Goal: Task Accomplishment & Management: Complete application form

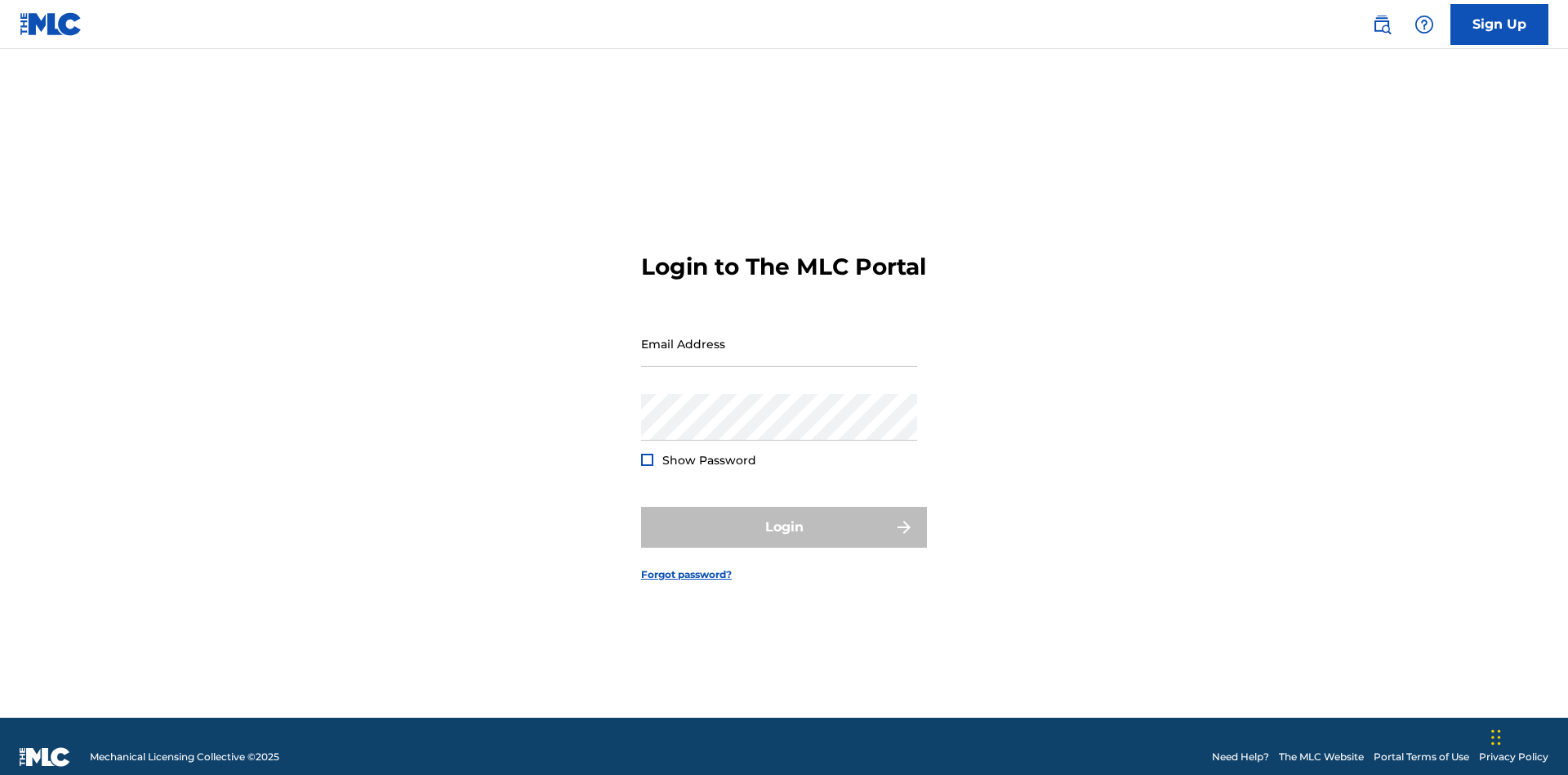
scroll to position [22, 0]
click at [779, 336] on input "Email Address" at bounding box center [779, 343] width 276 height 47
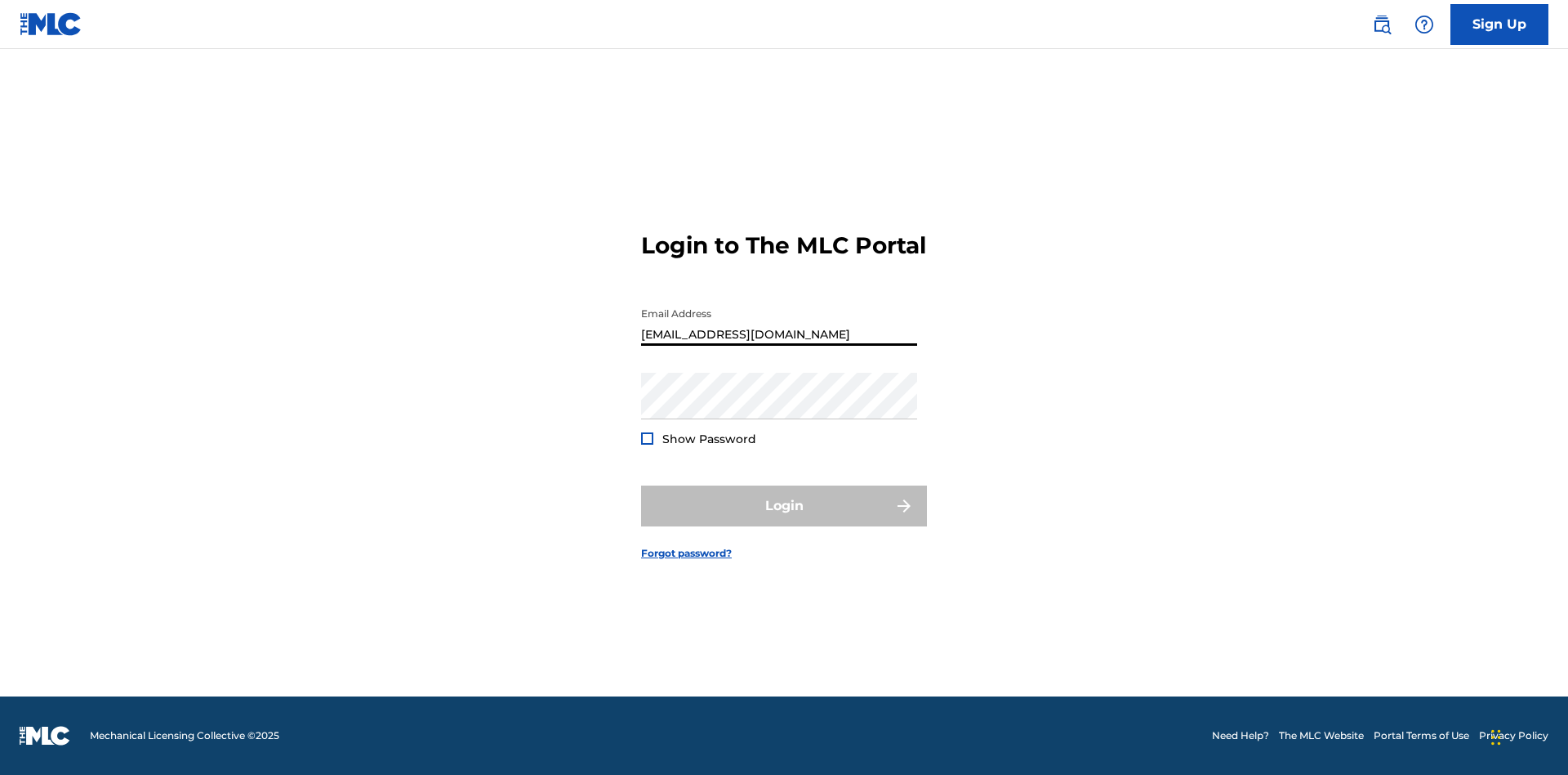
type input "[EMAIL_ADDRESS][DOMAIN_NAME]"
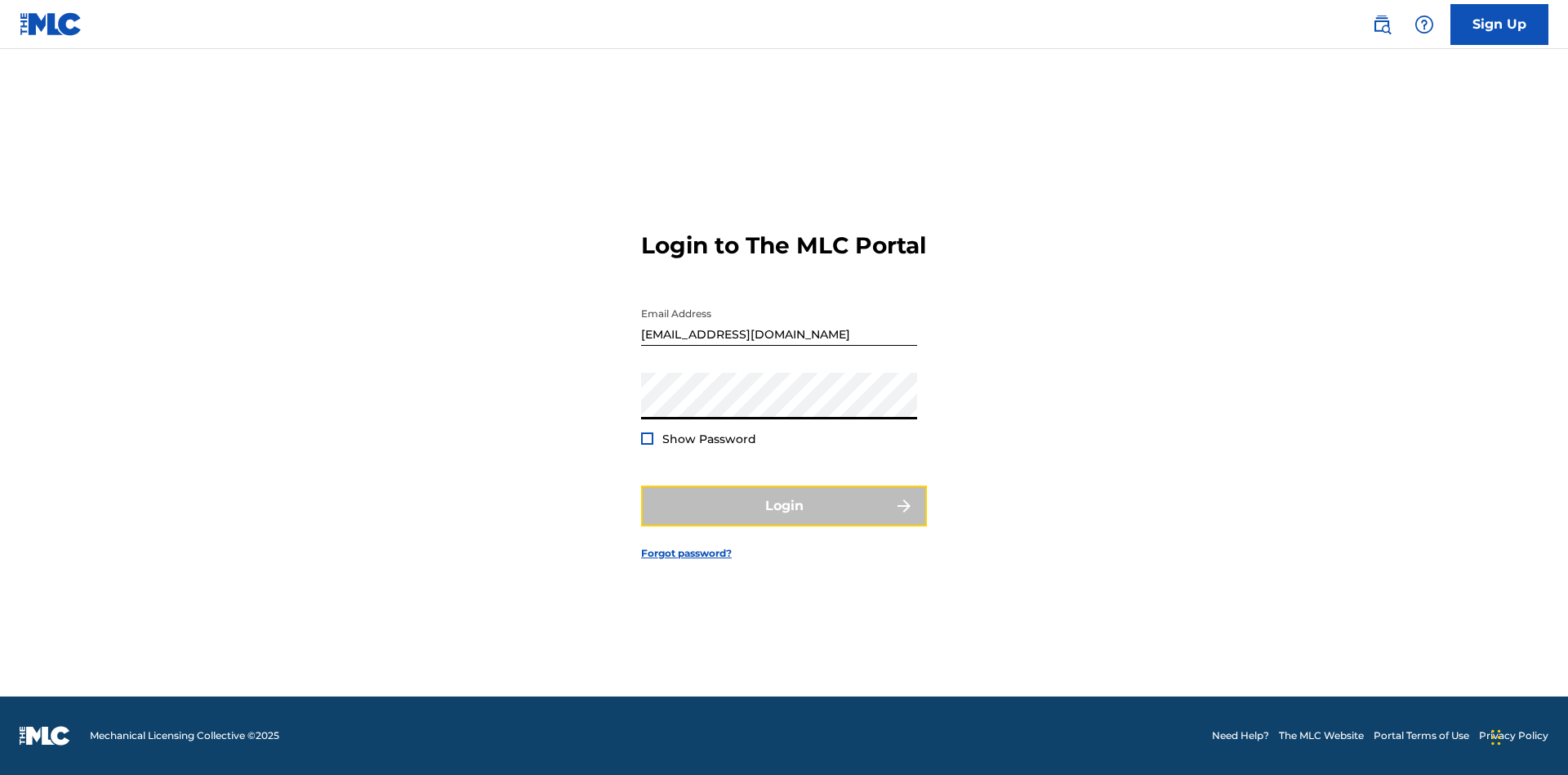
click at [784, 520] on button "Login" at bounding box center [784, 505] width 286 height 40
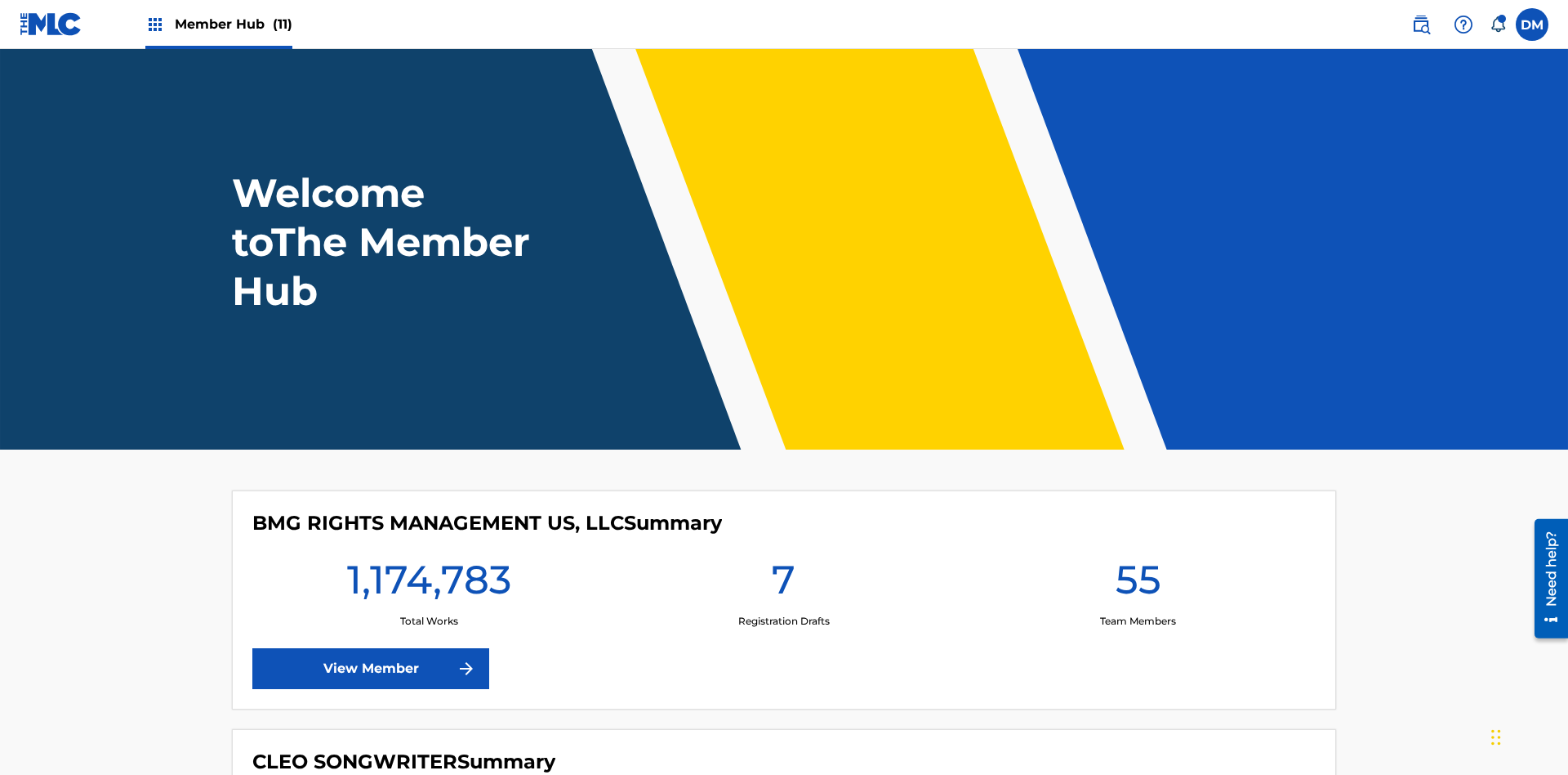
click at [233, 23] on span "Member Hub (11)" at bounding box center [234, 23] width 118 height 19
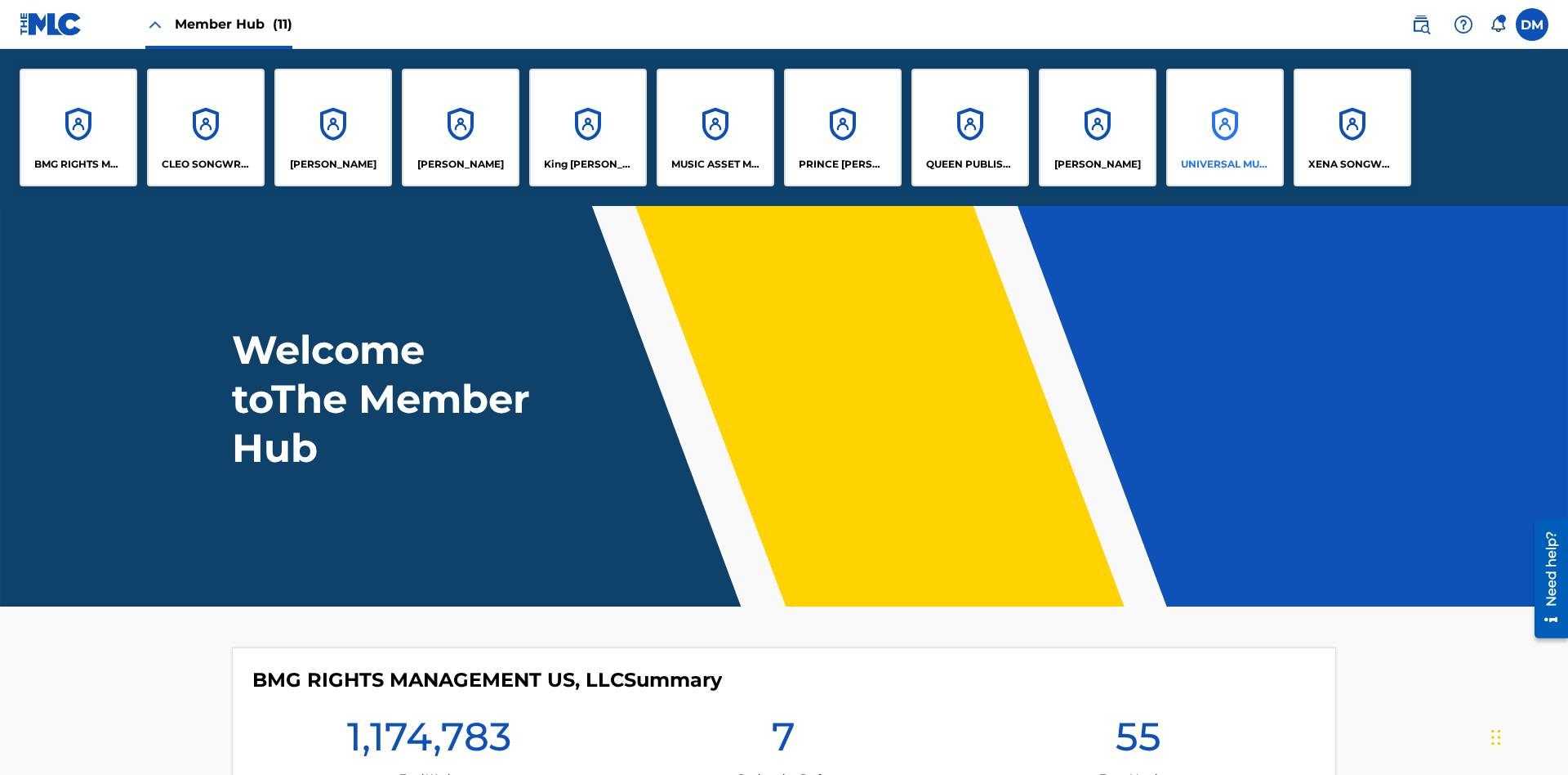
click at [1225, 165] on p "UNIVERSAL MUSIC PUB GROUP" at bounding box center [1225, 165] width 89 height 14
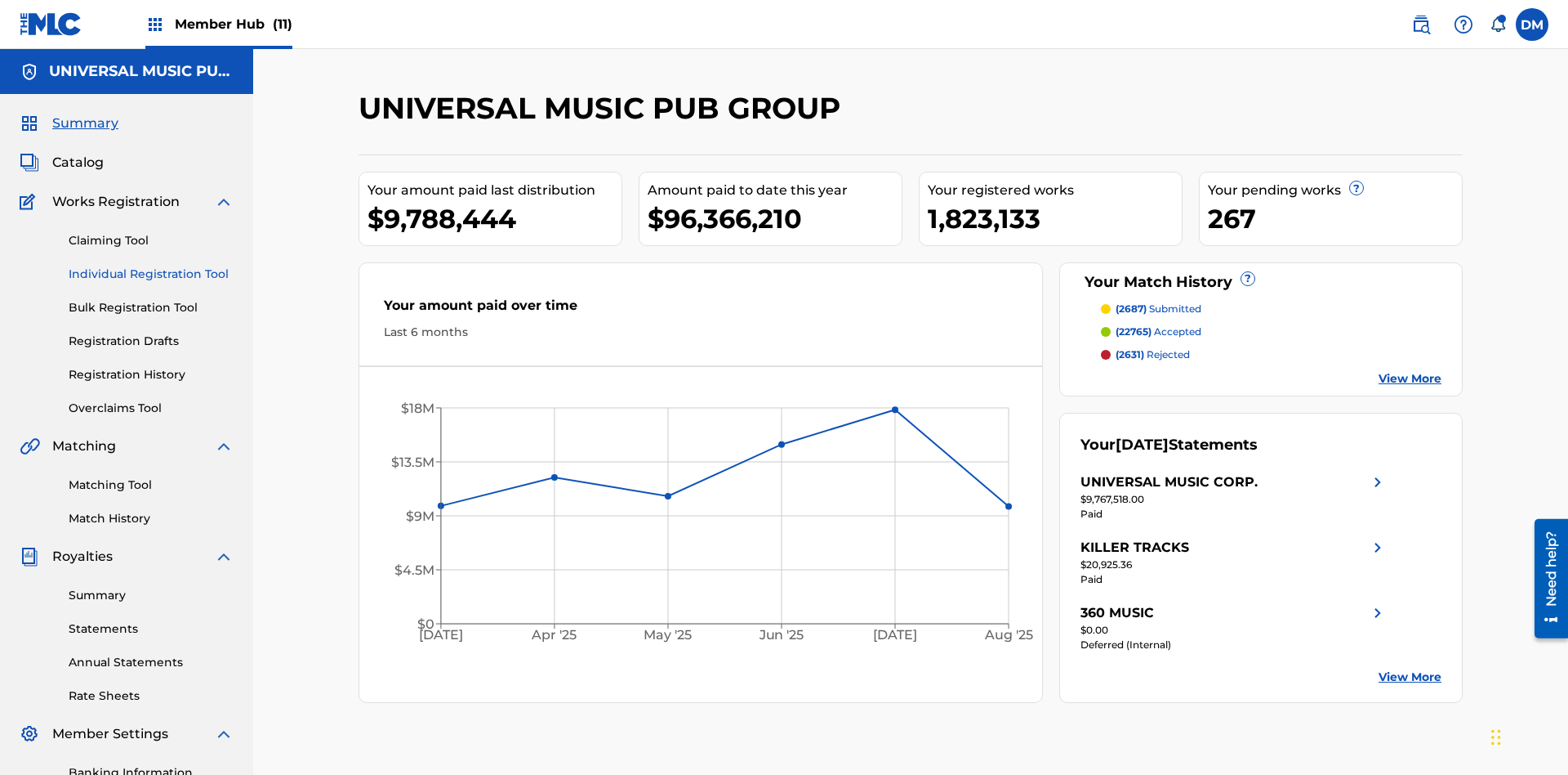
click at [151, 265] on link "Individual Registration Tool" at bounding box center [151, 273] width 165 height 17
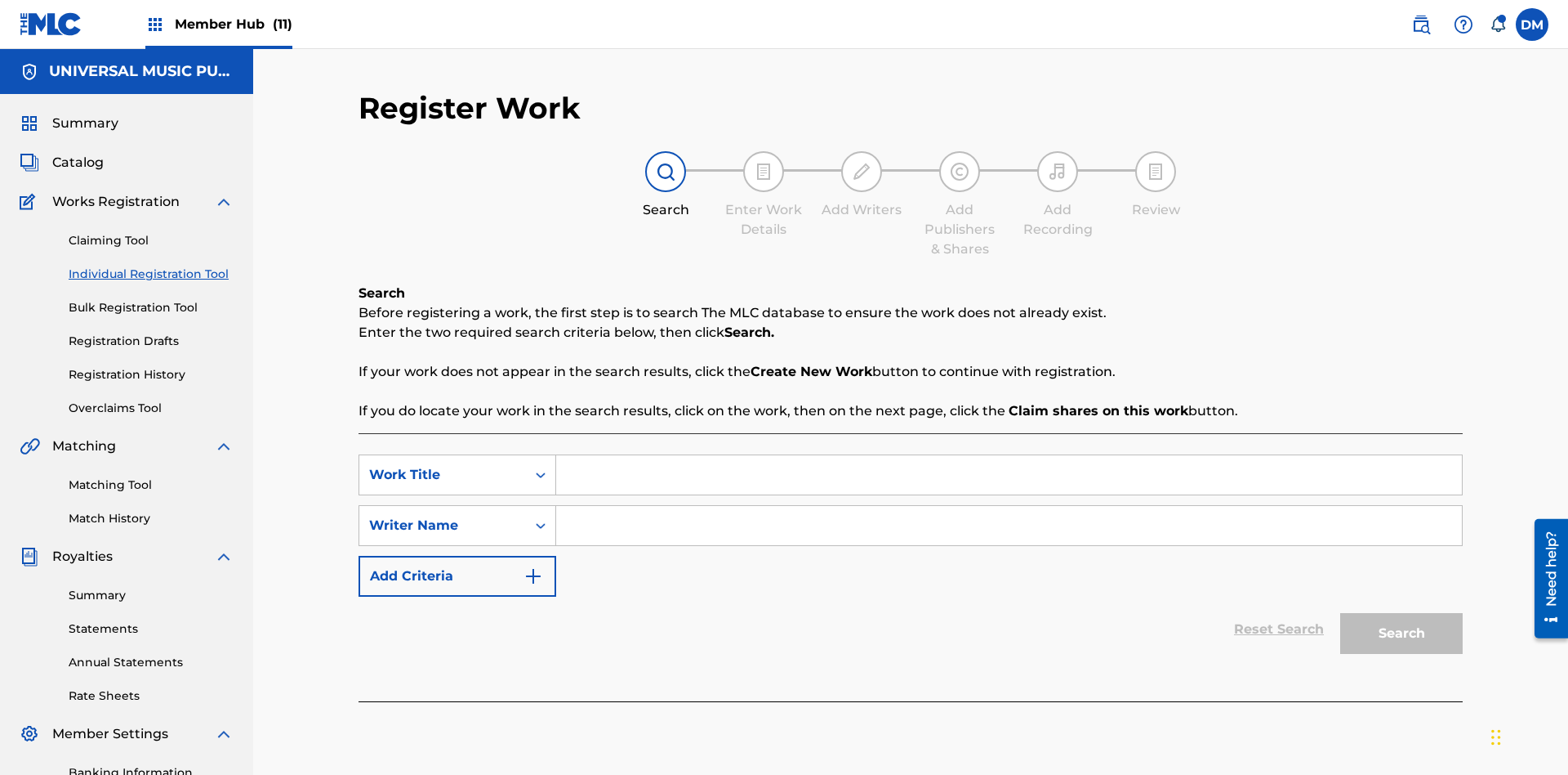
click at [1009, 455] on input "Search Form" at bounding box center [1009, 475] width 906 height 40
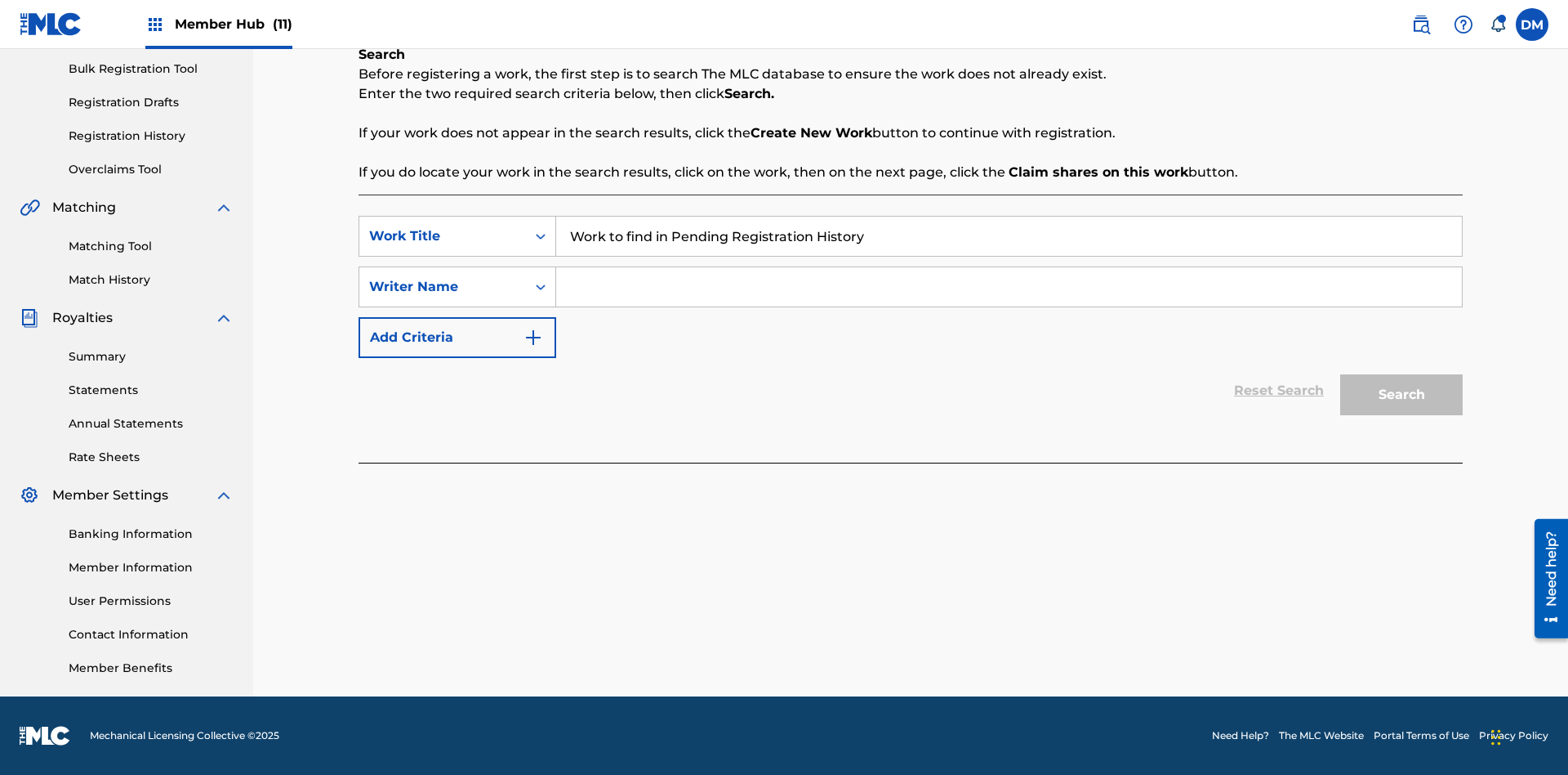
type input "Work to find in Pending Registration History"
click at [1009, 287] on input "Search Form" at bounding box center [1009, 287] width 906 height 40
type input "Test Name"
click at [1402, 395] on button "Search" at bounding box center [1402, 394] width 122 height 40
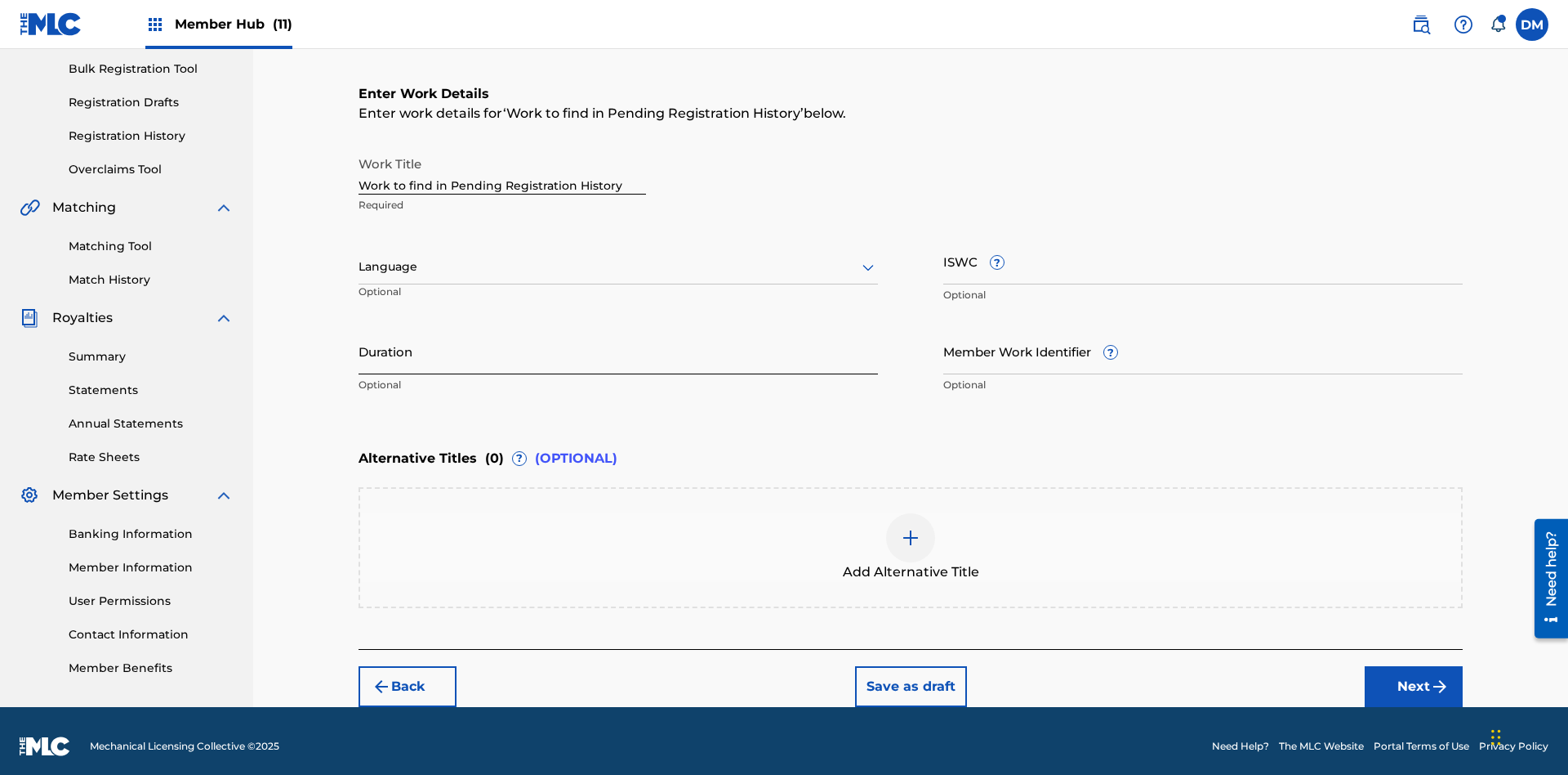
click at [618, 340] on input "Duration" at bounding box center [618, 352] width 519 height 47
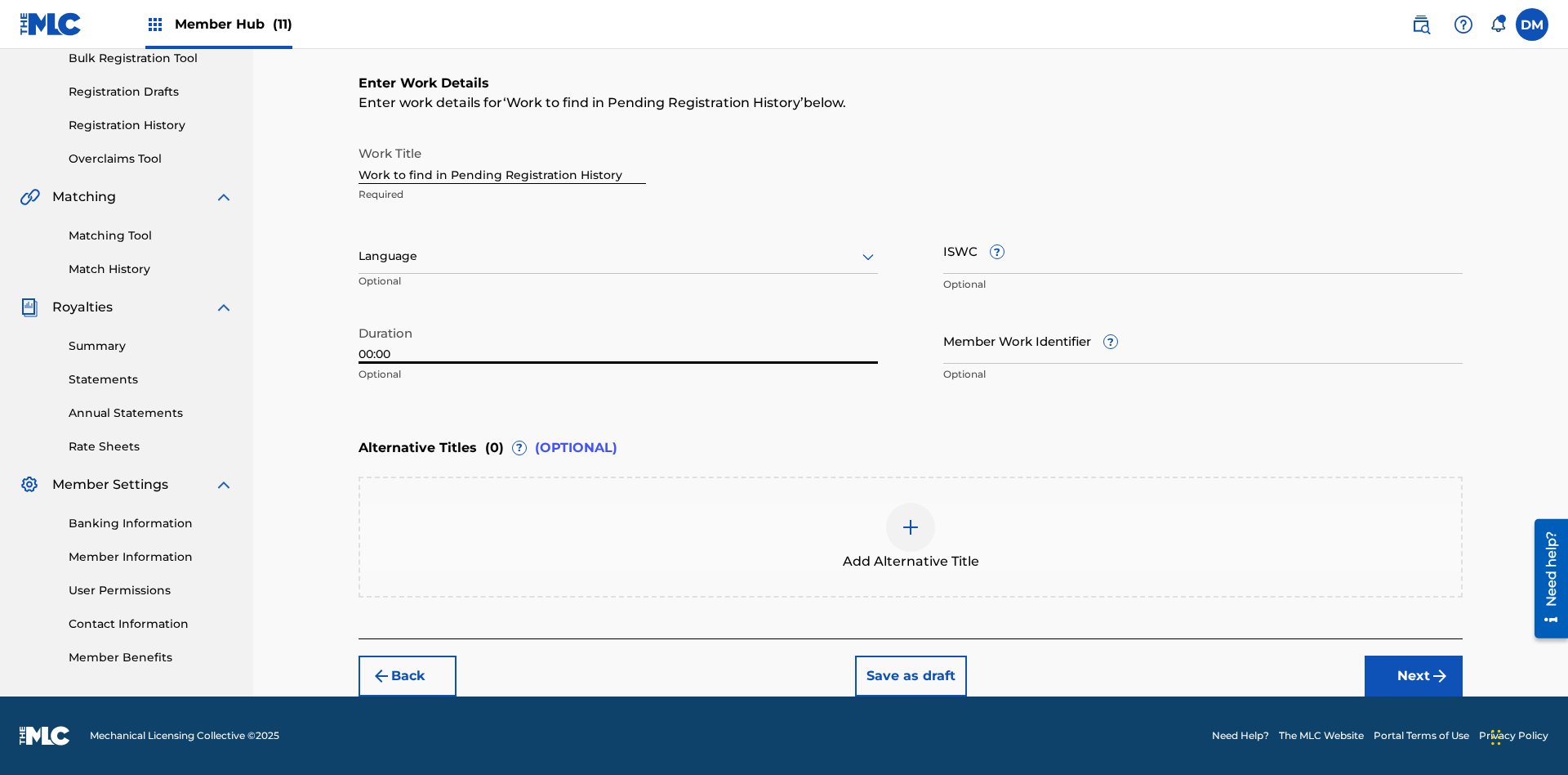
type input "00:00"
click at [868, 256] on icon at bounding box center [868, 257] width 20 height 20
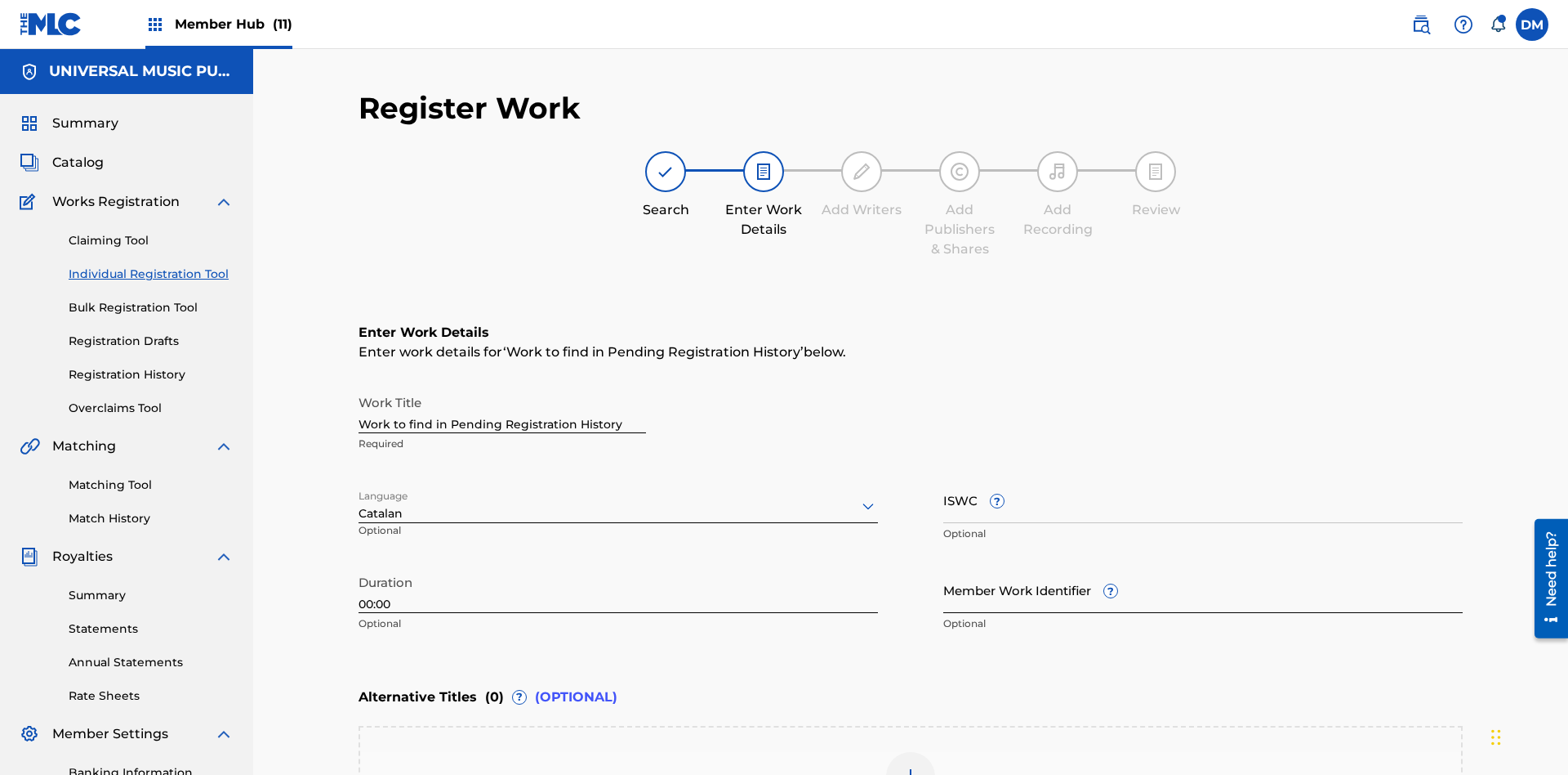
click at [1203, 566] on input "Member Work Identifier ?" at bounding box center [1203, 590] width 519 height 47
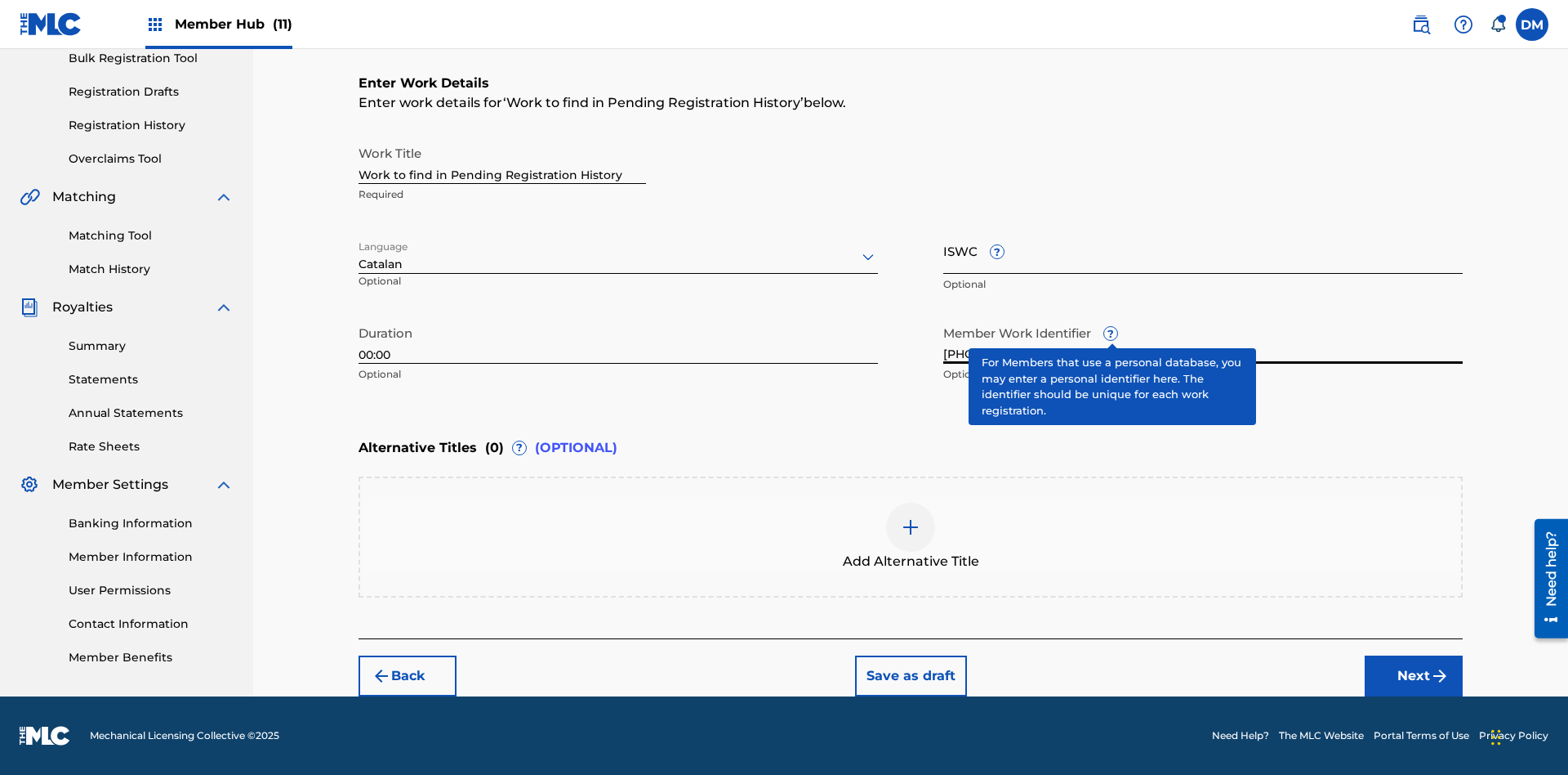
type input "[PHONE_NUMBER]"
click at [1203, 250] on input "ISWC ?" at bounding box center [1203, 251] width 519 height 47
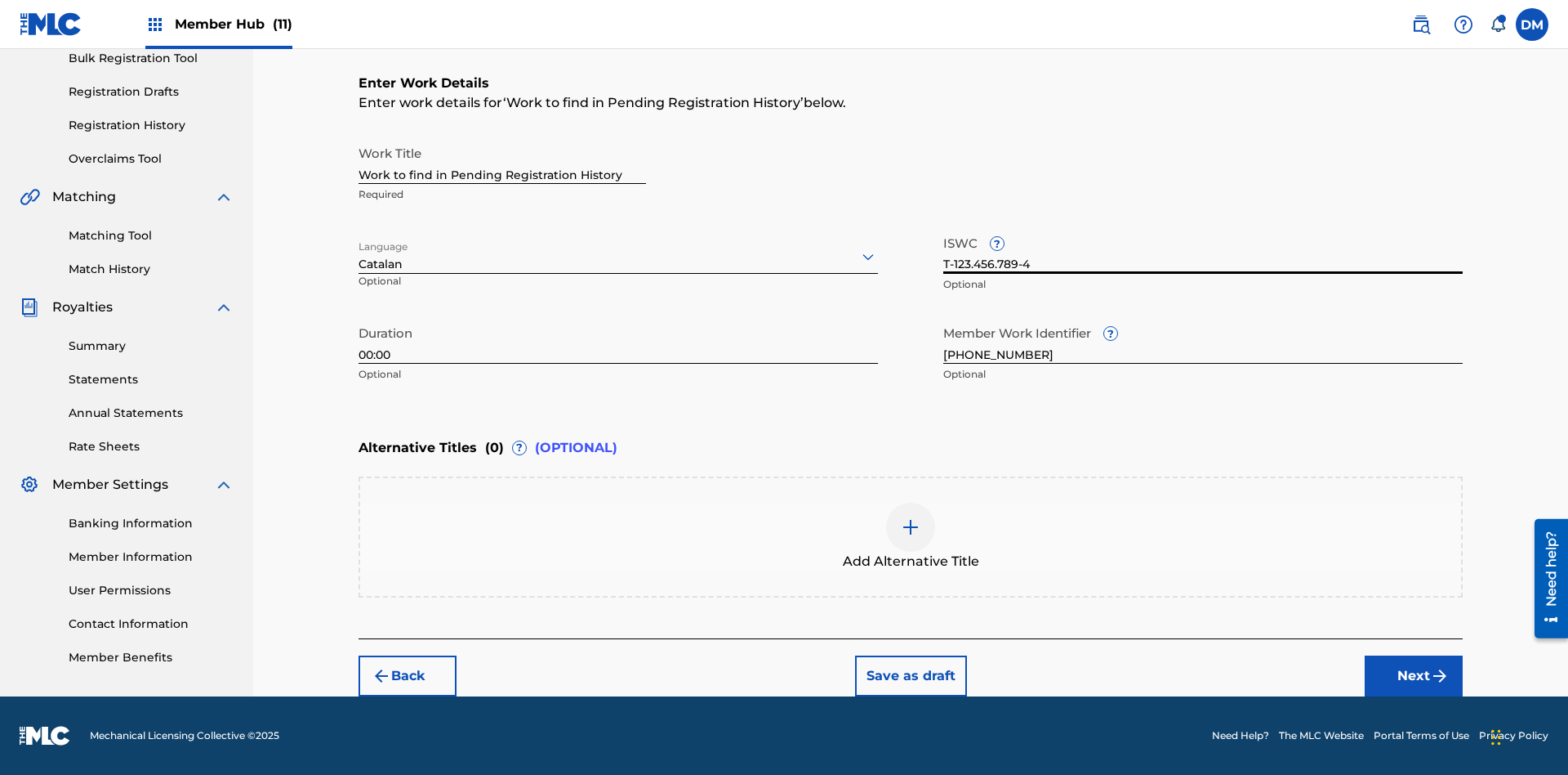
type input "T-123.456.789-4"
click at [911, 536] on img at bounding box center [911, 527] width 20 height 20
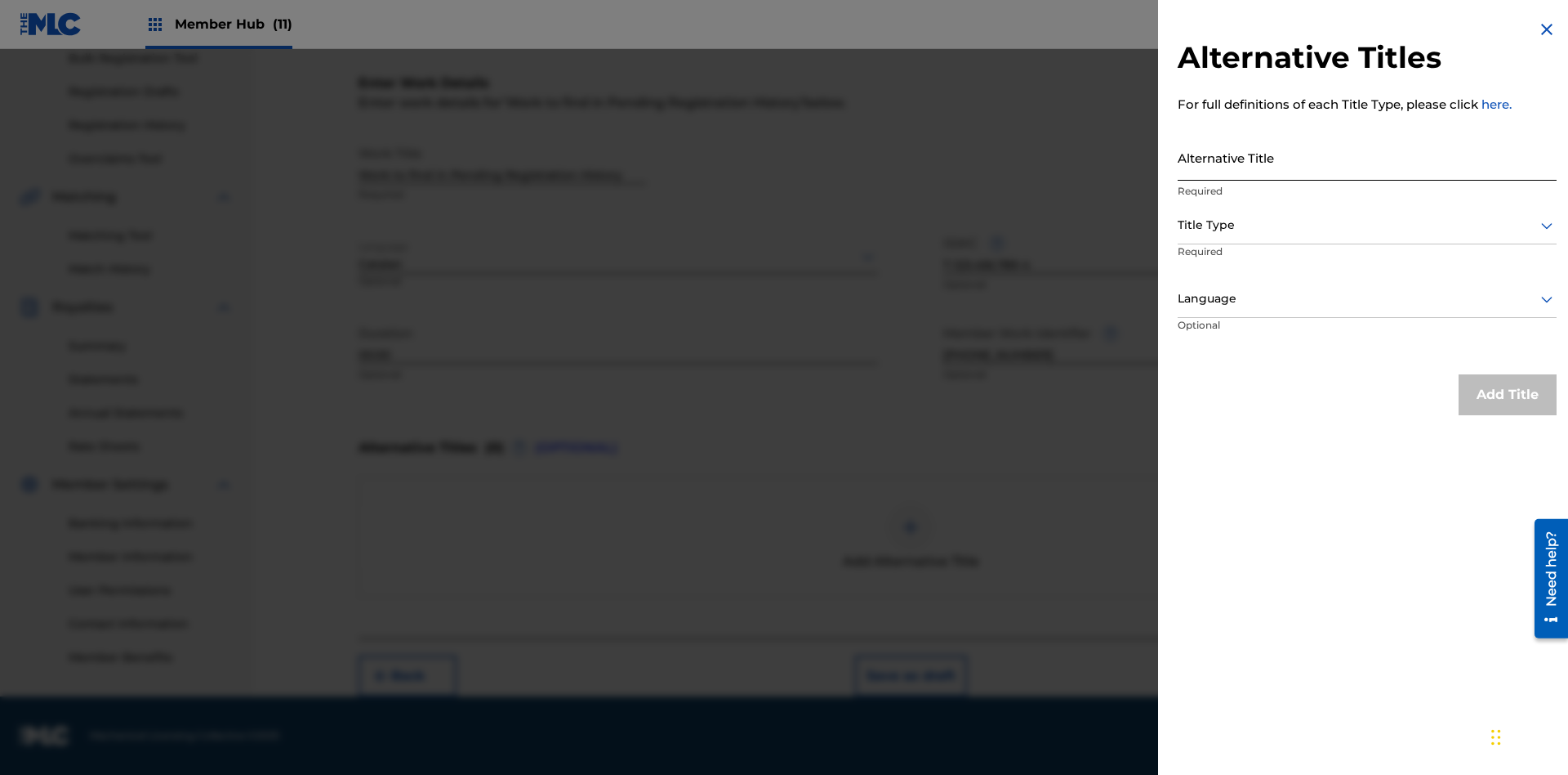
click at [1368, 157] on input "Alternative Title" at bounding box center [1368, 157] width 379 height 47
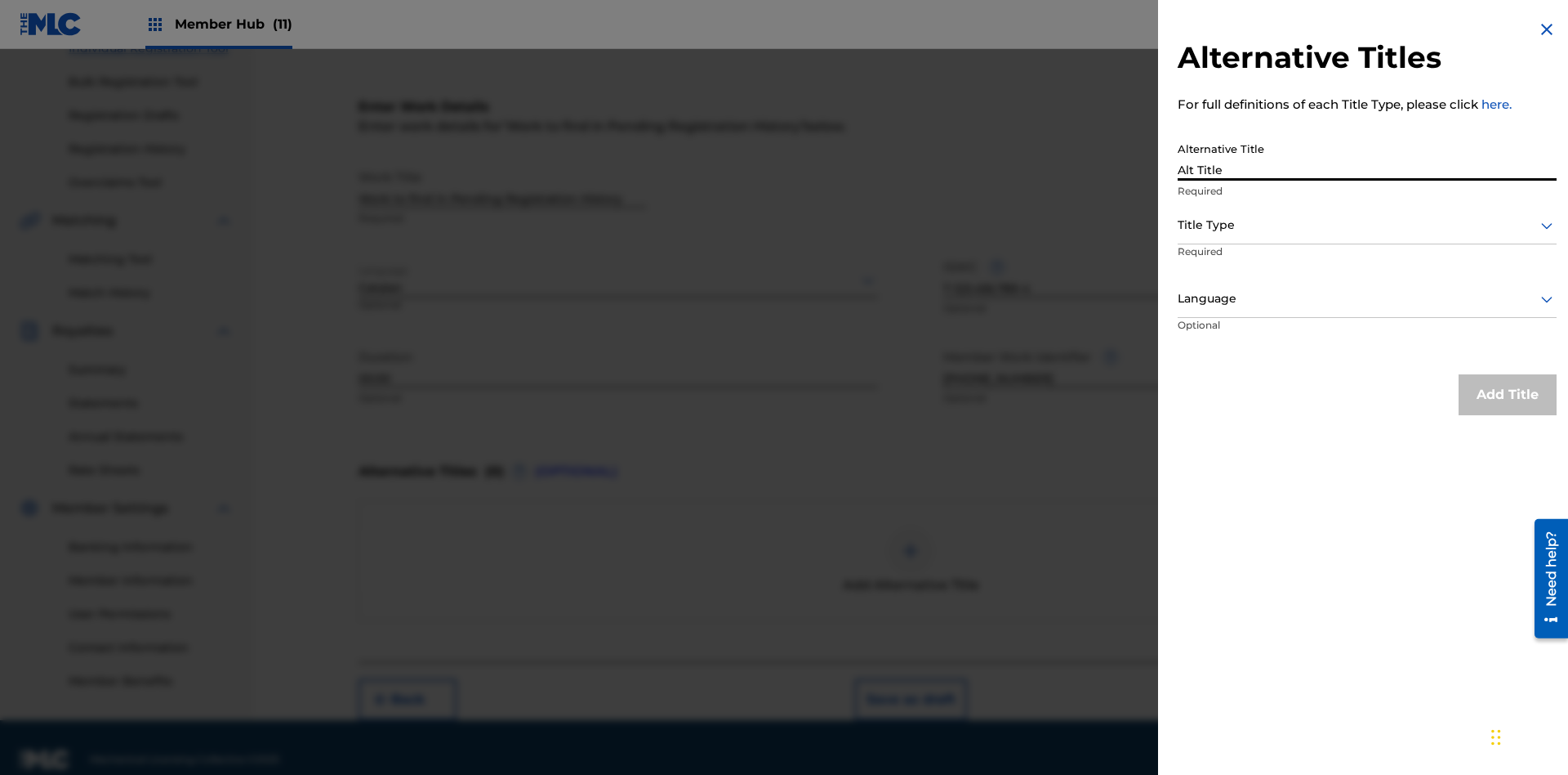
type input "Alt Title"
click at [1368, 225] on div at bounding box center [1368, 225] width 379 height 21
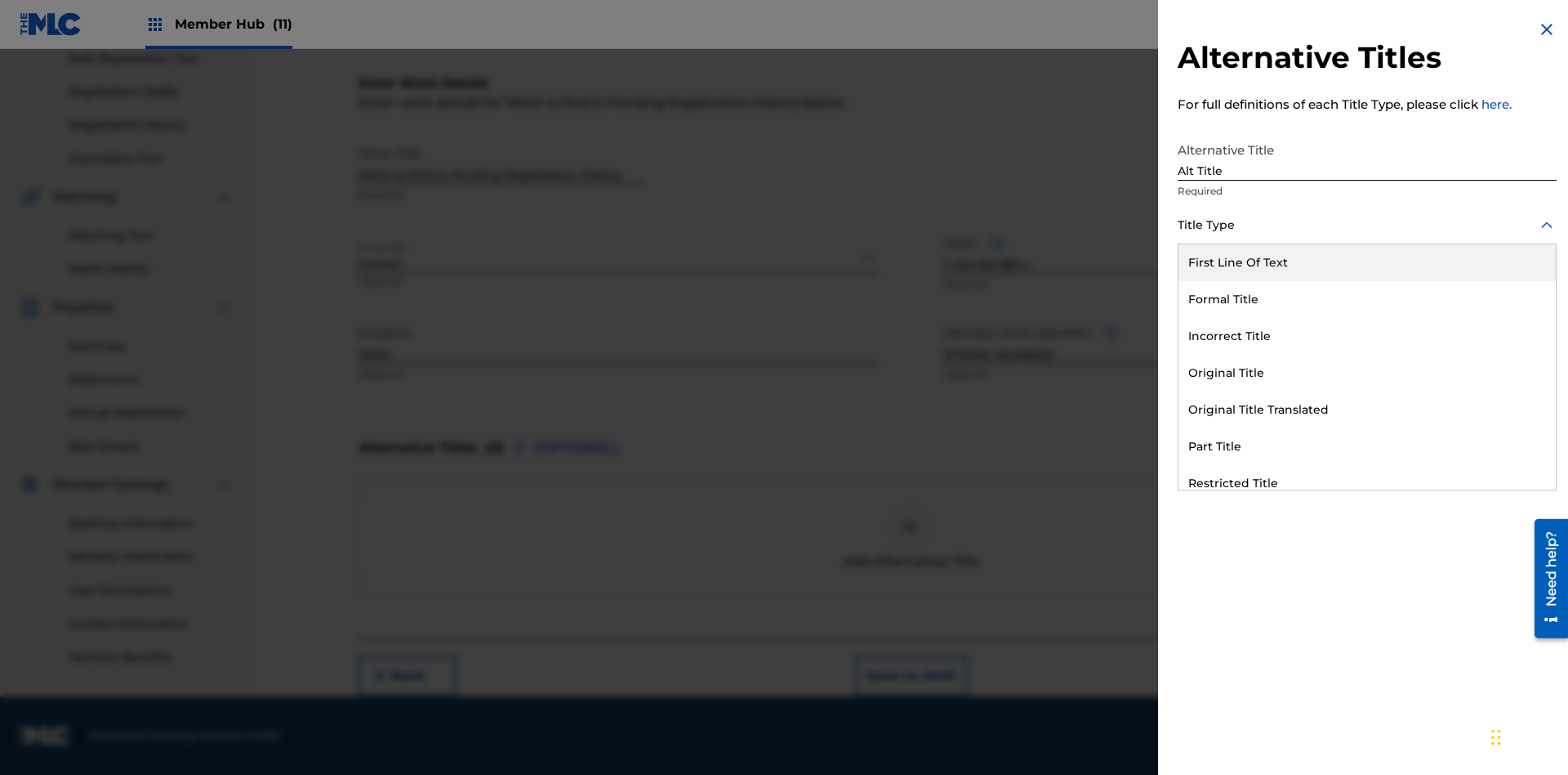
click at [1368, 373] on div "Original Title" at bounding box center [1368, 373] width 377 height 37
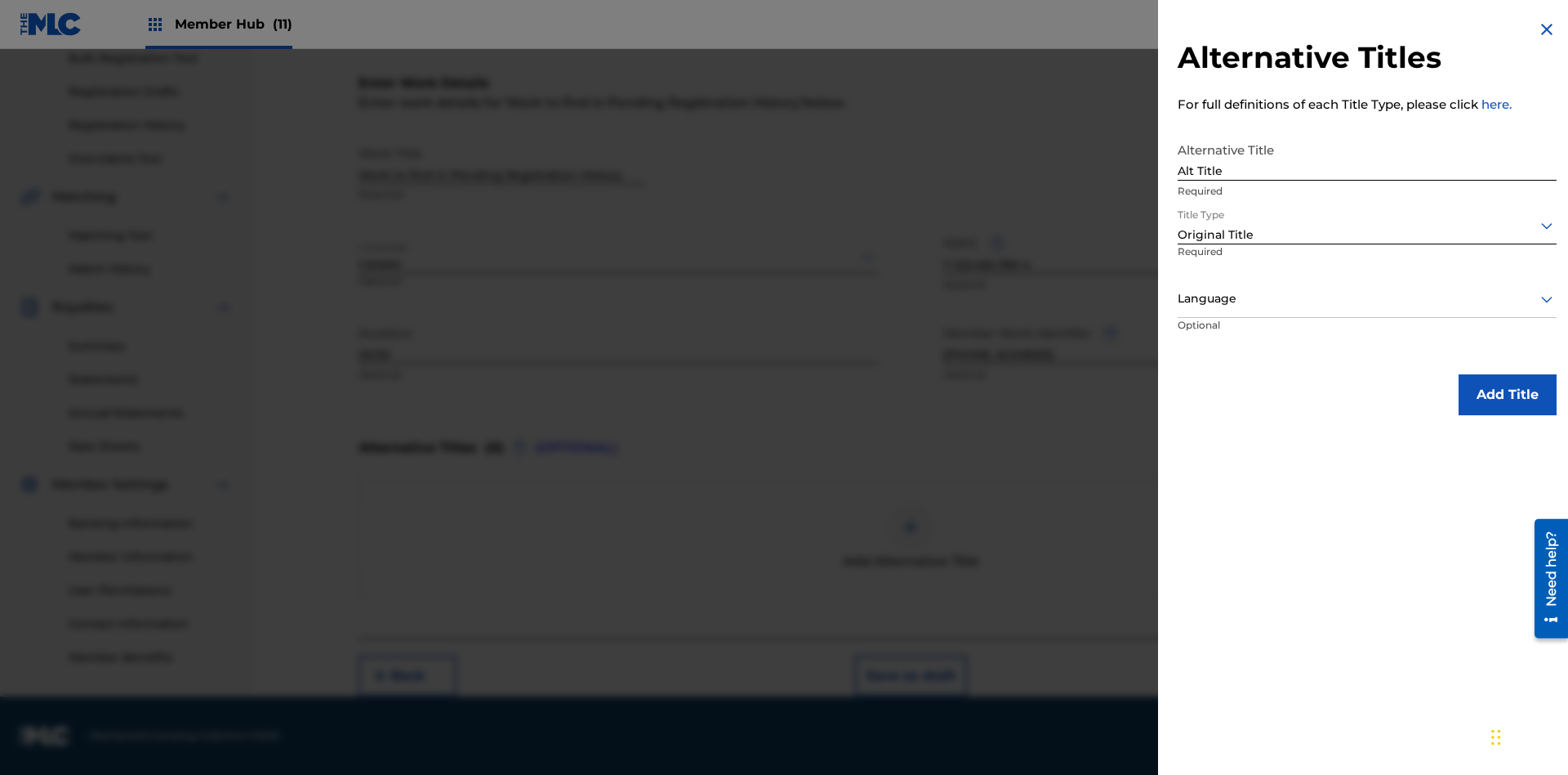
click at [1368, 298] on div at bounding box center [1368, 298] width 379 height 21
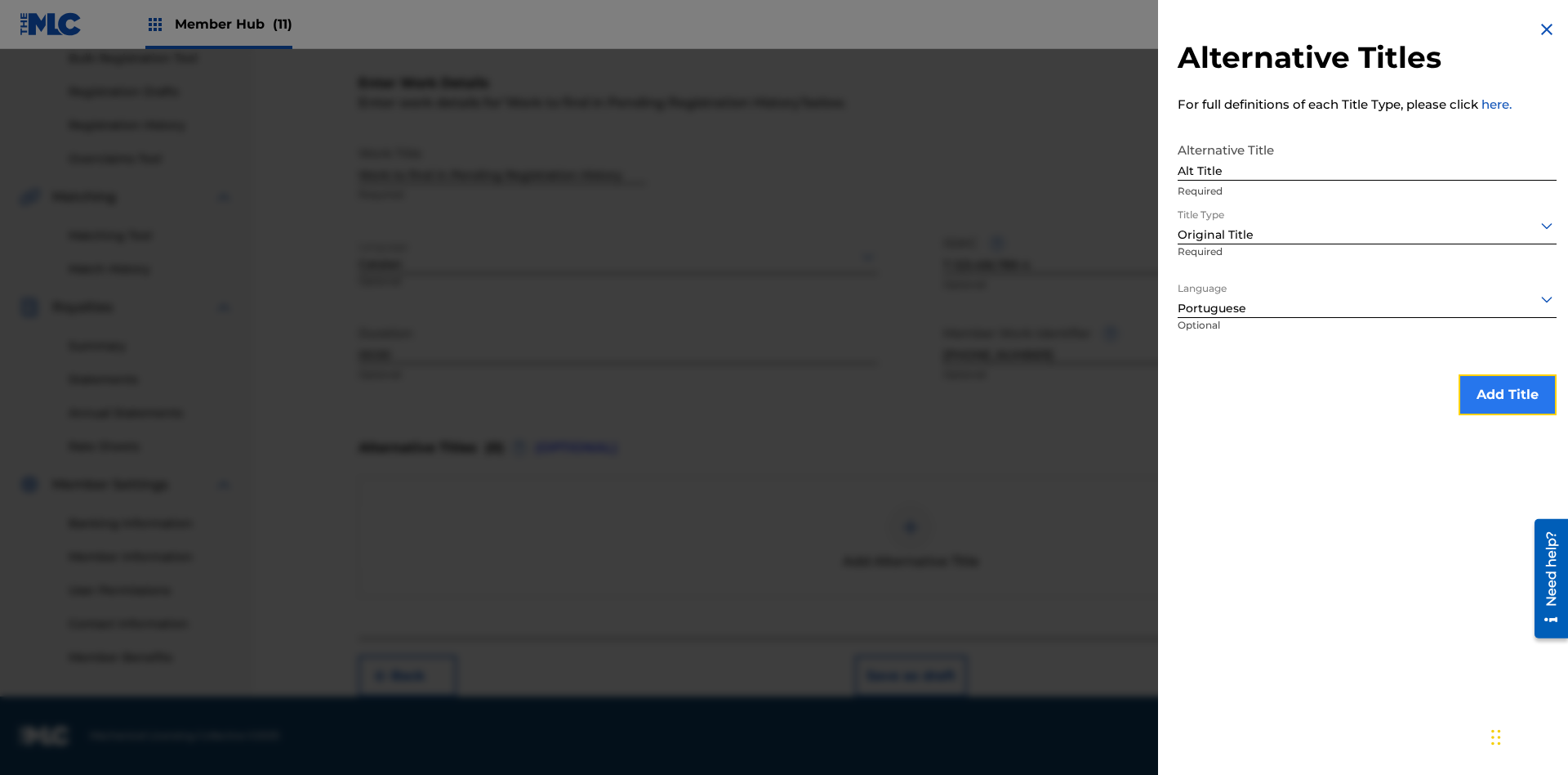
click at [1508, 394] on button "Add Title" at bounding box center [1508, 394] width 98 height 40
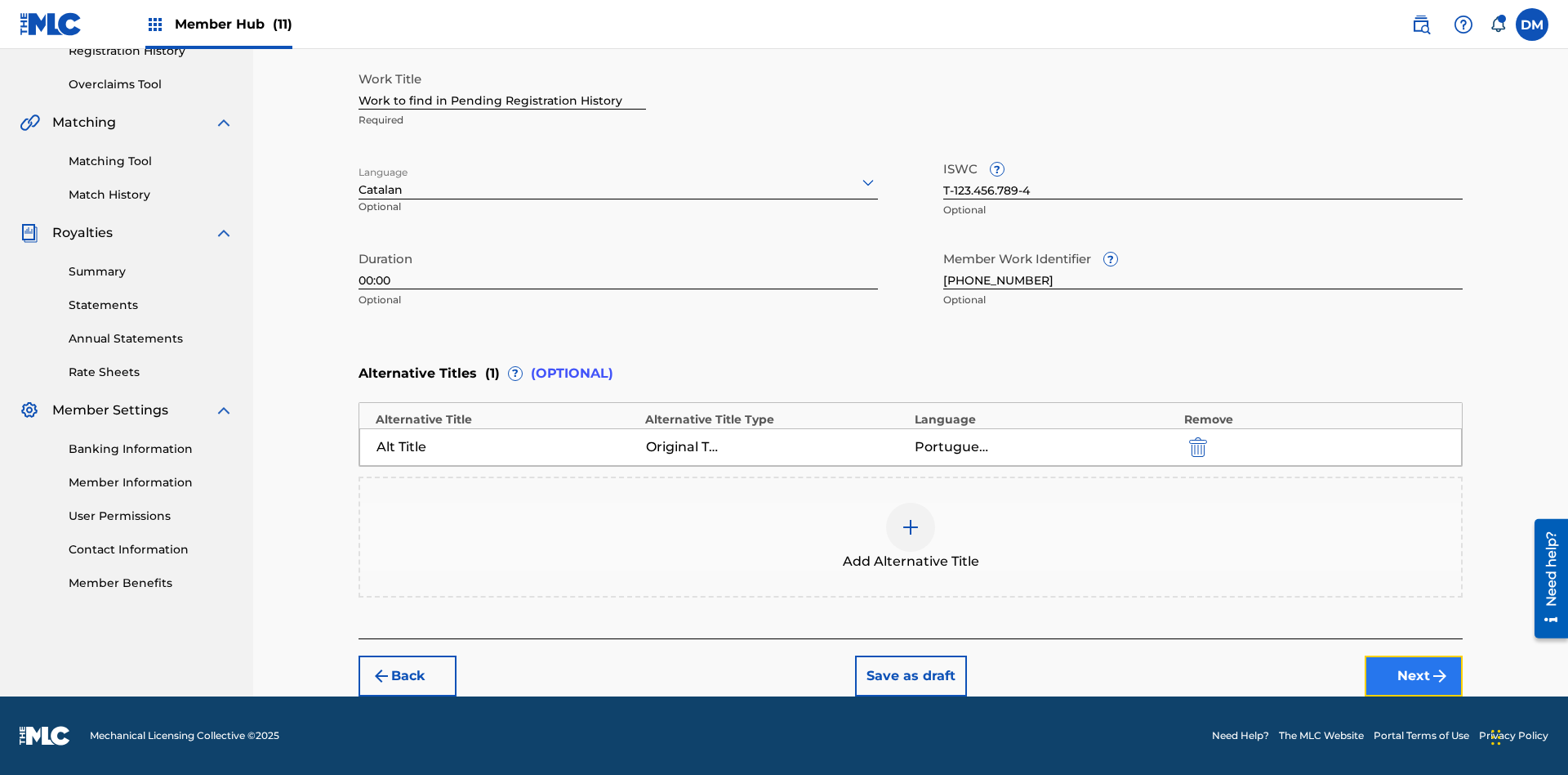
click at [1414, 676] on button "Next" at bounding box center [1413, 675] width 98 height 40
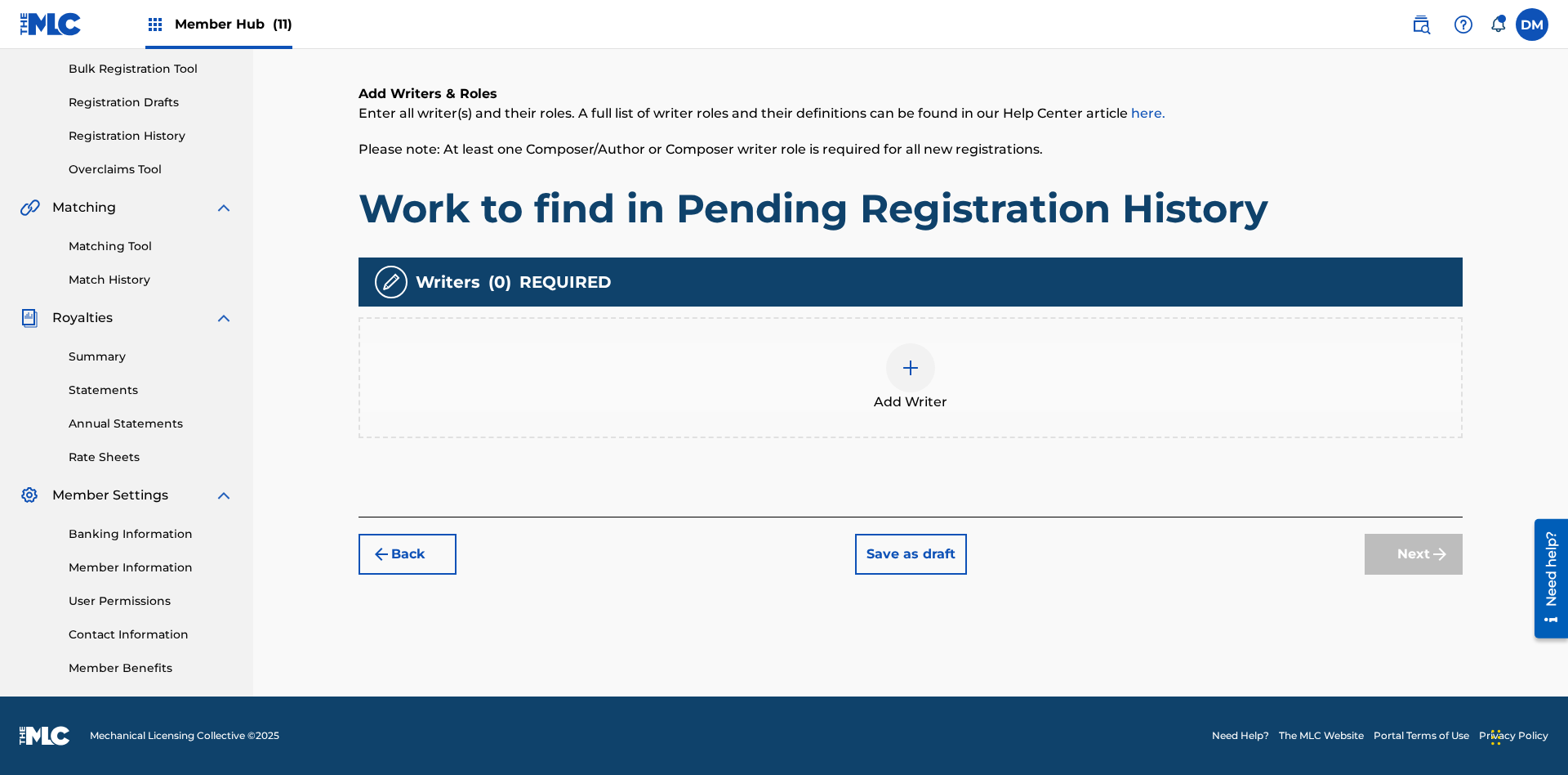
scroll to position [238, 0]
click at [911, 377] on img at bounding box center [911, 368] width 20 height 20
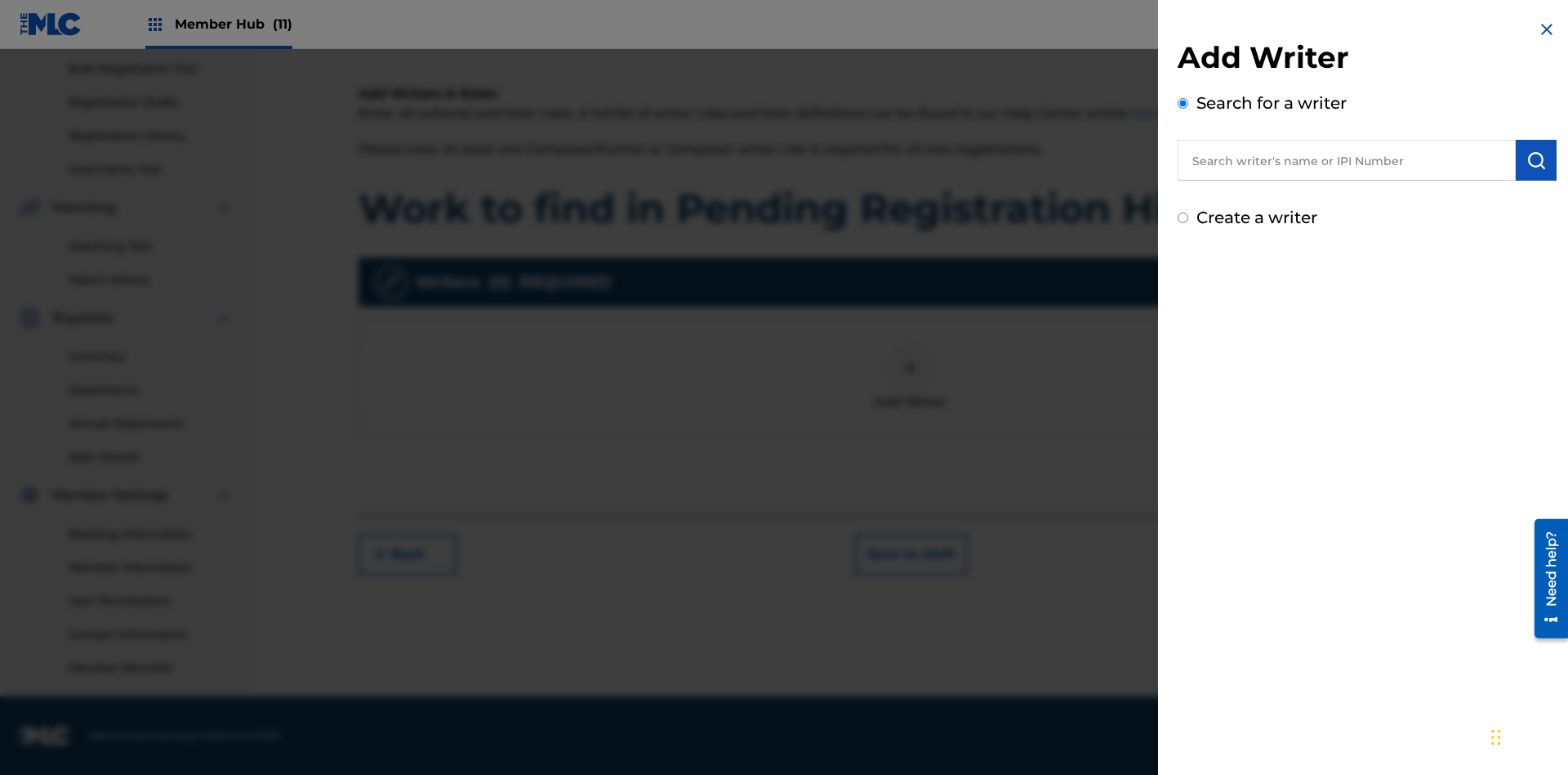
click at [1347, 160] on input "text" at bounding box center [1347, 159] width 338 height 40
type input "Test2025.09.26.04.47.29"
click at [1537, 160] on img "submit" at bounding box center [1537, 160] width 20 height 20
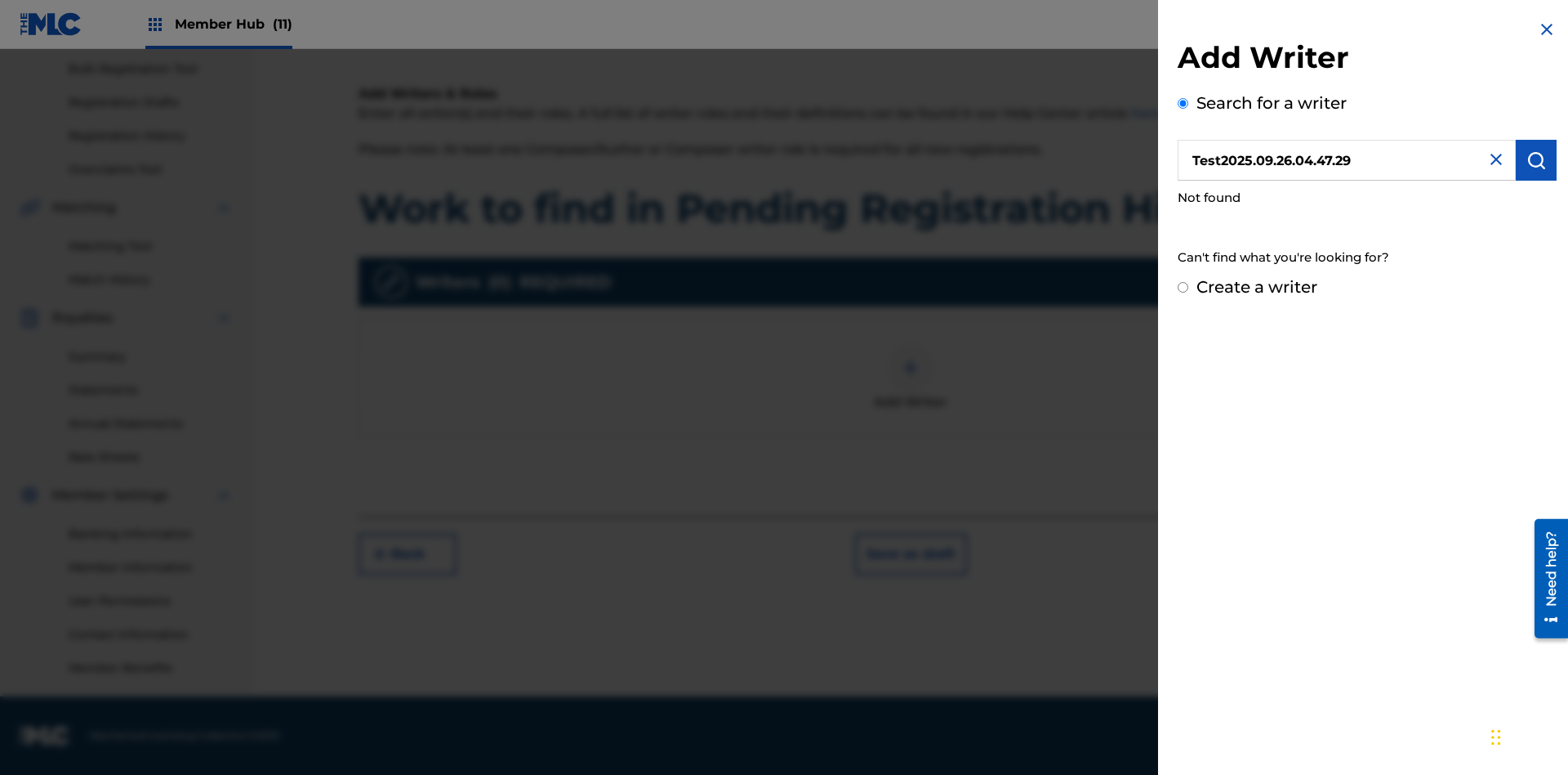
click at [1183, 288] on input "Create a writer" at bounding box center [1183, 288] width 11 height 11
radio input "false"
radio input "true"
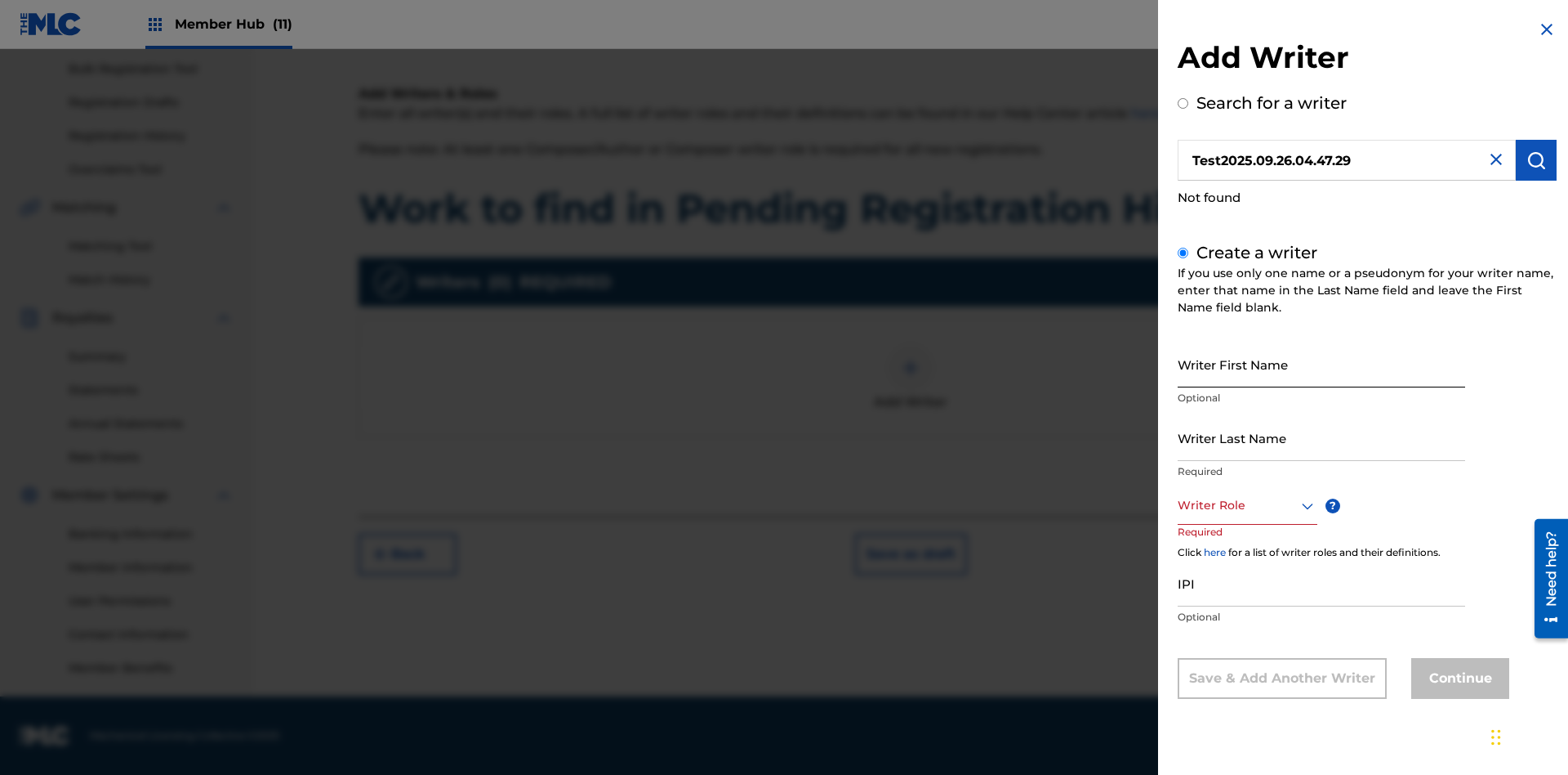
click at [1322, 364] on input "Writer First Name" at bounding box center [1322, 364] width 288 height 47
type input "Test2025.09.26.04.47.30"
click at [1322, 437] on input "Writer Last Name" at bounding box center [1322, 438] width 288 height 47
type input "Test2025.09.26.04.47.31"
click at [1246, 505] on div at bounding box center [1247, 505] width 139 height 21
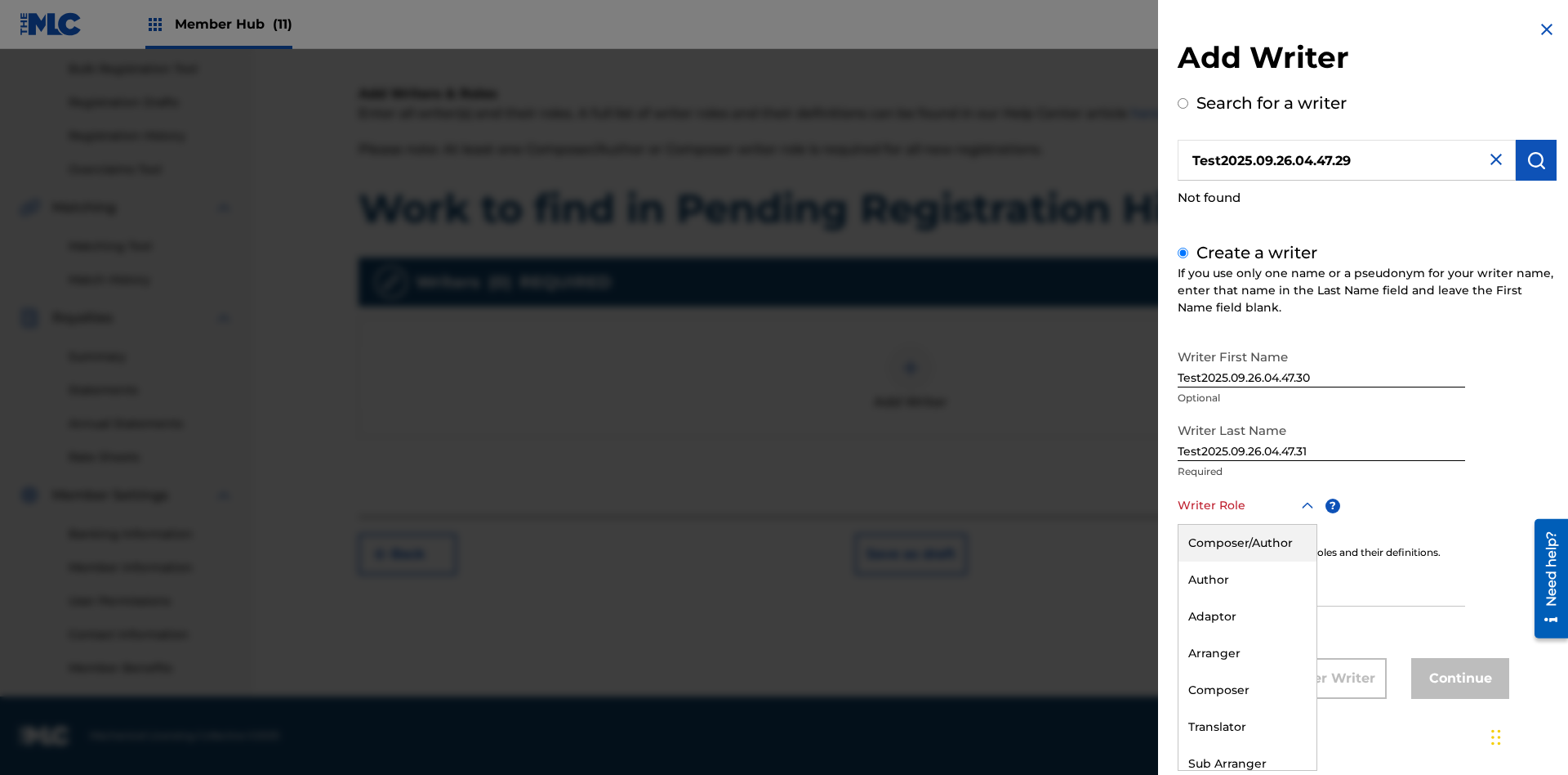
click at [1246, 690] on div "Composer" at bounding box center [1248, 690] width 138 height 37
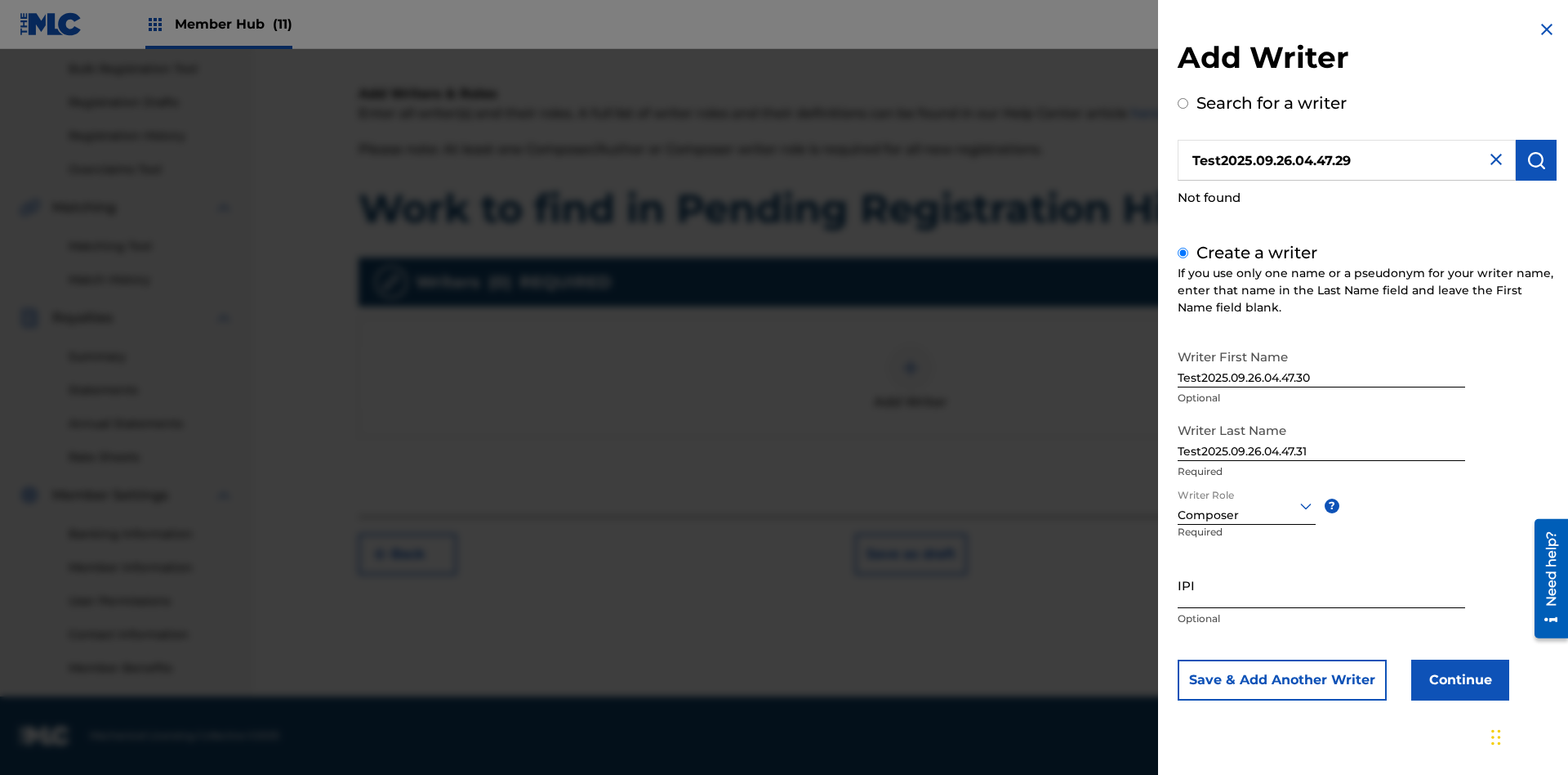
click at [1322, 584] on input "IPI" at bounding box center [1322, 585] width 288 height 47
type input "00000000000"
click at [1458, 679] on button "Continue" at bounding box center [1460, 680] width 98 height 40
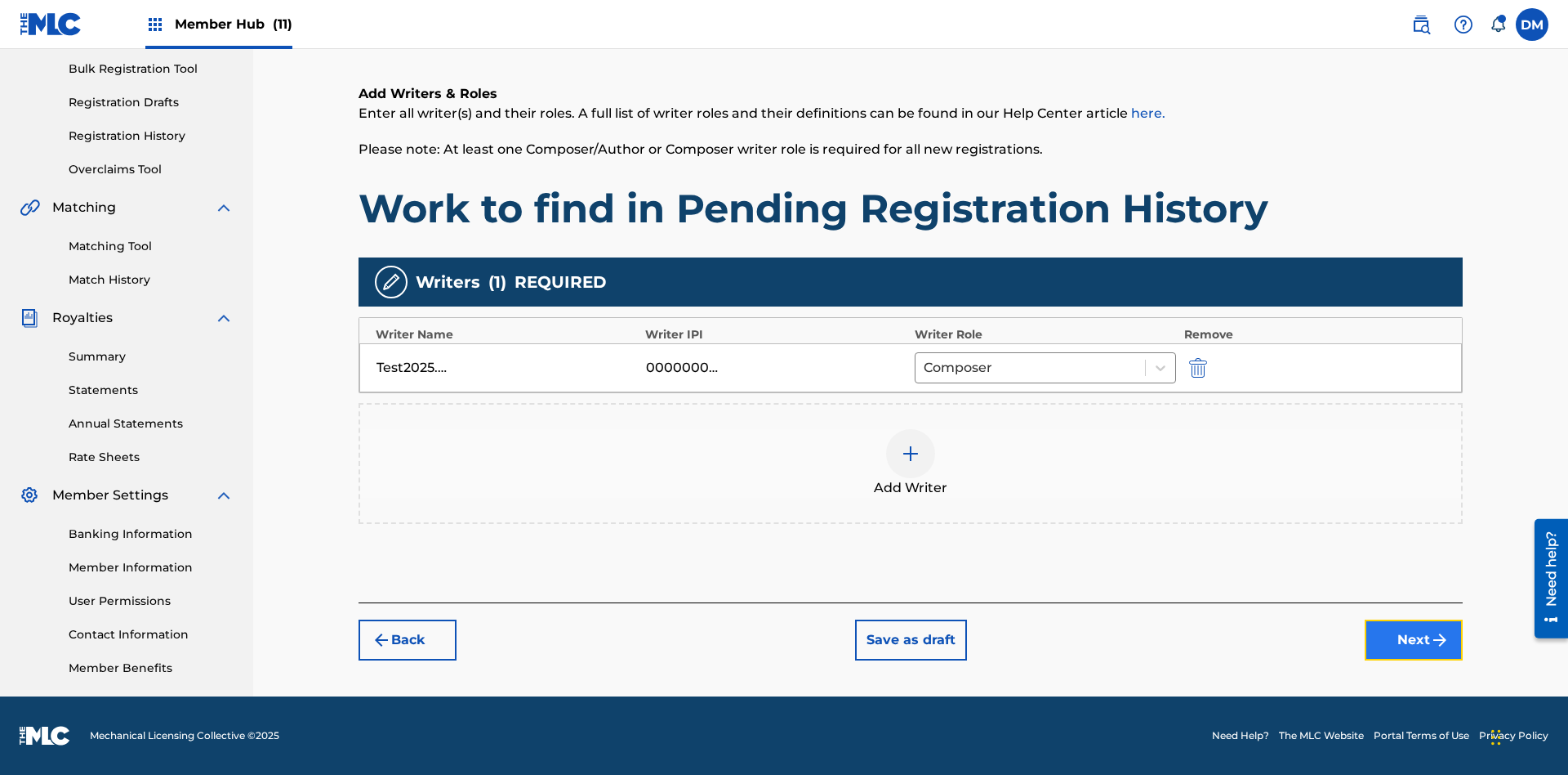
click at [1414, 640] on button "Next" at bounding box center [1413, 639] width 98 height 40
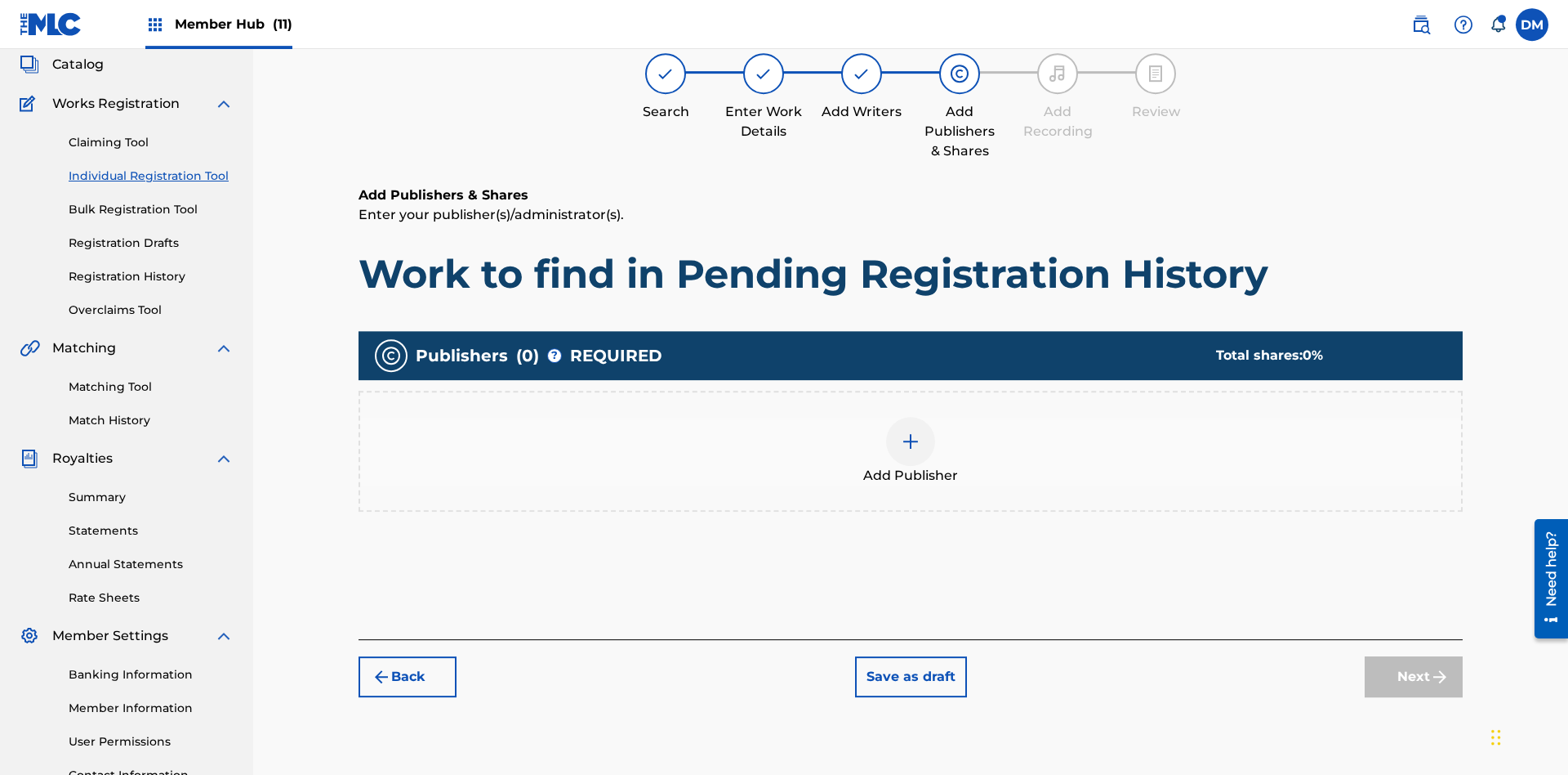
click at [911, 432] on img at bounding box center [911, 441] width 20 height 20
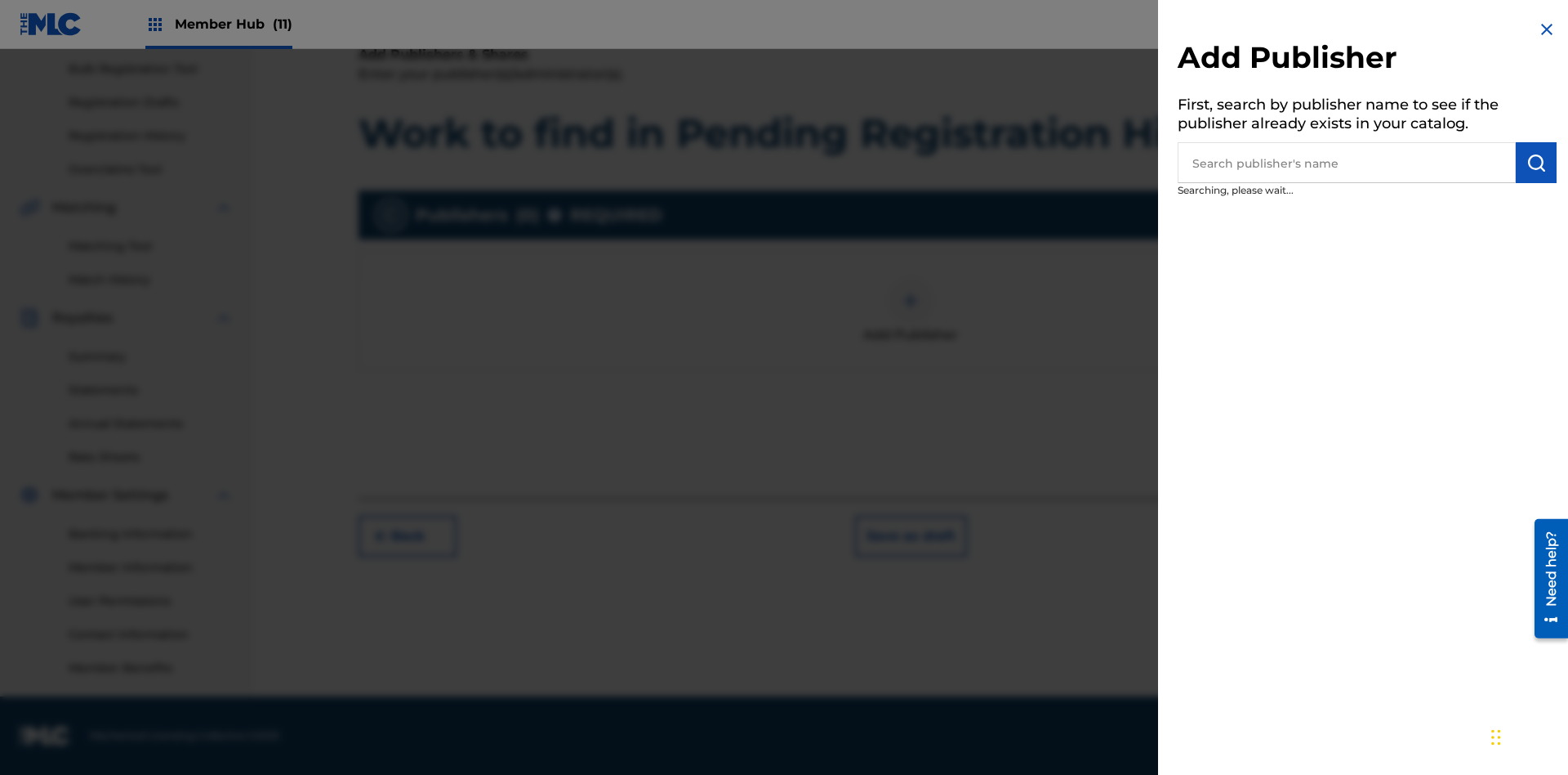
click at [1347, 163] on input "text" at bounding box center [1347, 162] width 338 height 40
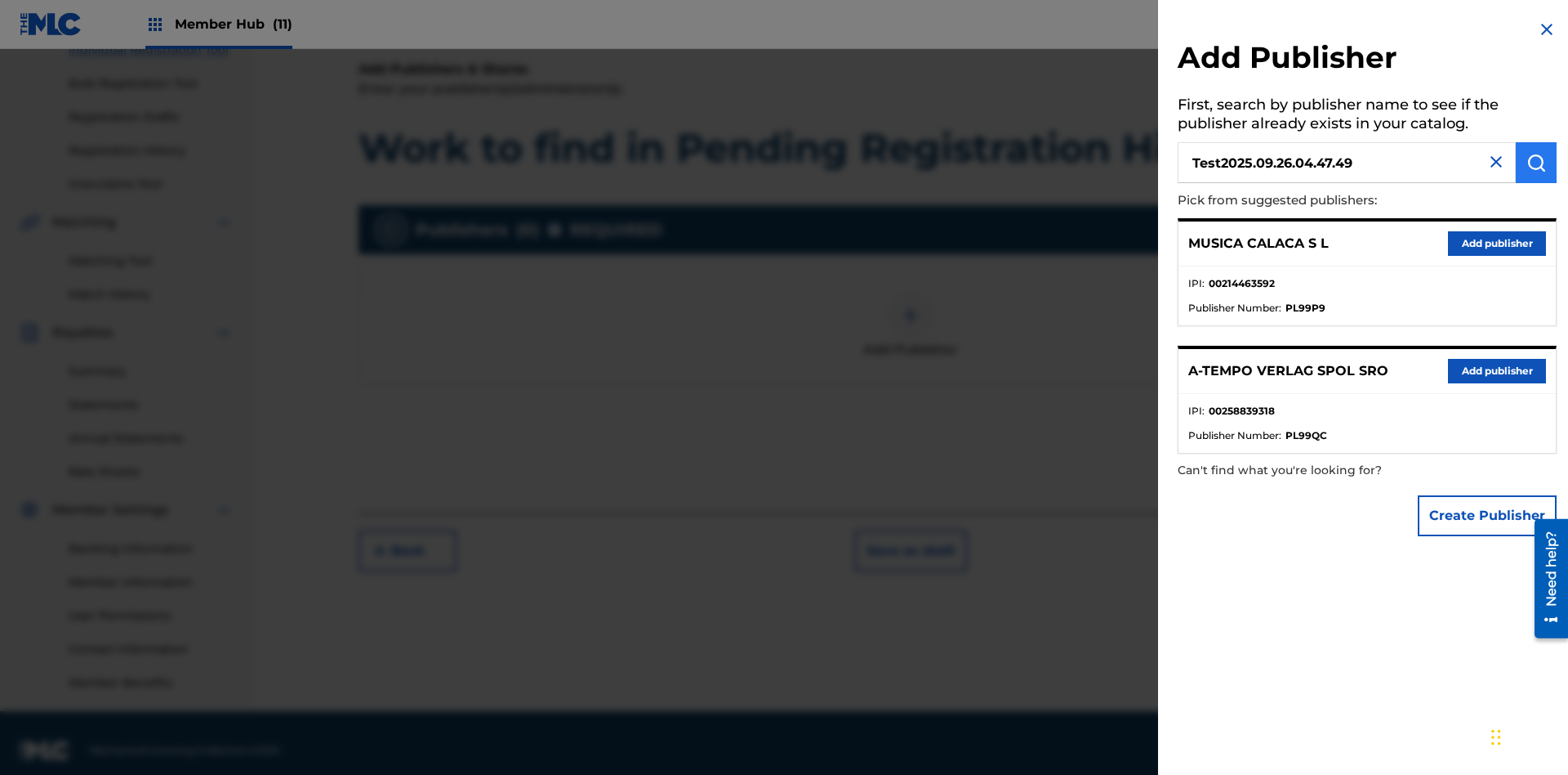
type input "Test2025.09.26.04.47.49"
click at [1537, 163] on img "submit" at bounding box center [1537, 163] width 20 height 20
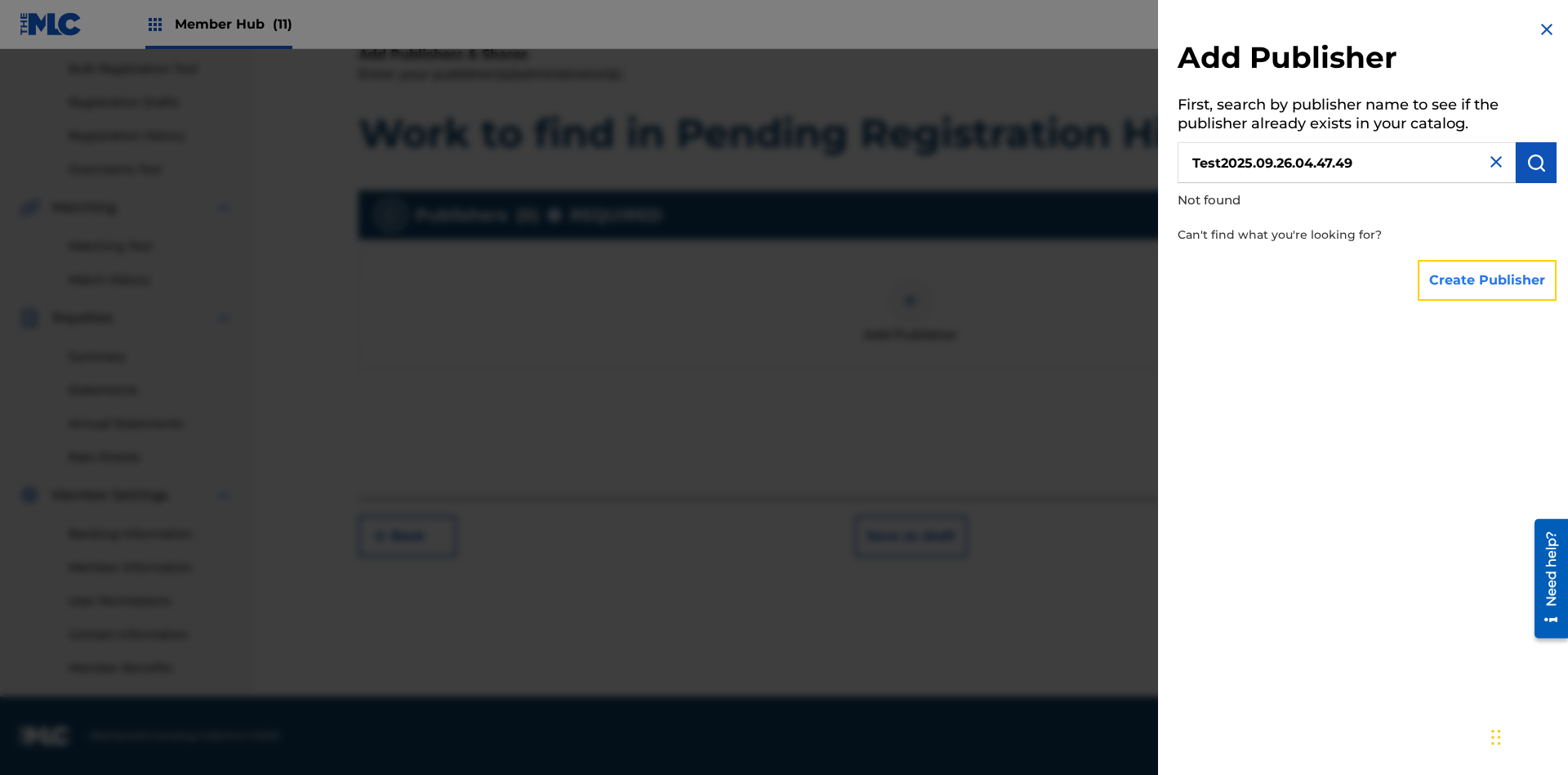
click at [1488, 280] on button "Create Publisher" at bounding box center [1487, 280] width 139 height 40
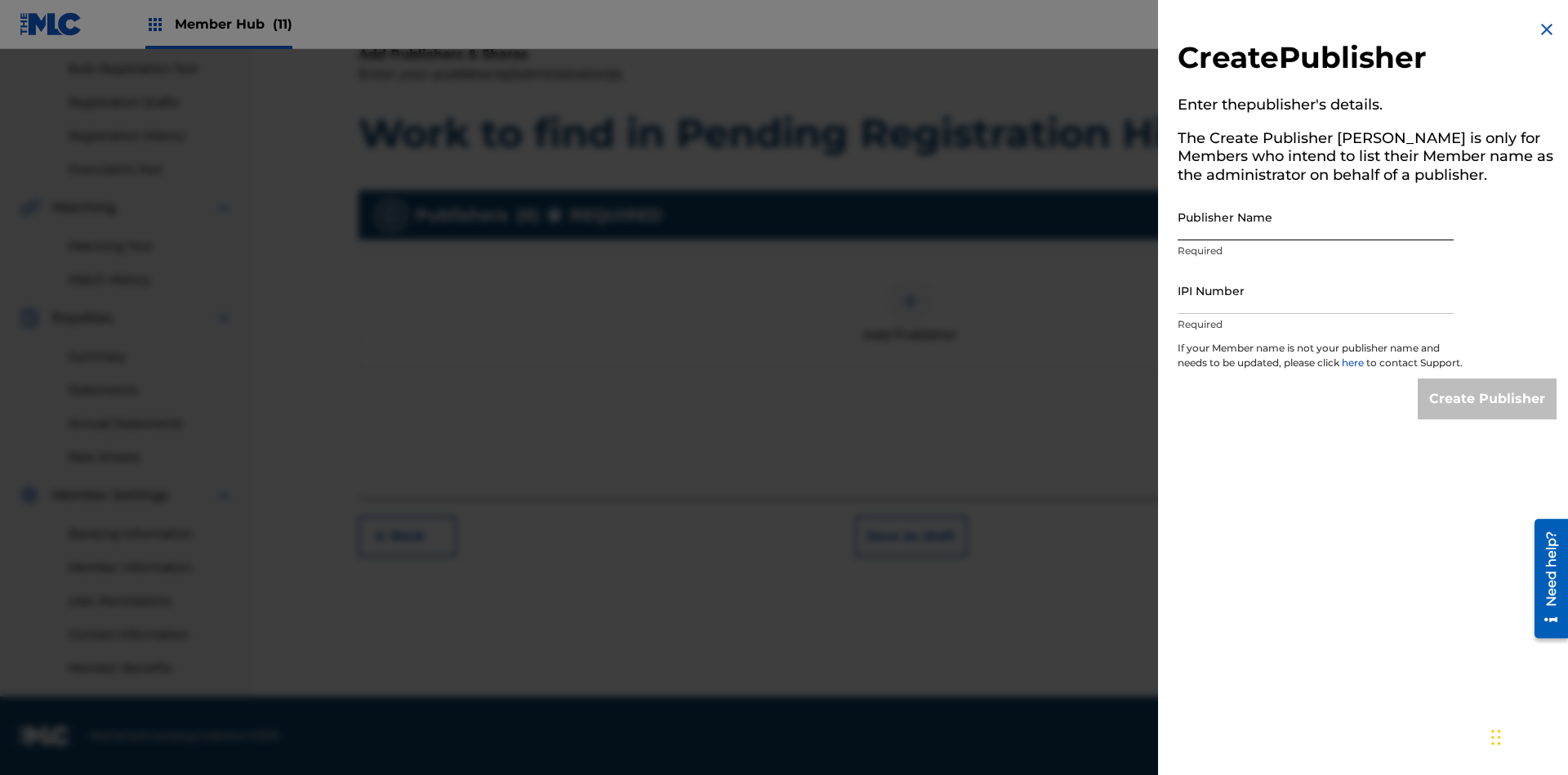
click at [1316, 217] on input "Publisher Name" at bounding box center [1316, 217] width 276 height 47
type input "Test2025.09.26.04.47.53"
click at [1316, 290] on input "IPI Number" at bounding box center [1316, 290] width 276 height 47
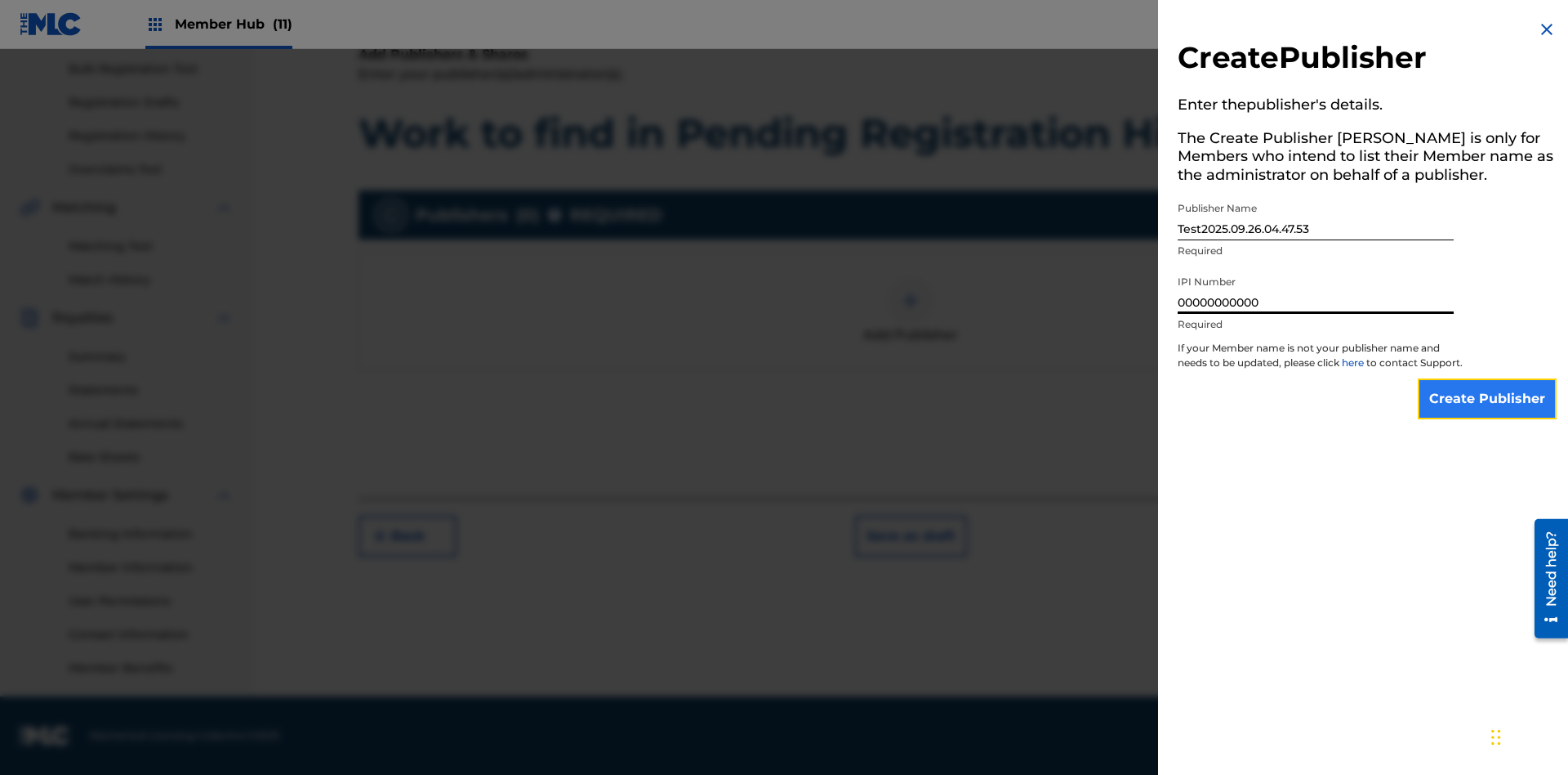
click at [1488, 414] on input "Create Publisher" at bounding box center [1487, 398] width 139 height 40
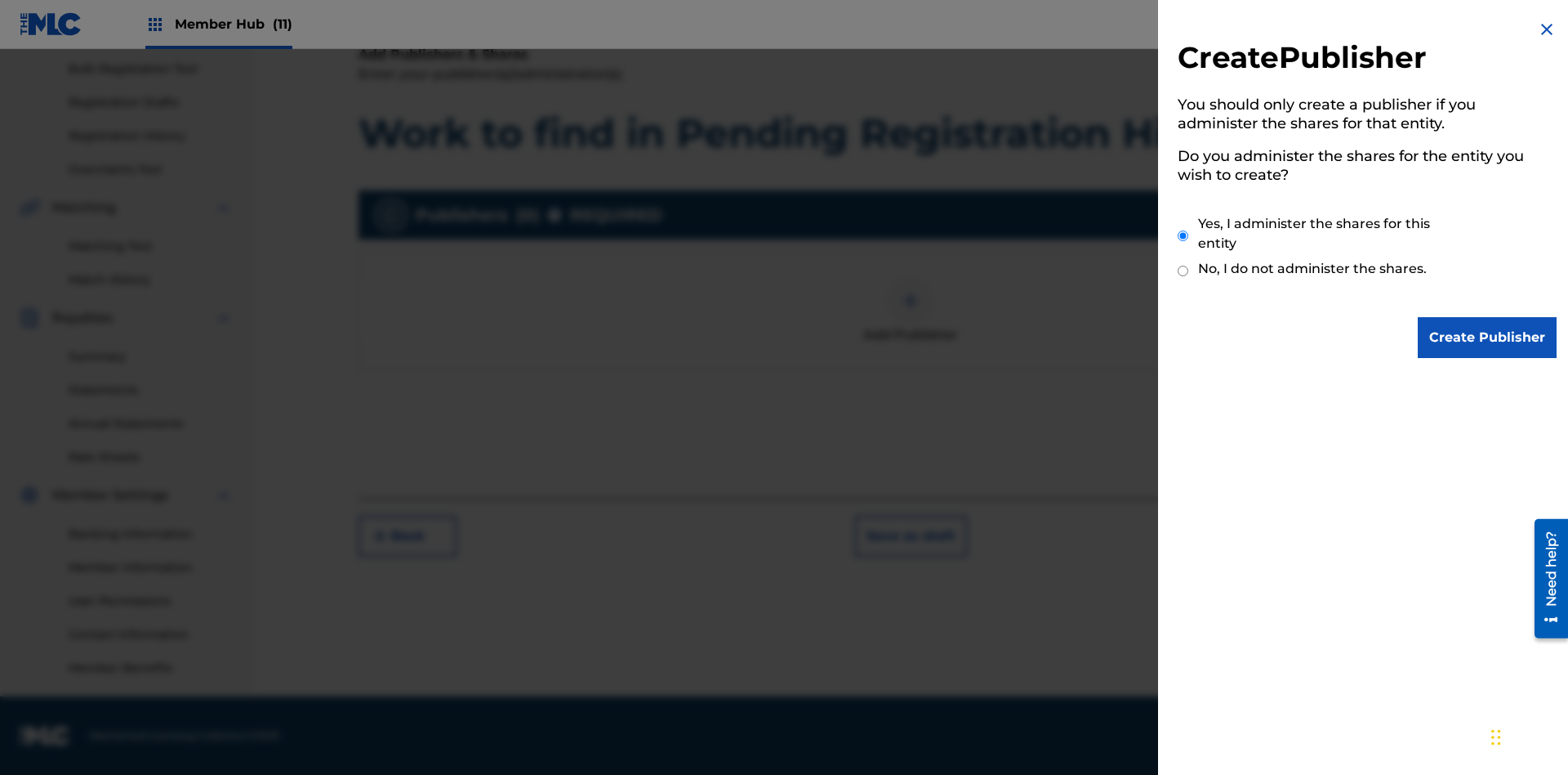
click at [1183, 236] on input "Yes, I administer the shares for this entity" at bounding box center [1183, 236] width 11 height 35
click at [1488, 337] on input "Create Publisher" at bounding box center [1487, 337] width 139 height 40
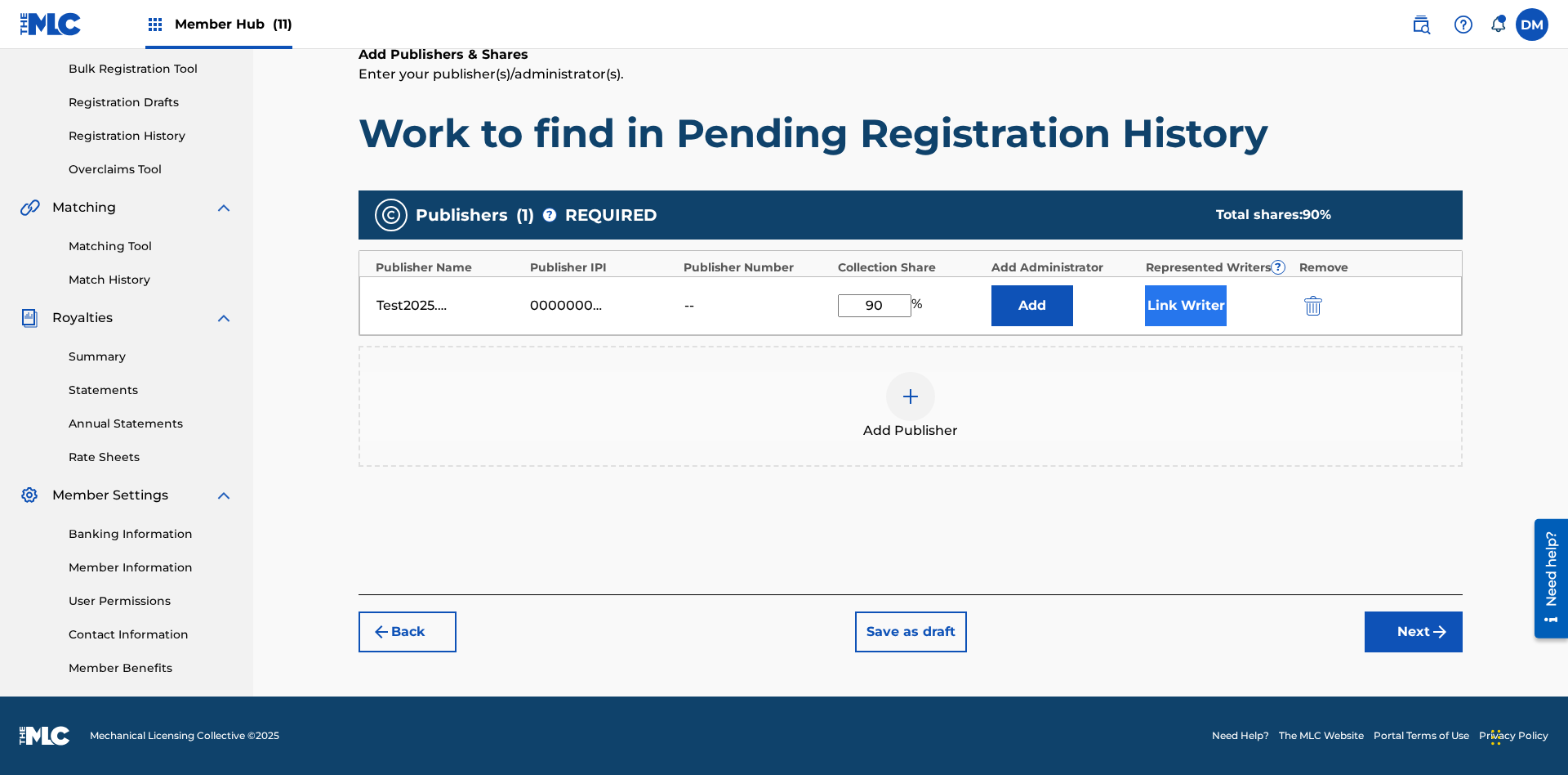
type input "90"
click at [1186, 305] on button "Link Writer" at bounding box center [1185, 305] width 82 height 40
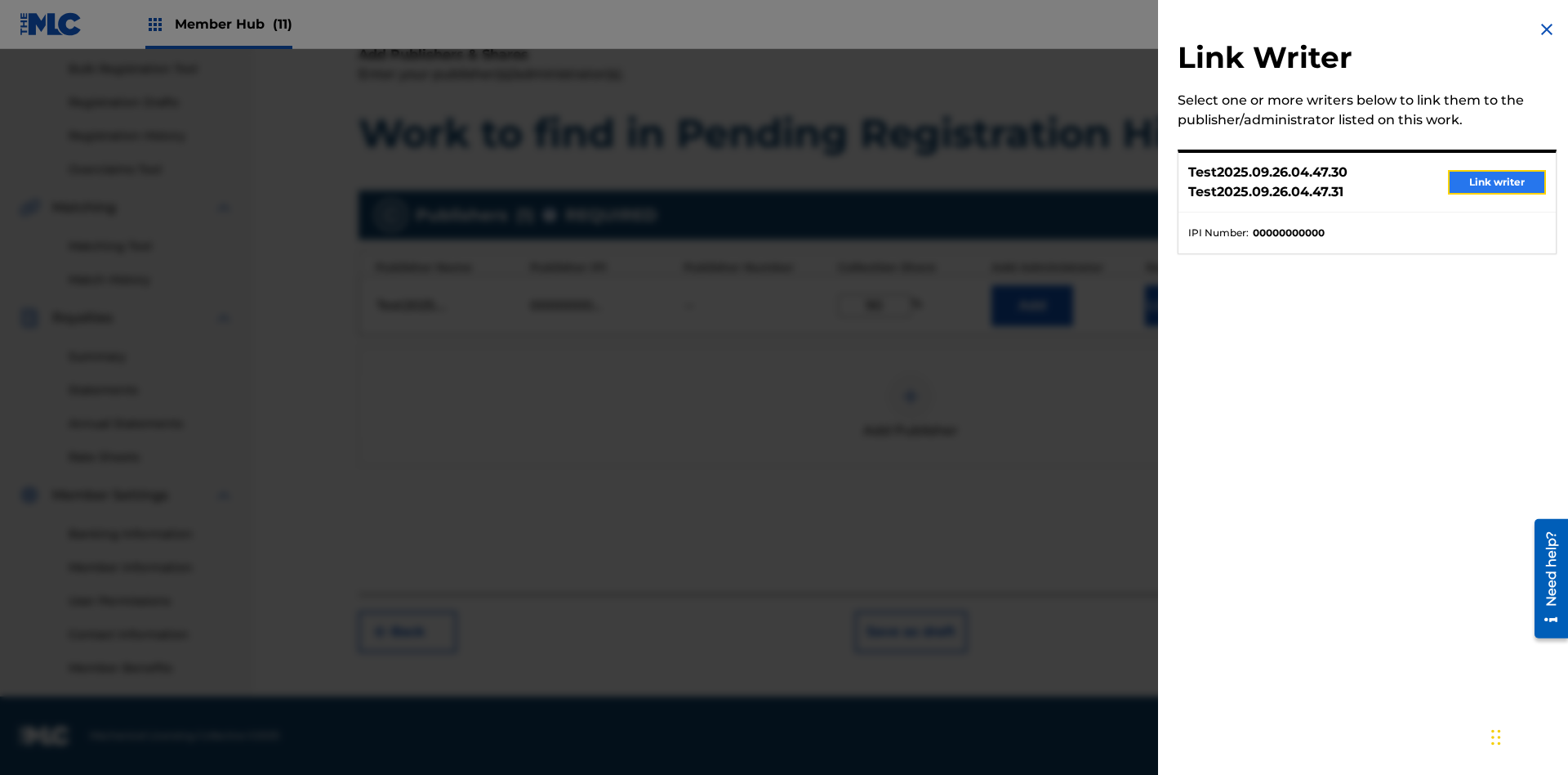
click at [1497, 183] on button "Link writer" at bounding box center [1497, 182] width 98 height 24
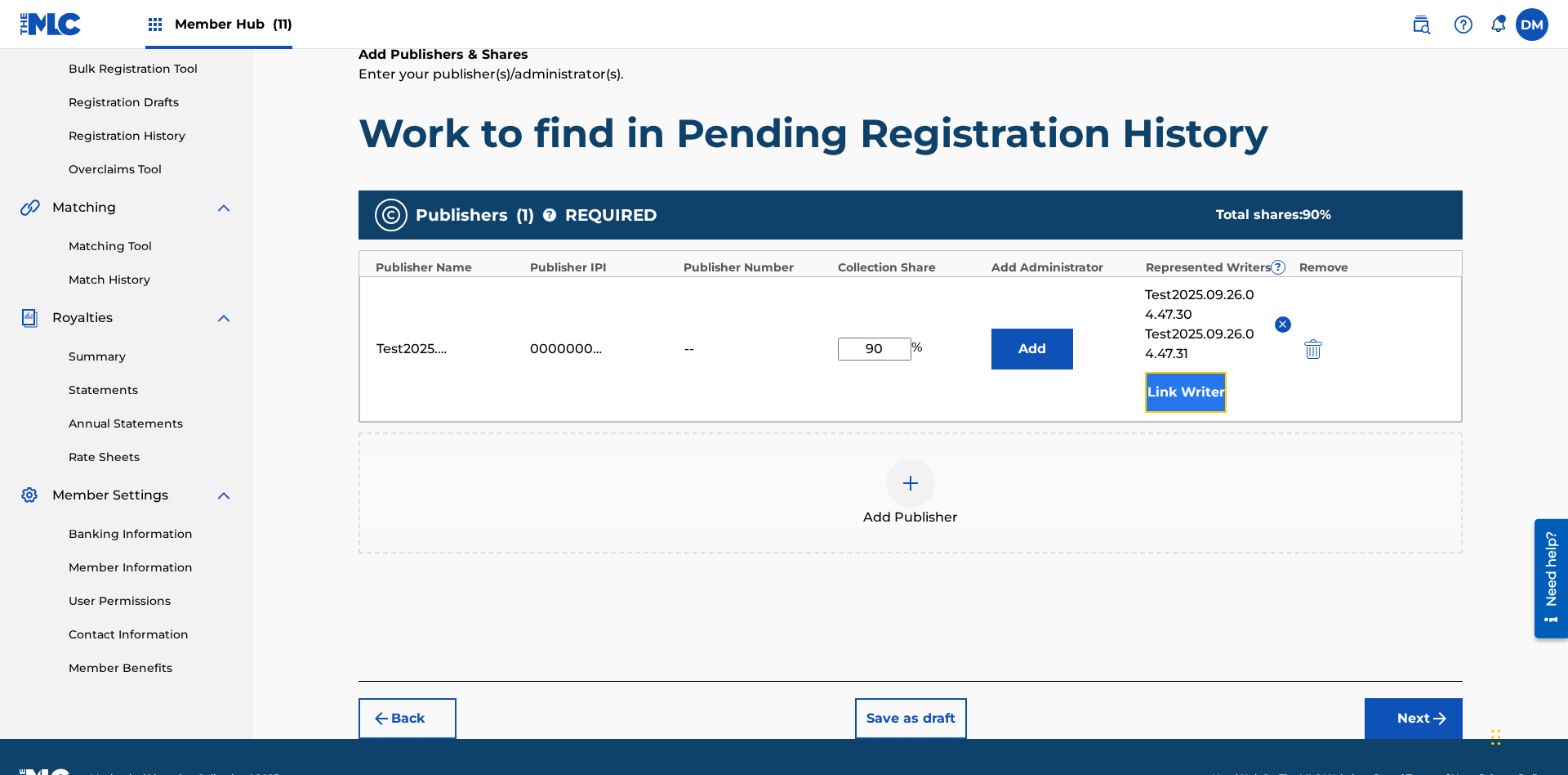
click at [1186, 372] on button "Link Writer" at bounding box center [1185, 392] width 82 height 40
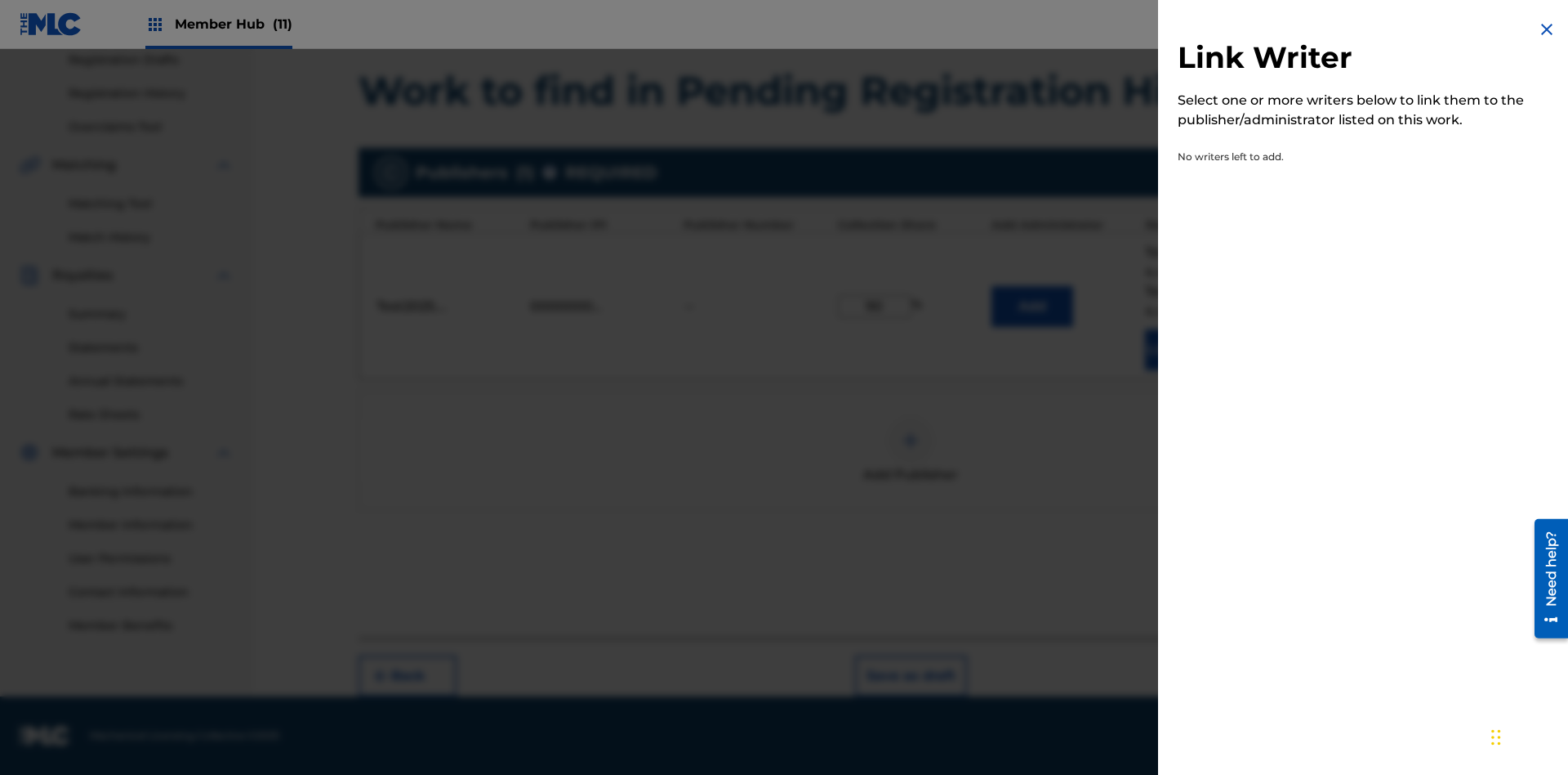
click at [1547, 30] on img at bounding box center [1547, 30] width 20 height 20
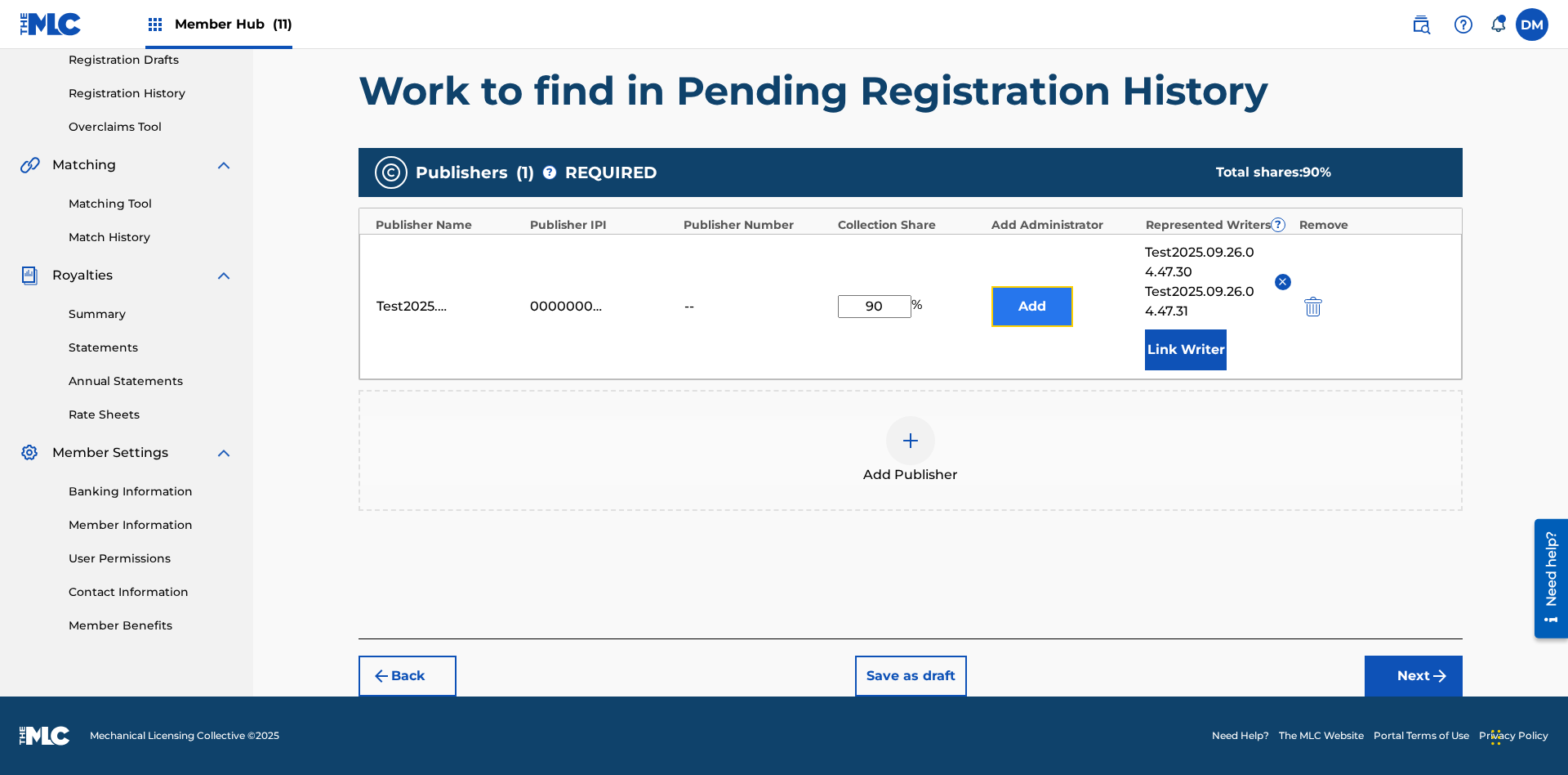
click at [1032, 306] on button "Add" at bounding box center [1032, 306] width 82 height 40
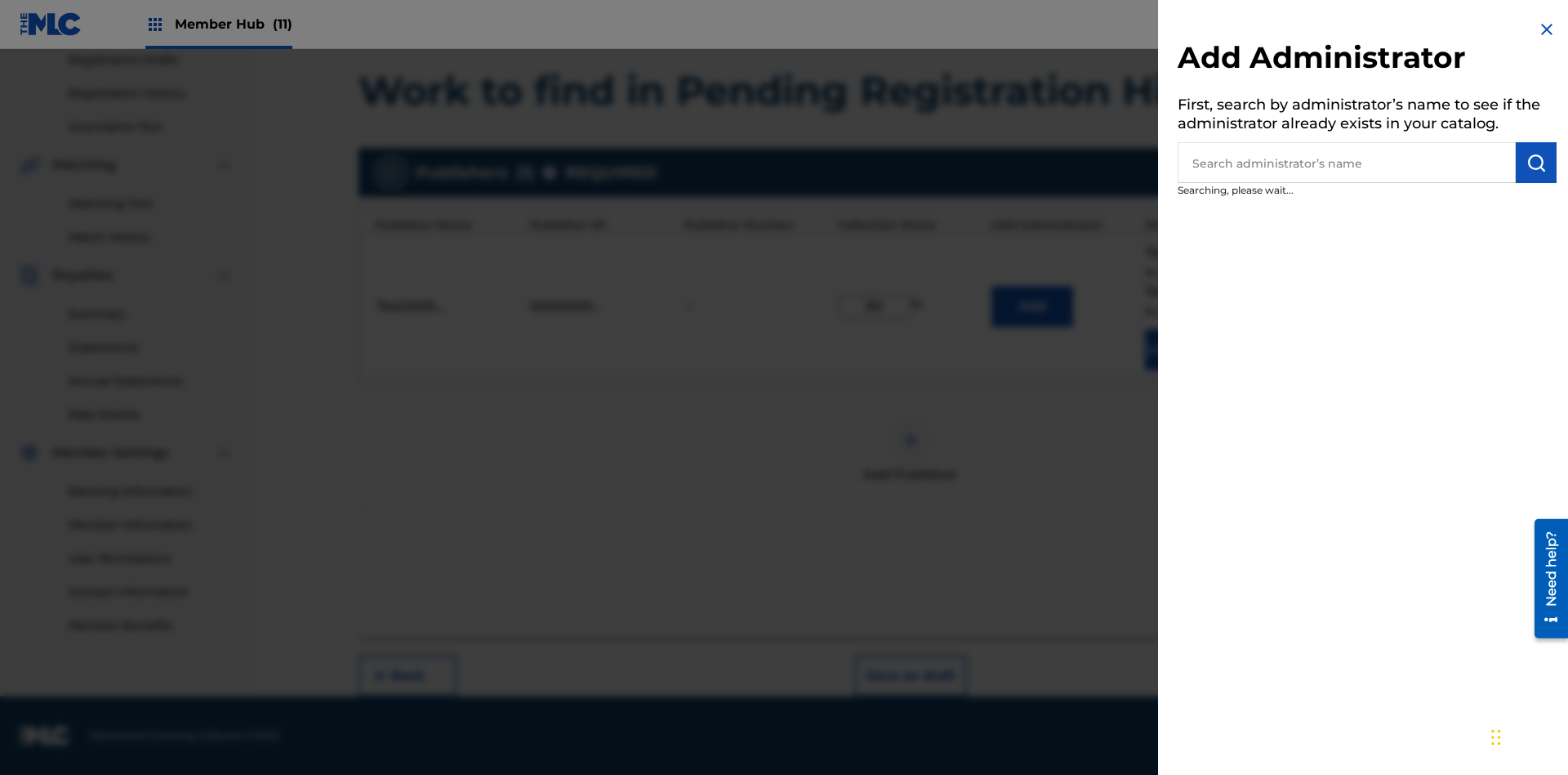
click at [1347, 163] on input "text" at bounding box center [1347, 162] width 338 height 40
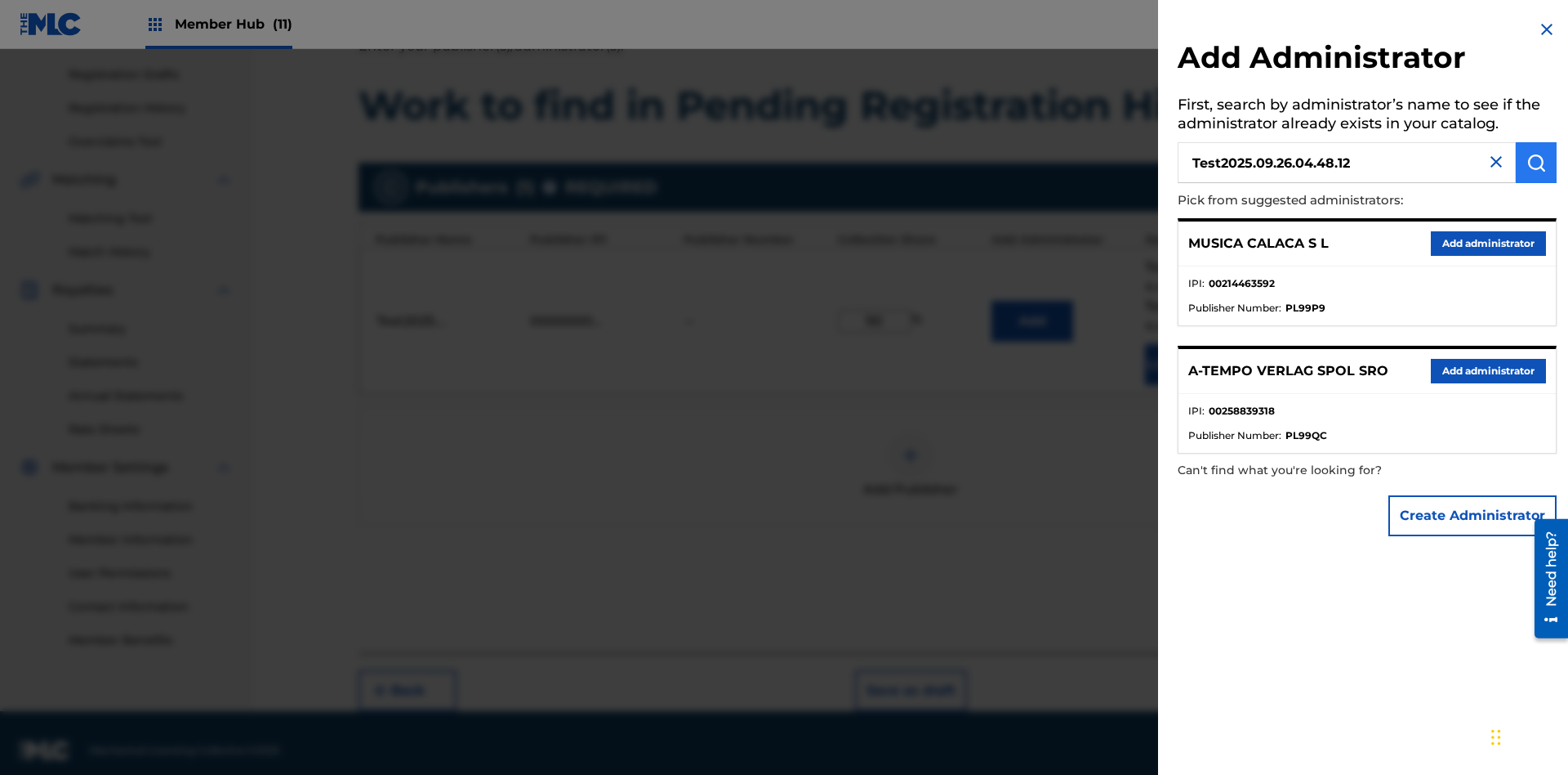
type input "Test2025.09.26.04.48.12"
click at [1537, 163] on img "submit" at bounding box center [1537, 163] width 20 height 20
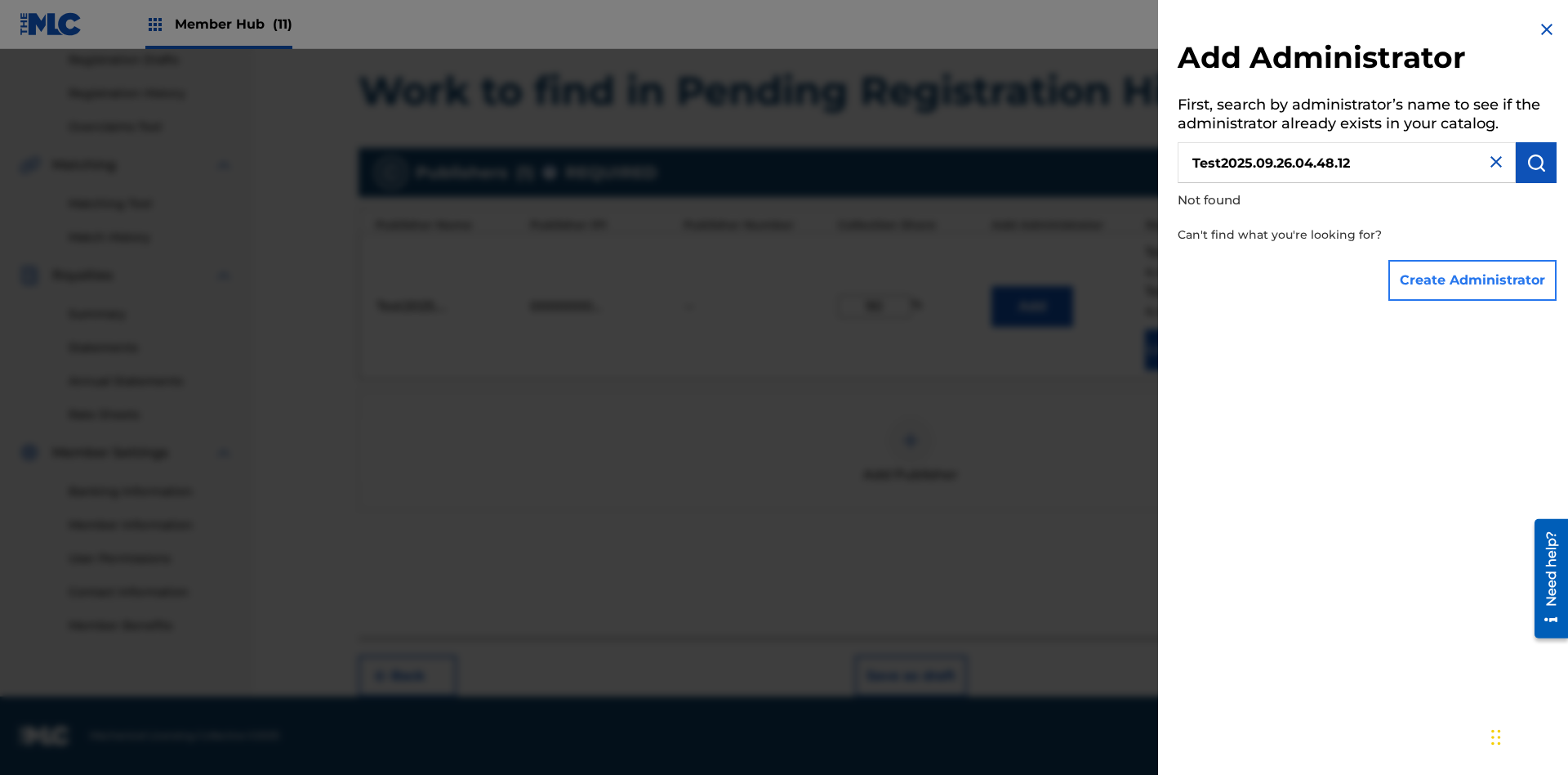
click at [1474, 280] on button "Create Administrator" at bounding box center [1472, 280] width 168 height 40
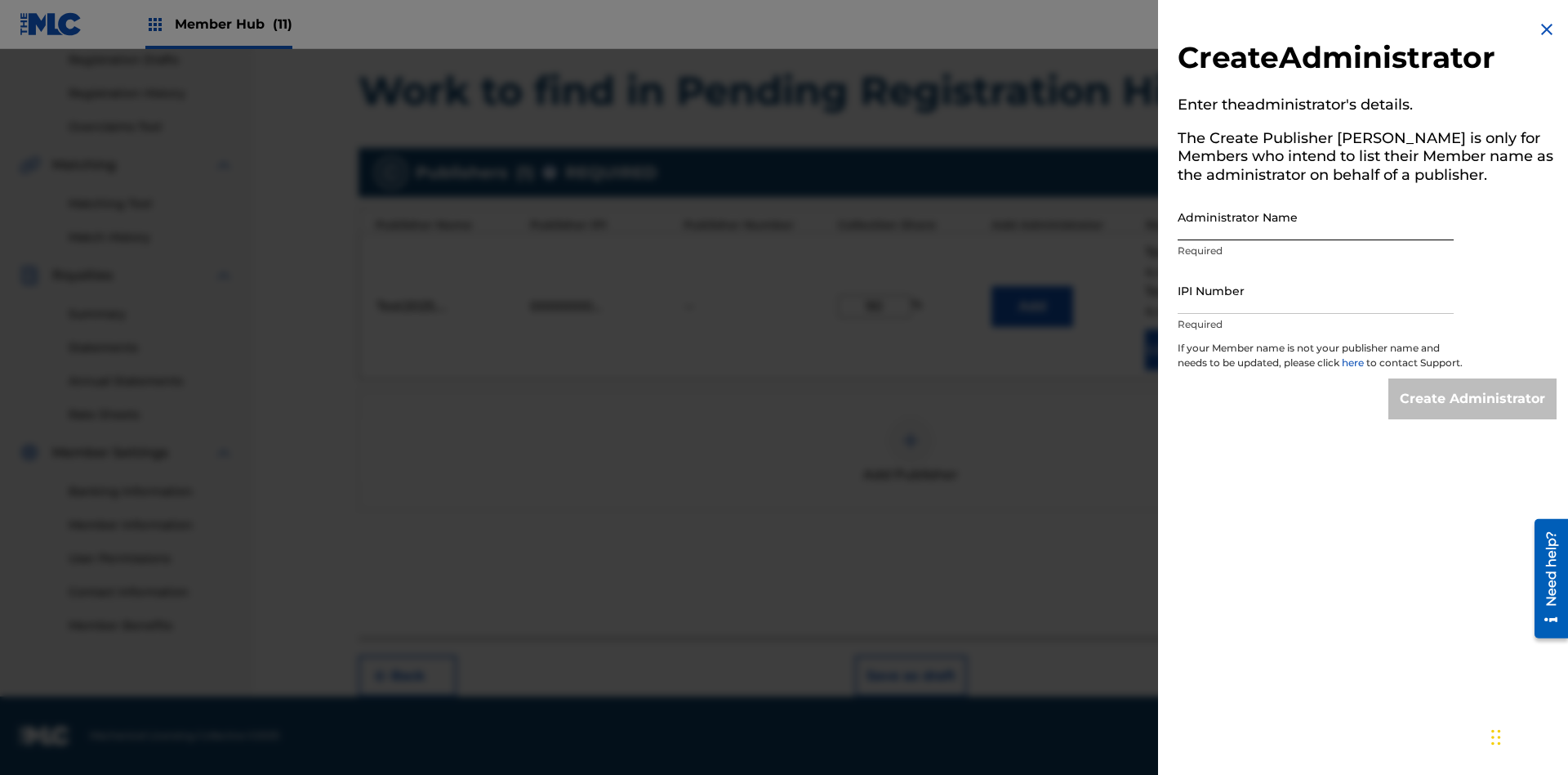
click at [1316, 217] on input "Administrator Name" at bounding box center [1316, 217] width 276 height 47
type input "Test2025.09.26.04.48.16"
click at [1316, 290] on input "IPI Number" at bounding box center [1316, 290] width 276 height 47
type input "00000000000"
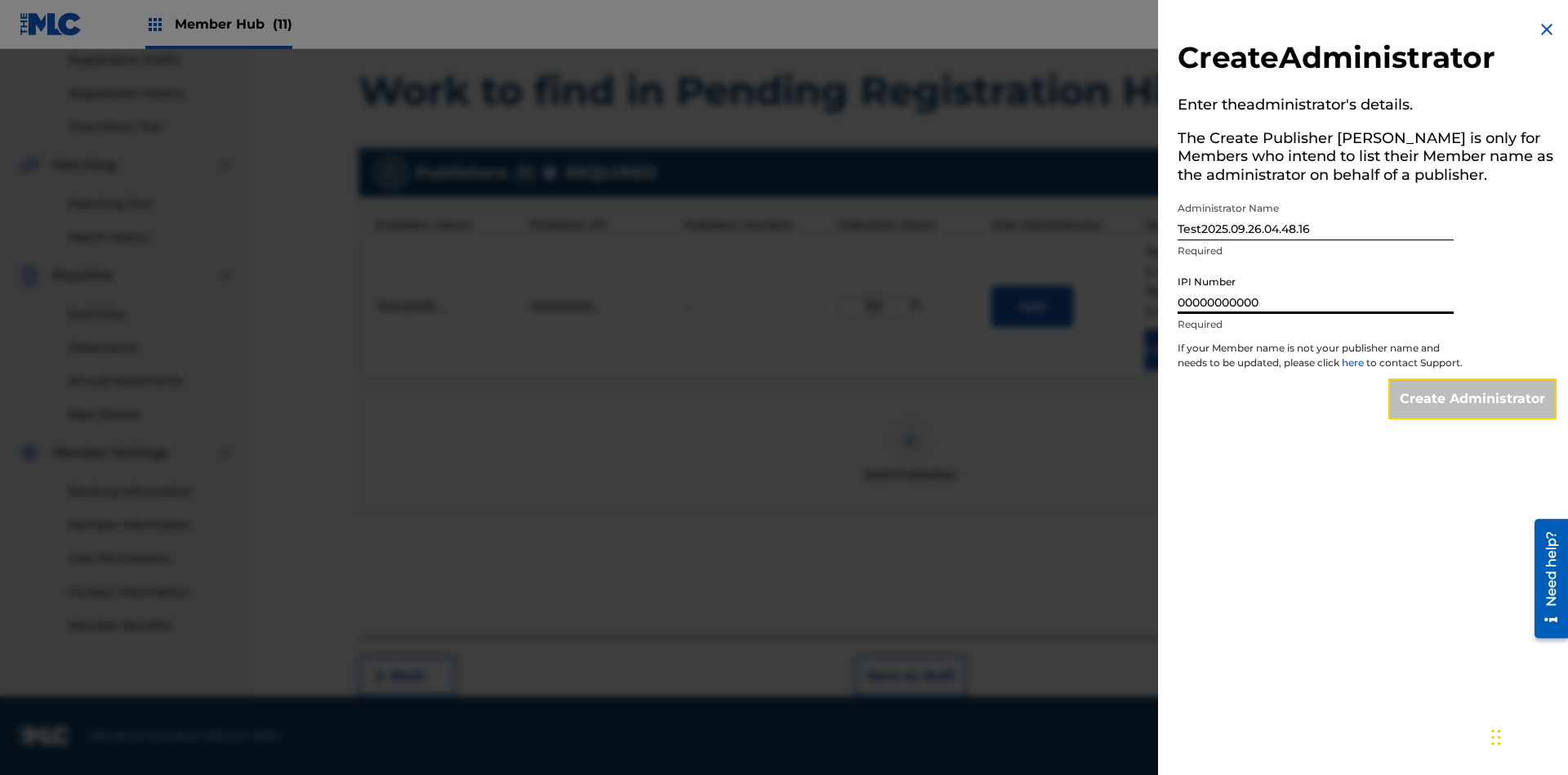
click at [1474, 414] on input "Create Administrator" at bounding box center [1472, 398] width 168 height 40
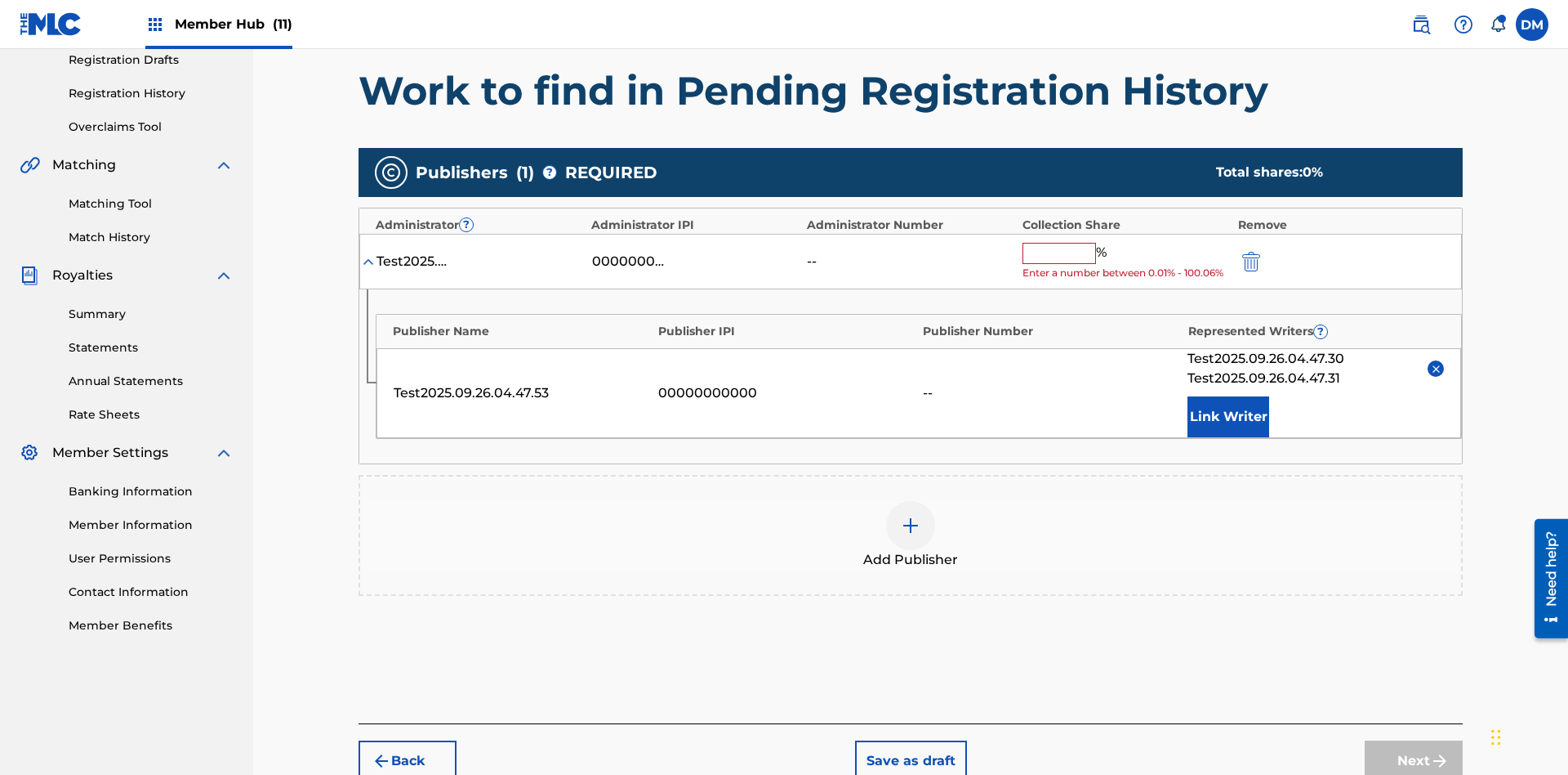
scroll to position [351, 0]
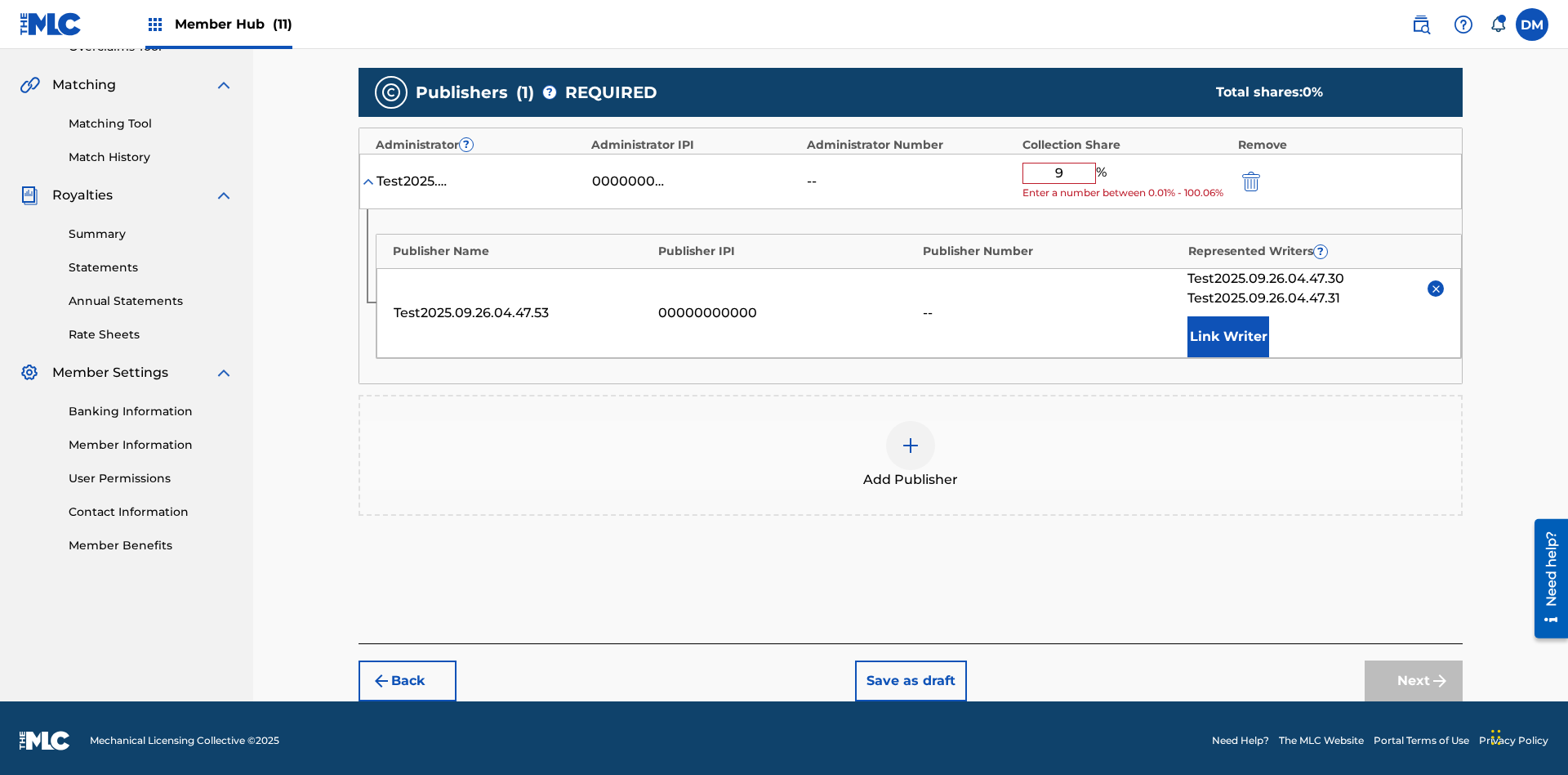
type input "90"
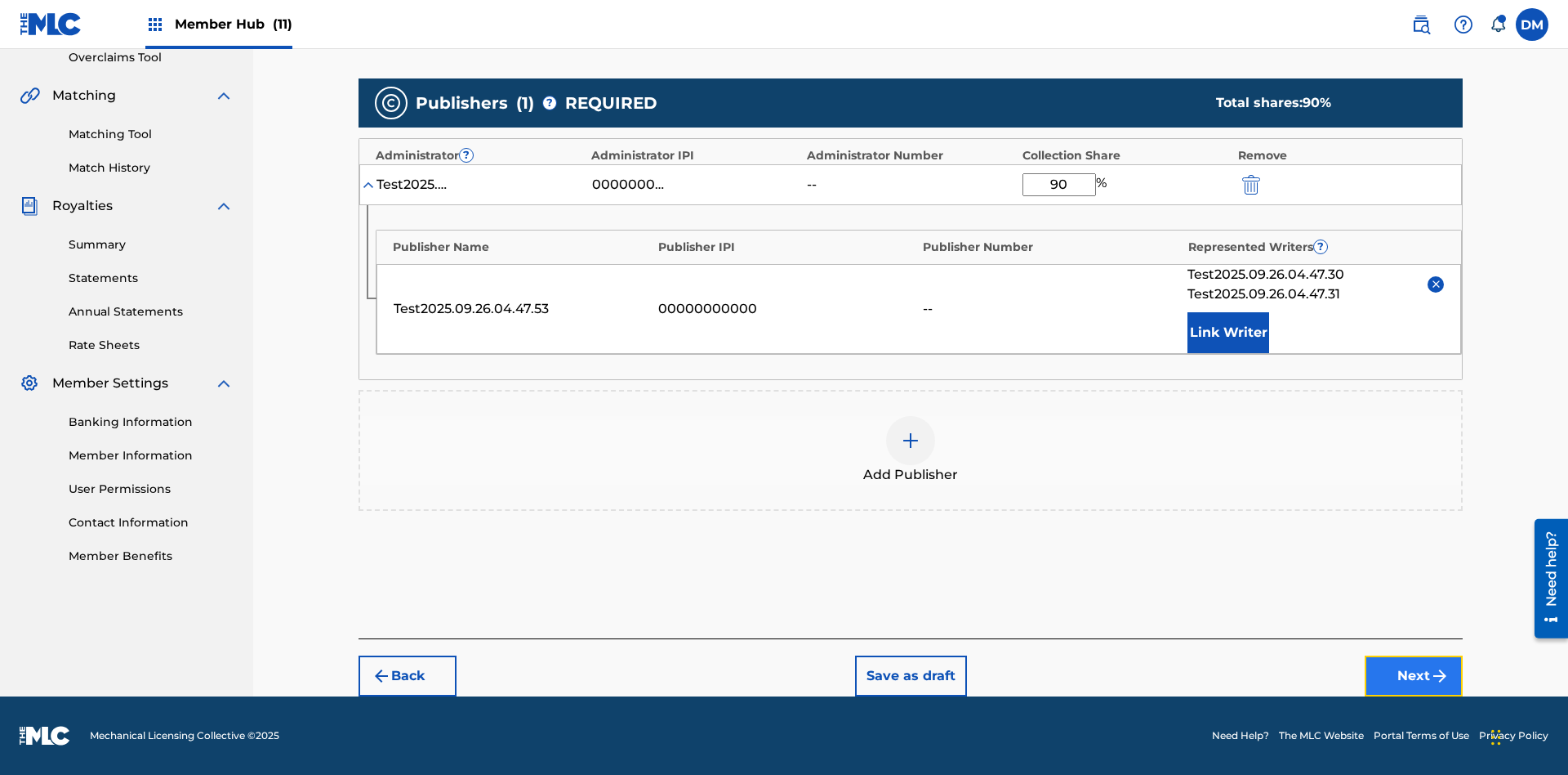
click at [1414, 676] on button "Next" at bounding box center [1413, 675] width 98 height 40
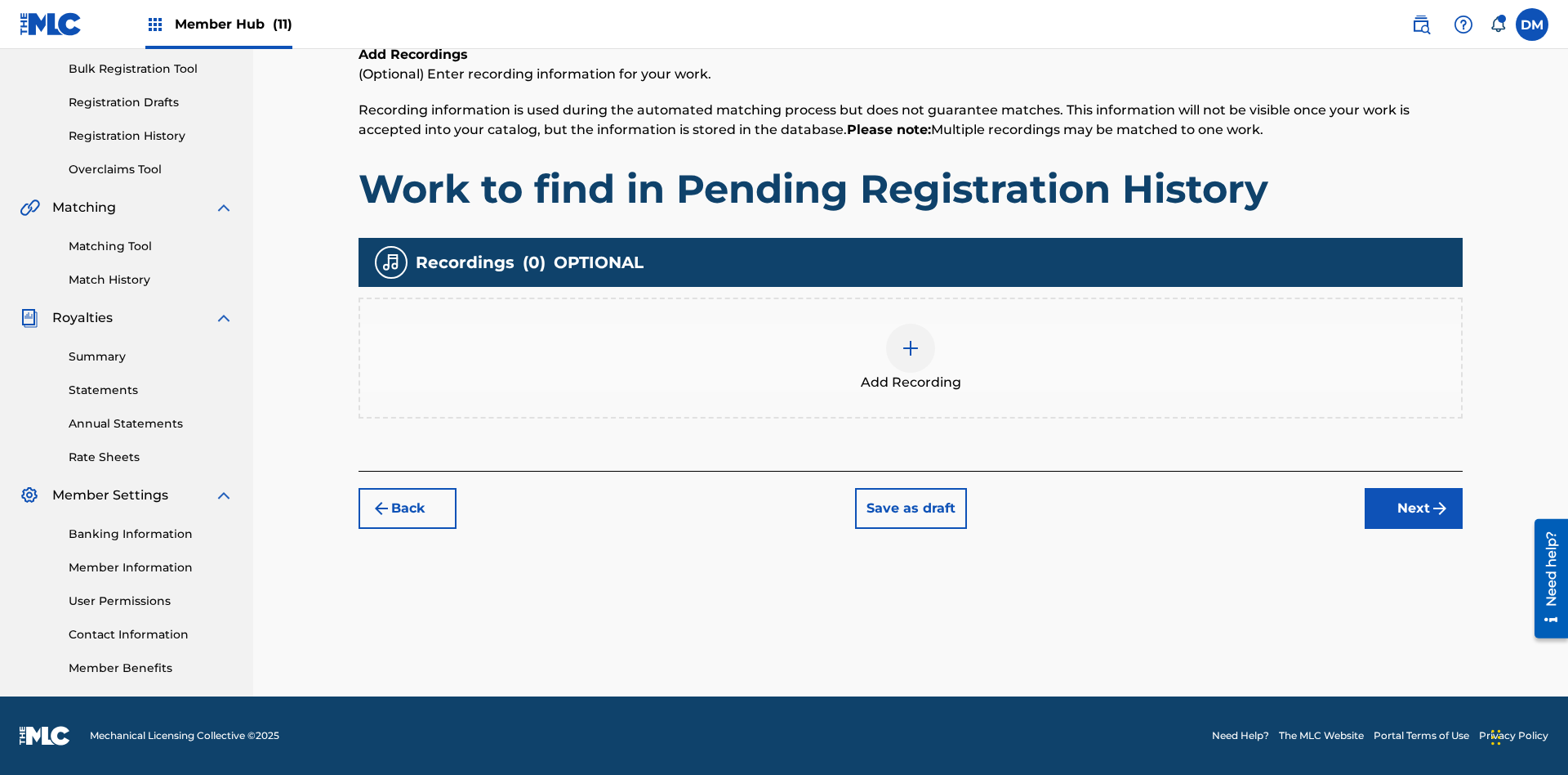
click at [911, 357] on img at bounding box center [911, 348] width 20 height 20
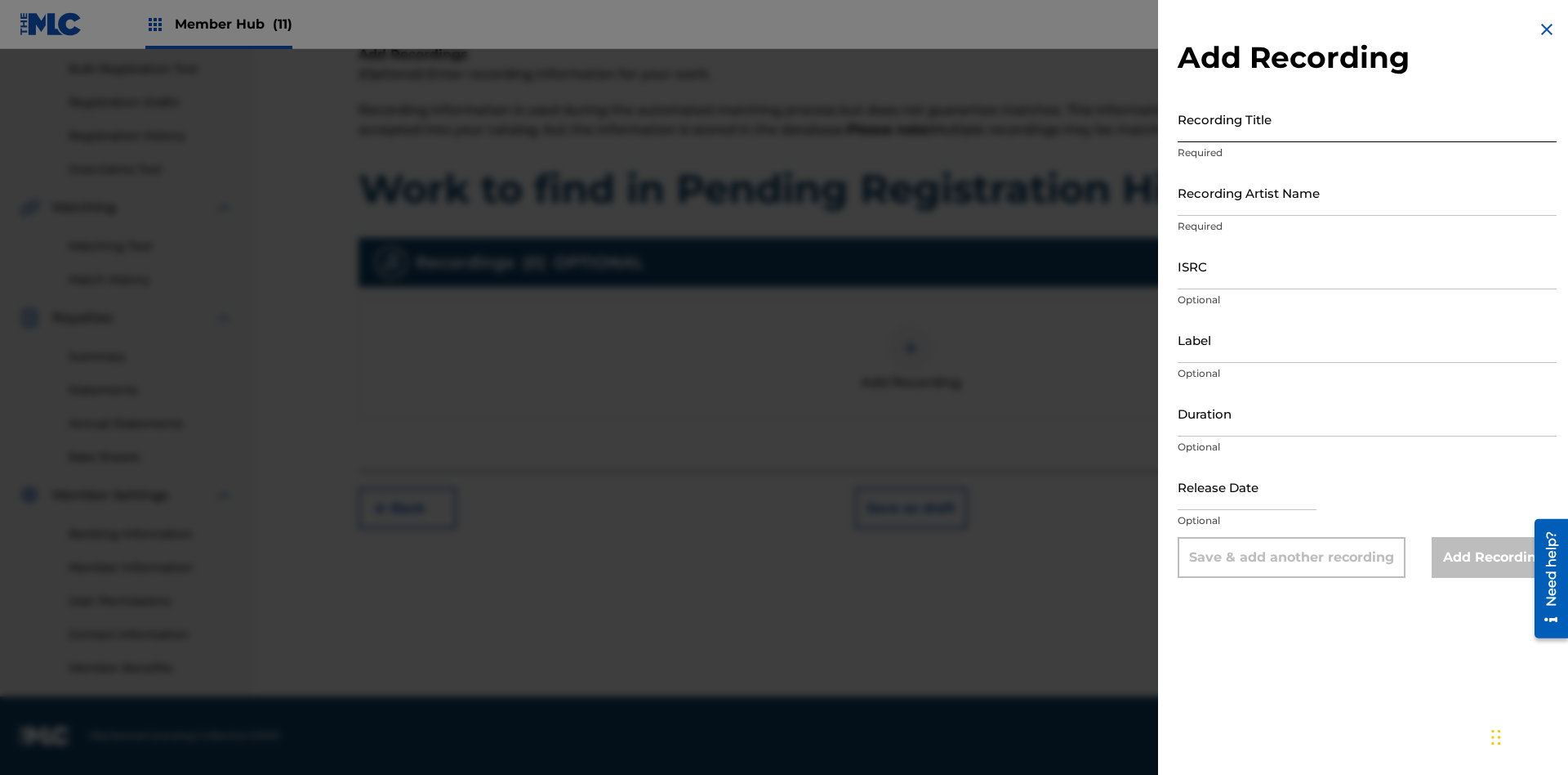
click at [1368, 119] on input "Recording Title" at bounding box center [1368, 119] width 379 height 47
type input "Best Song Ever"
click at [1368, 192] on input "Recording Artist Name" at bounding box center [1368, 192] width 379 height 47
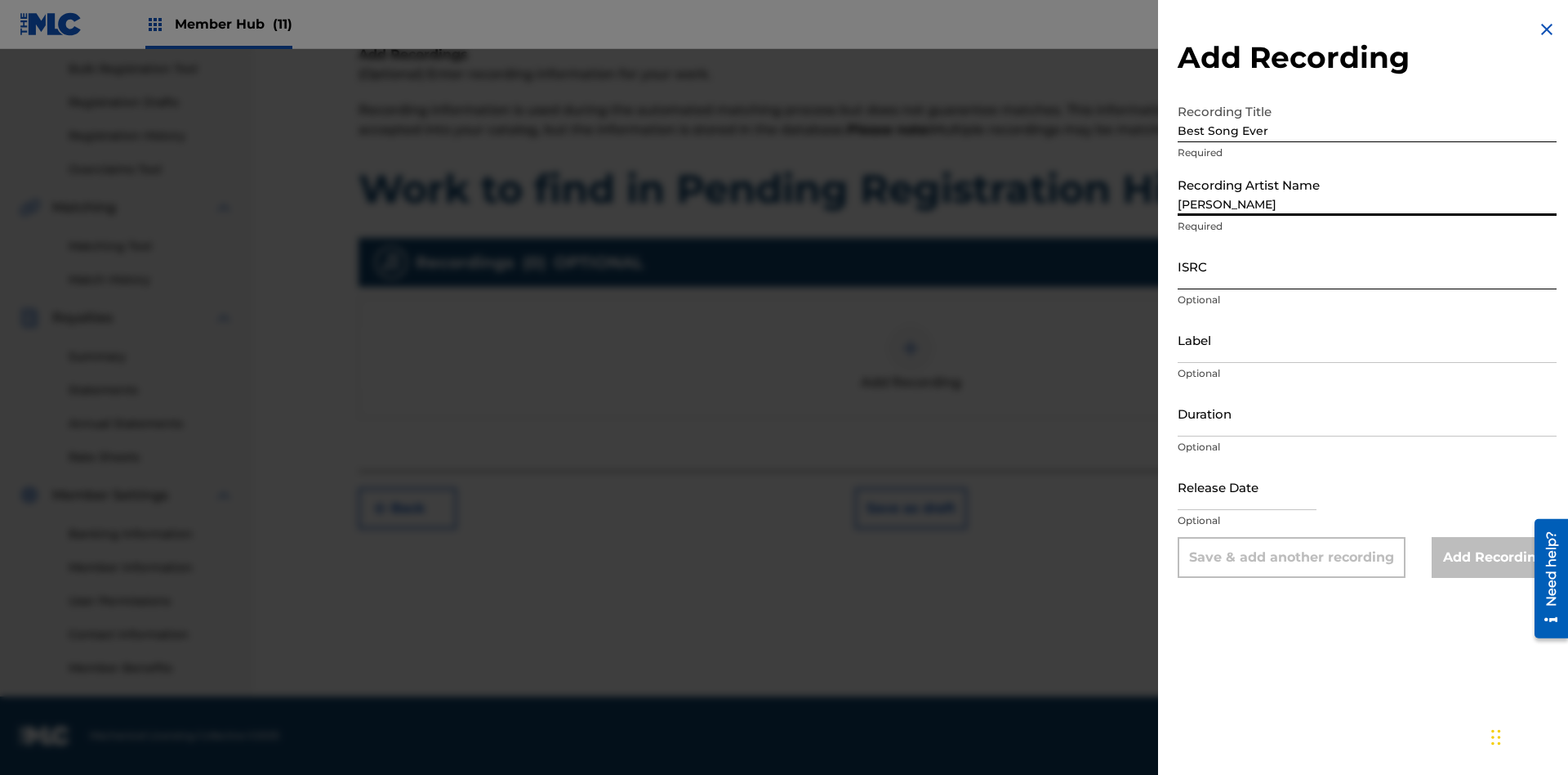
type input "[PERSON_NAME]"
click at [1368, 265] on input "ISRC" at bounding box center [1368, 266] width 379 height 47
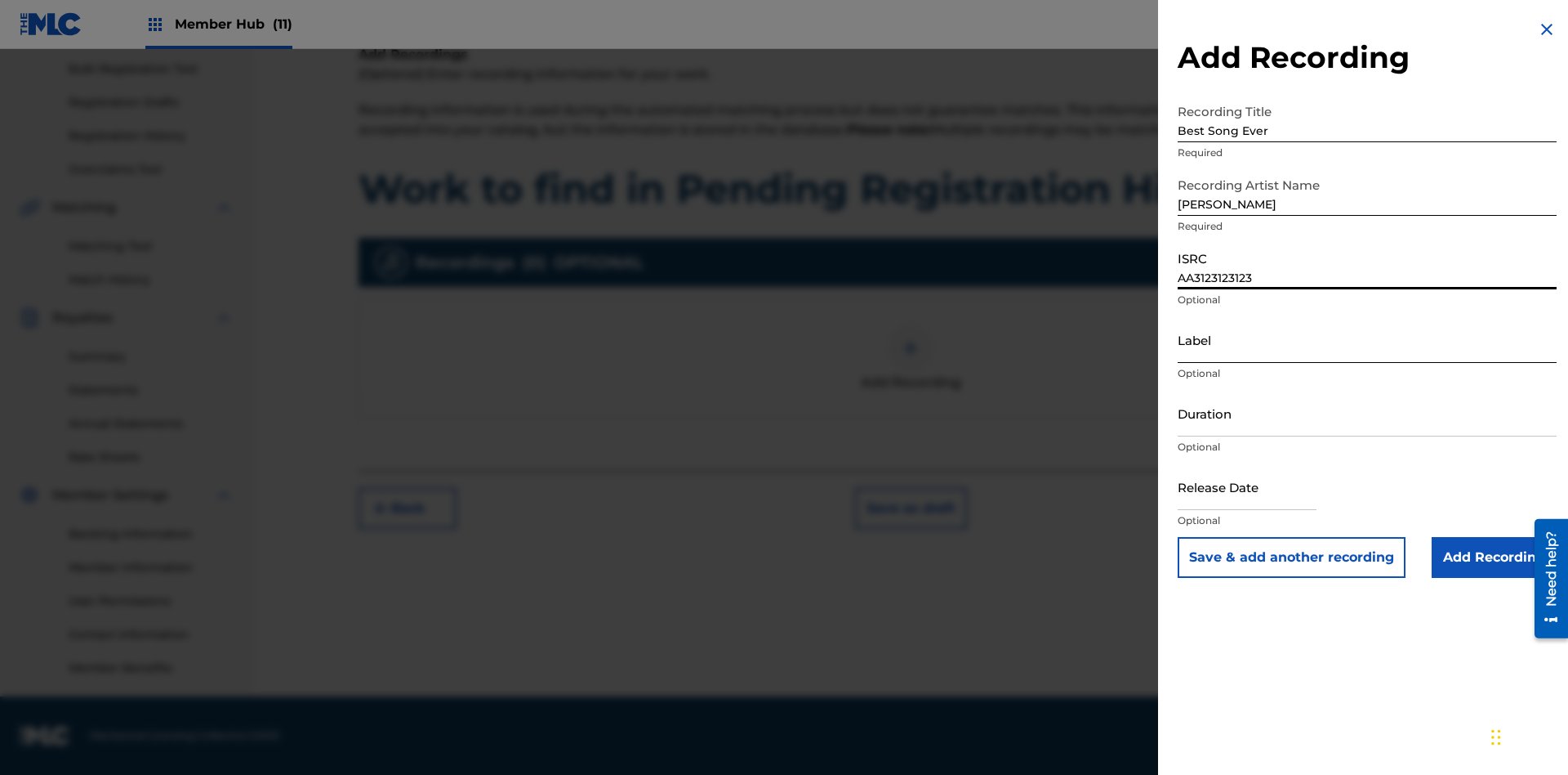
type input "AA3123123123"
click at [1368, 339] on input "Label" at bounding box center [1368, 340] width 379 height 47
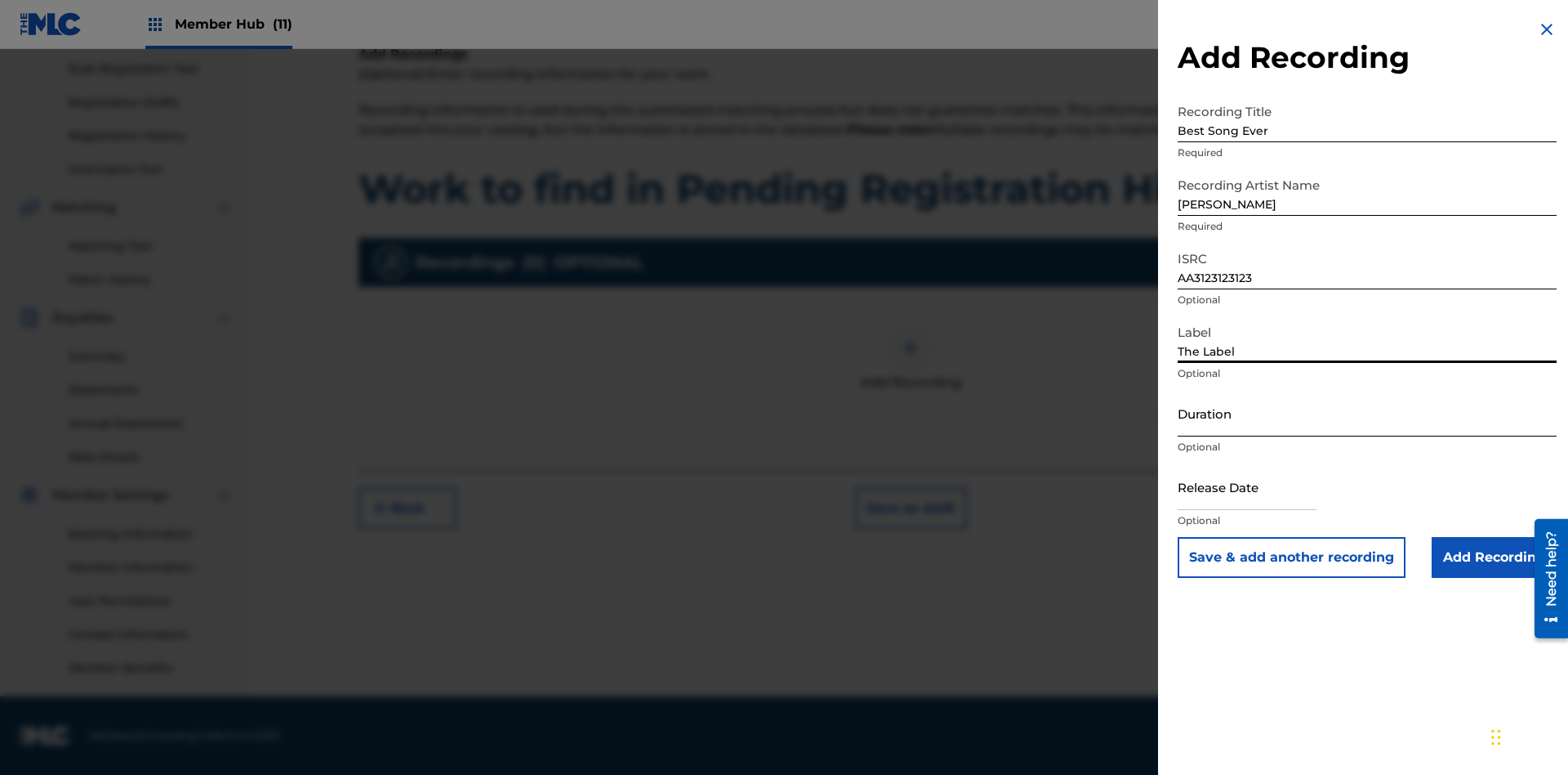
type input "The Label"
click at [1368, 413] on input "Duration" at bounding box center [1368, 414] width 379 height 47
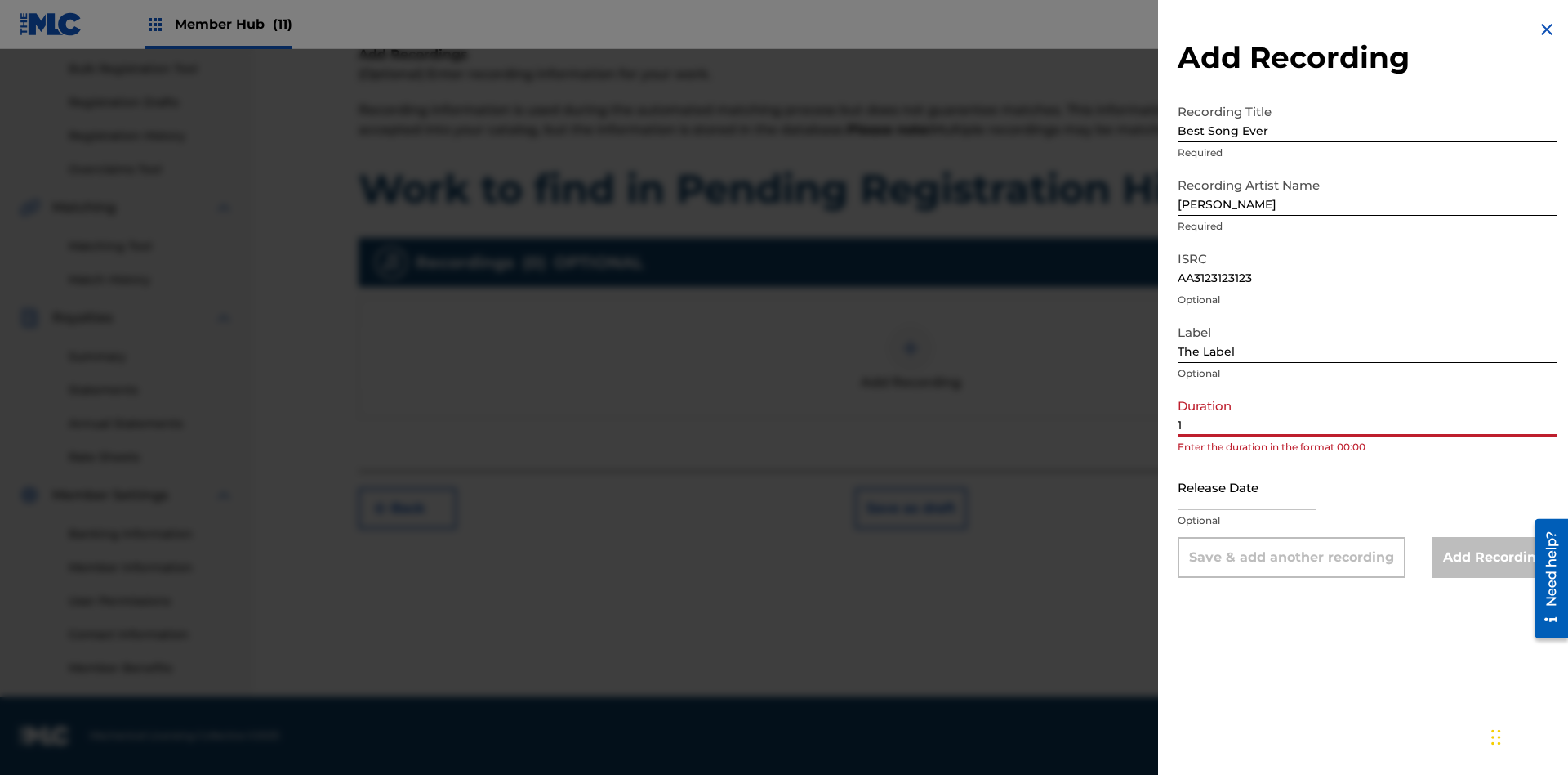
click at [1368, 413] on input "1" at bounding box center [1368, 414] width 379 height 47
type input "12:25"
click at [1261, 488] on input "text" at bounding box center [1247, 486] width 139 height 47
select select "8"
select select "2025"
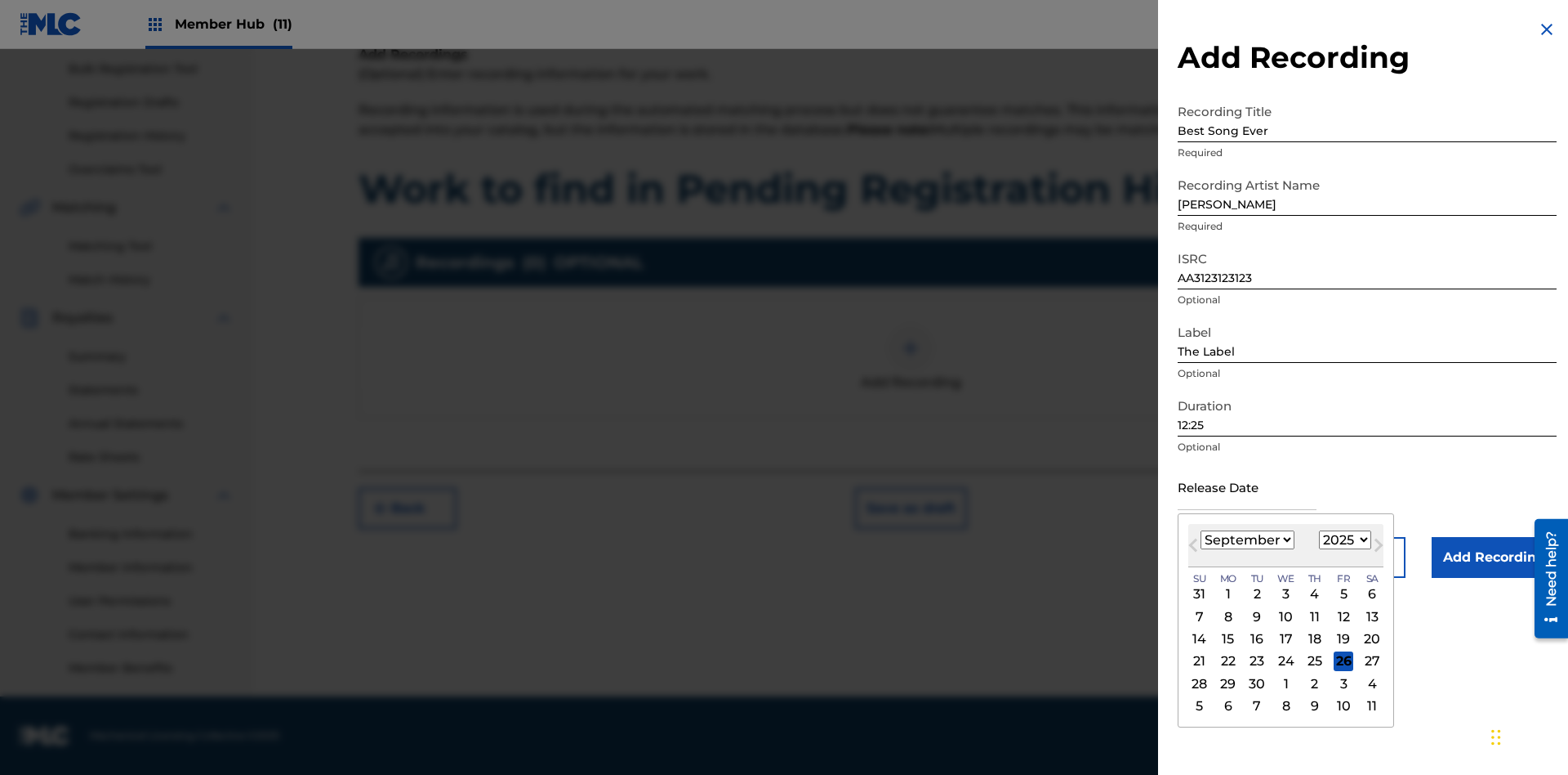
click at [1246, 540] on select "January February March April May June July August September October November De…" at bounding box center [1247, 539] width 94 height 19
select select "3"
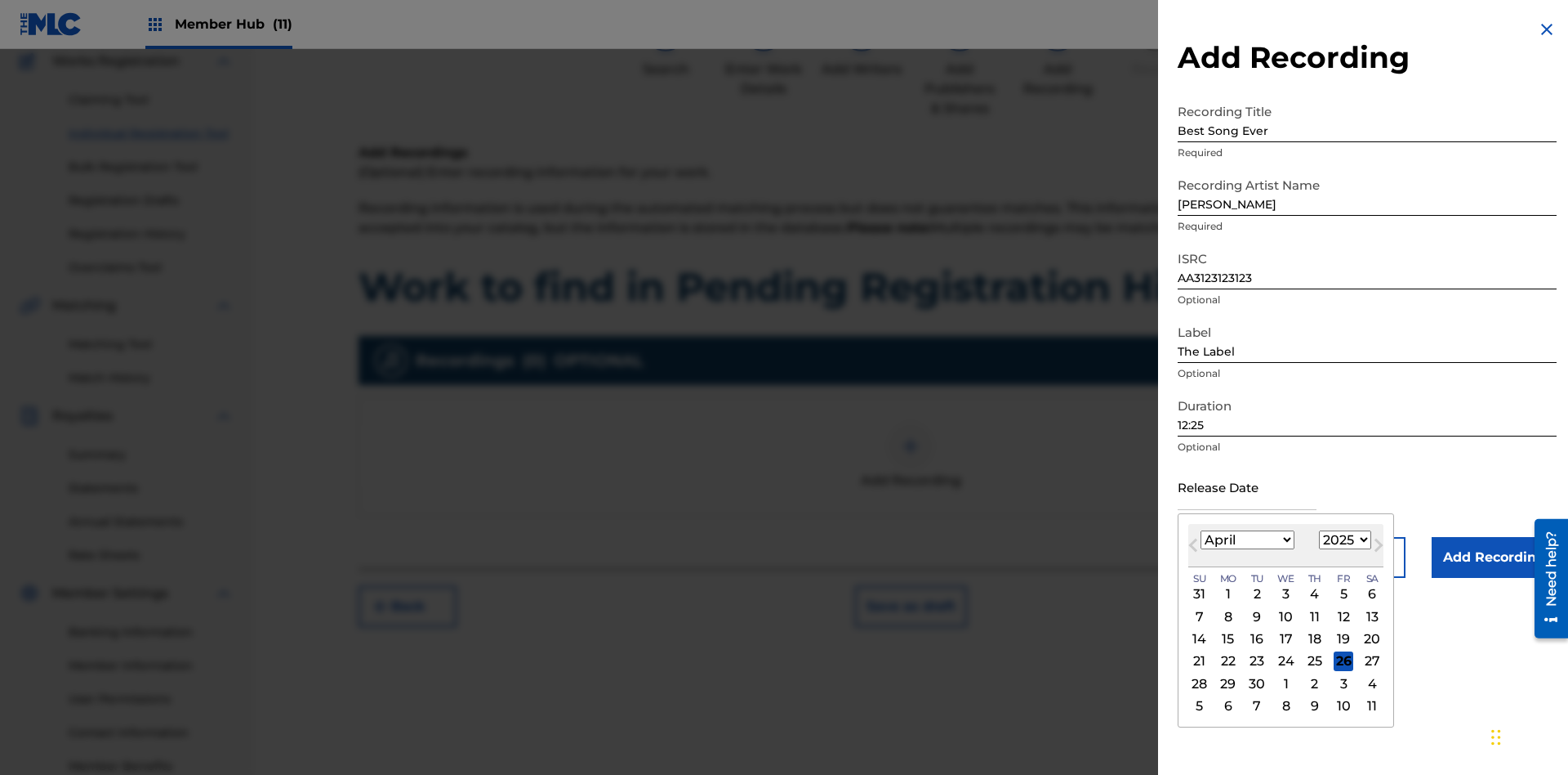
click at [1342, 540] on select "1900 1901 1902 1903 1904 1905 1906 1907 1908 1909 1910 1911 1912 1913 1914 1915…" at bounding box center [1345, 539] width 52 height 19
select select "2021"
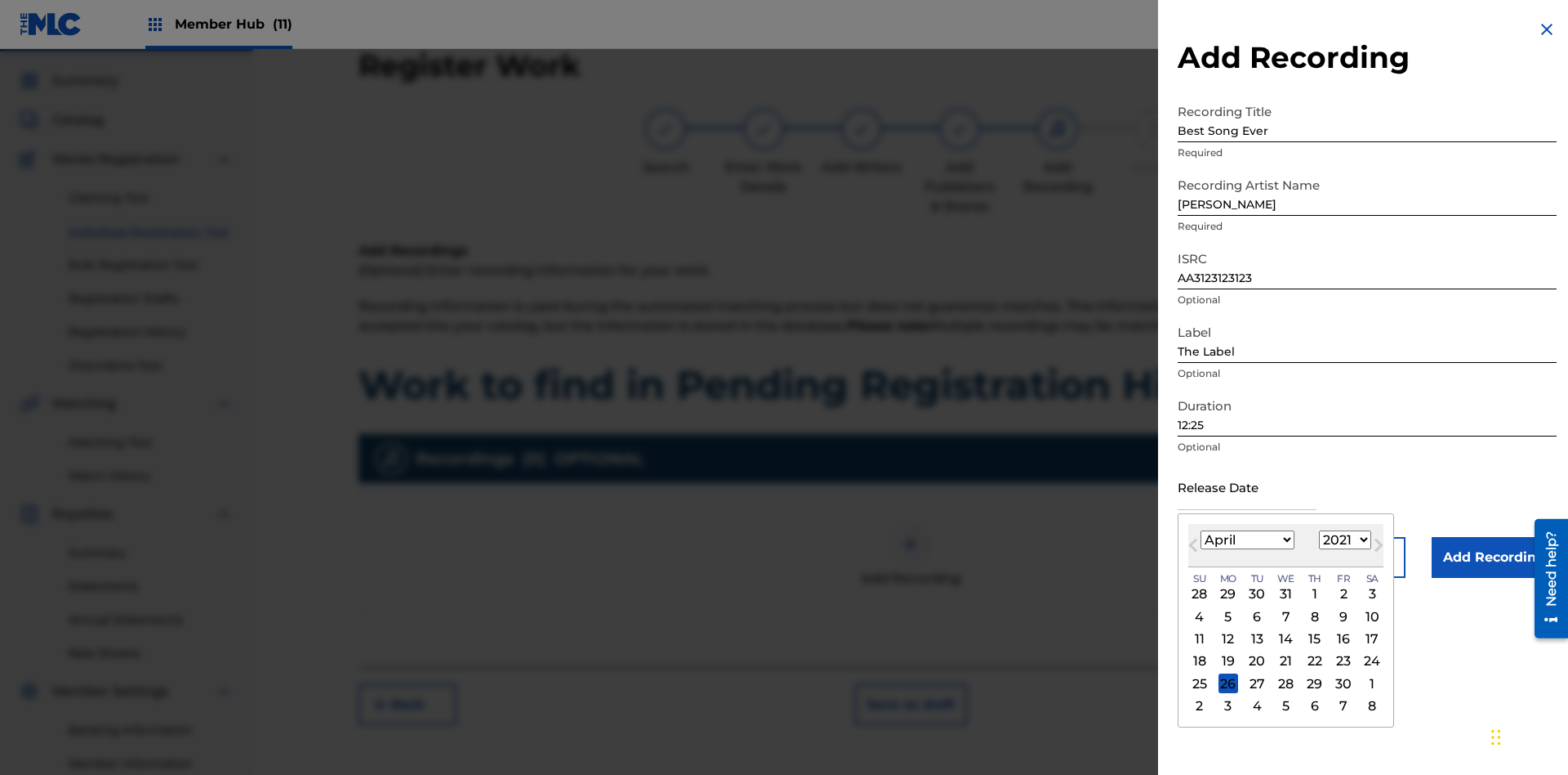
click at [1342, 540] on select "1900 1901 1902 1903 1904 1905 1906 1907 1908 1909 1910 1911 1912 1913 1914 1915…" at bounding box center [1345, 539] width 52 height 19
click at [1313, 594] on div "1" at bounding box center [1316, 594] width 20 height 20
type input "[DATE]"
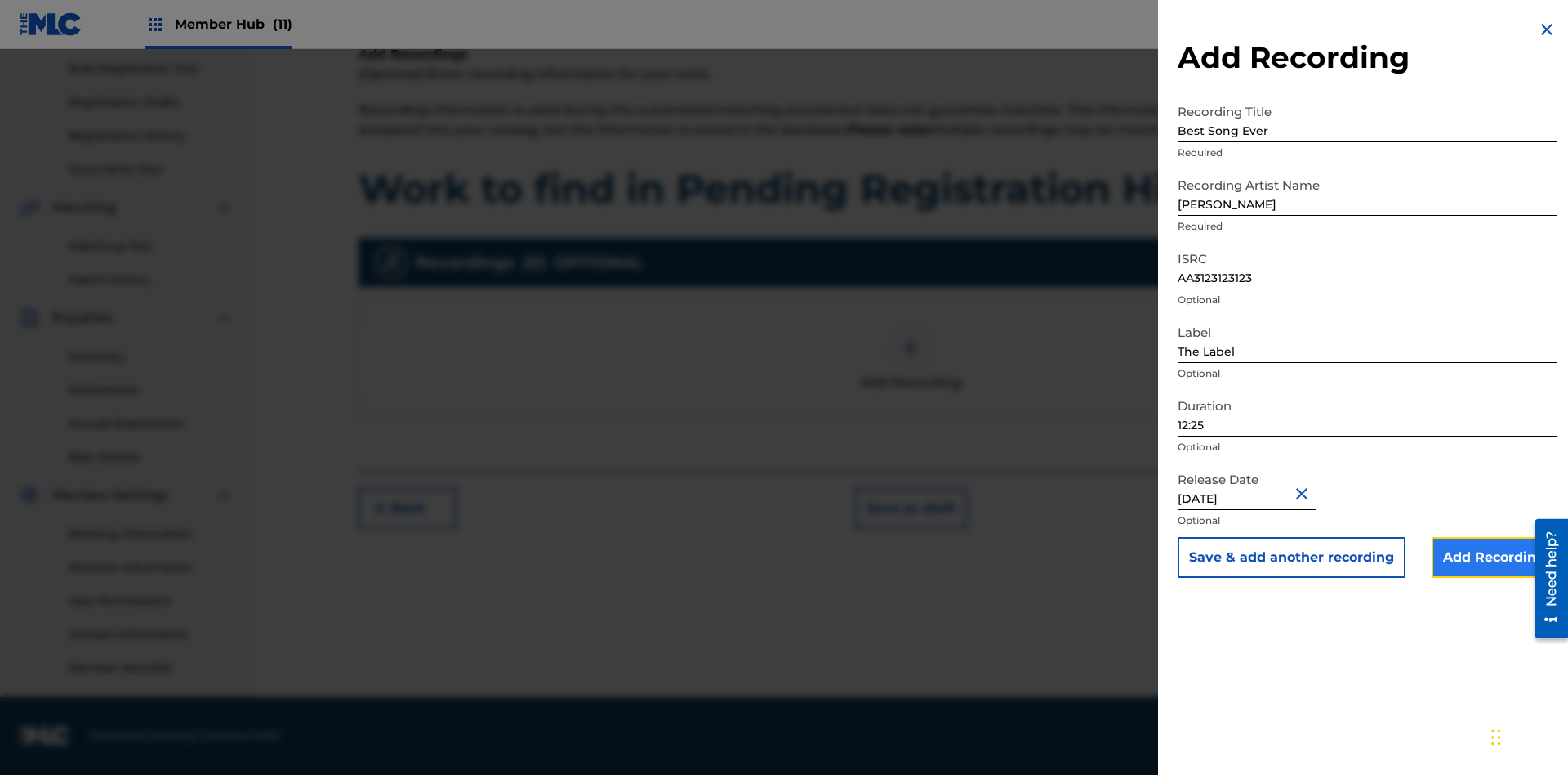
click at [1494, 557] on input "Add Recording" at bounding box center [1494, 557] width 125 height 40
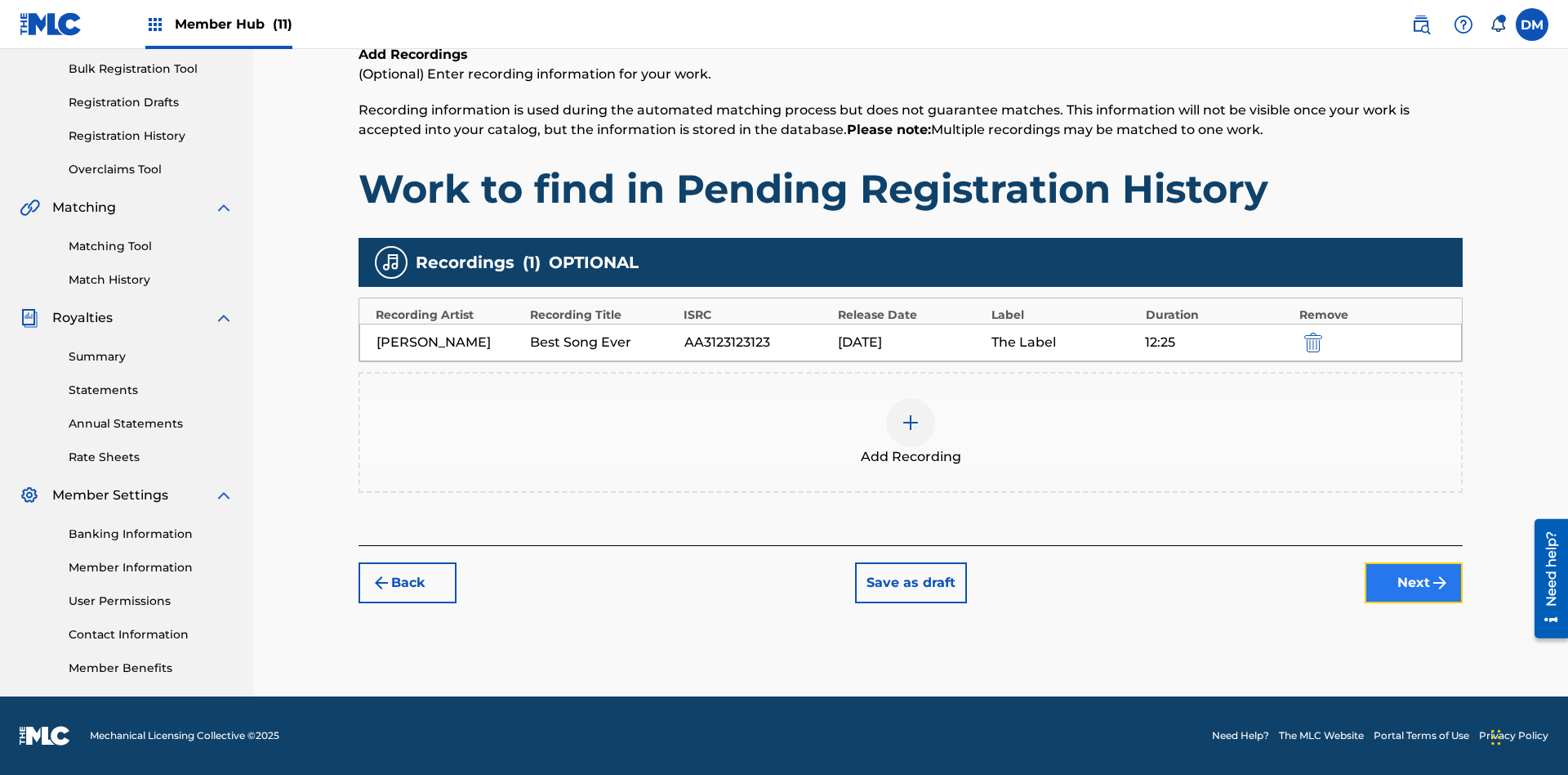
click at [1414, 583] on button "Next" at bounding box center [1413, 582] width 98 height 40
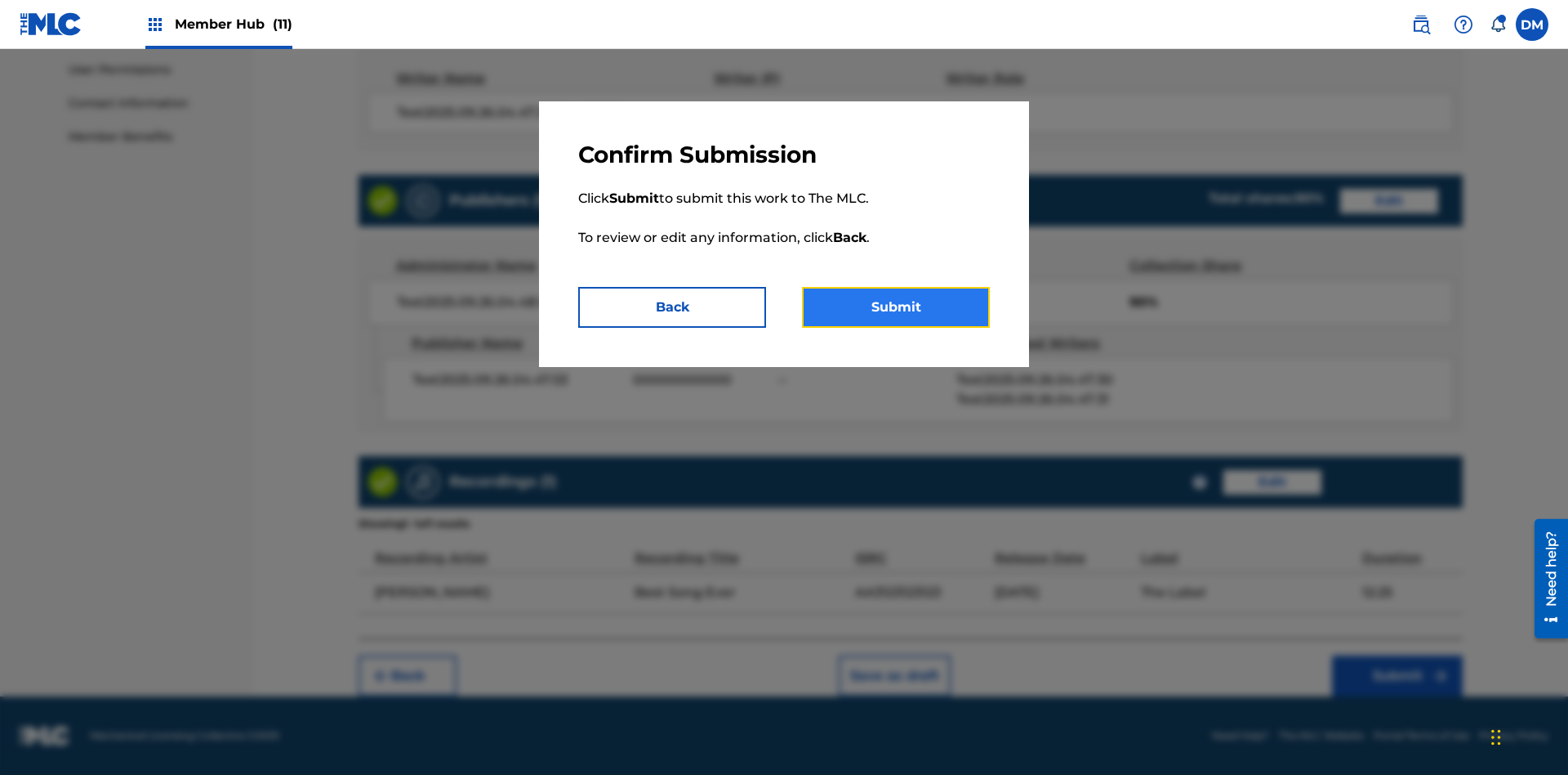
click at [896, 307] on button "Submit" at bounding box center [896, 307] width 188 height 40
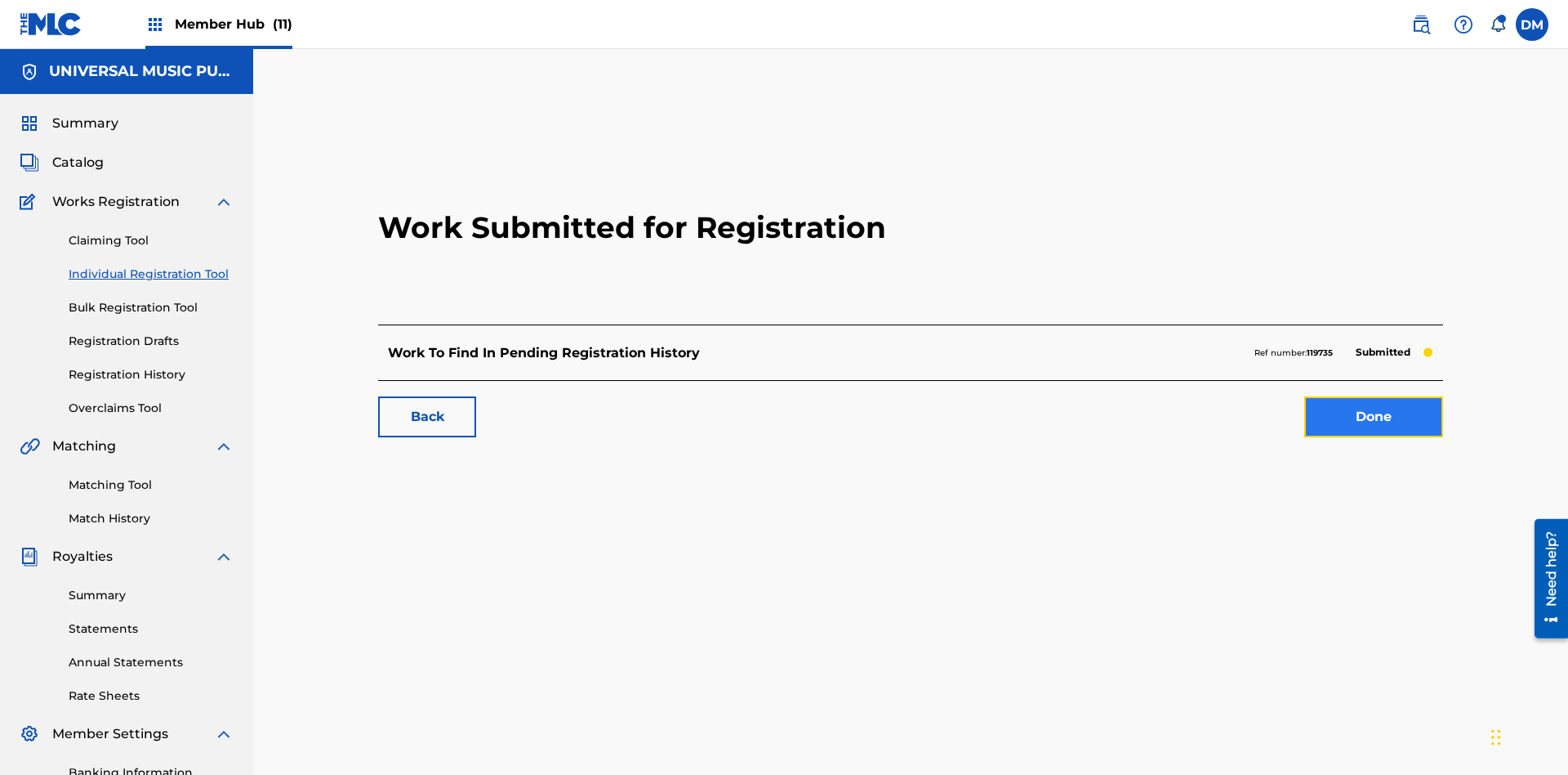
click at [1305, 396] on link "Done" at bounding box center [1374, 416] width 139 height 40
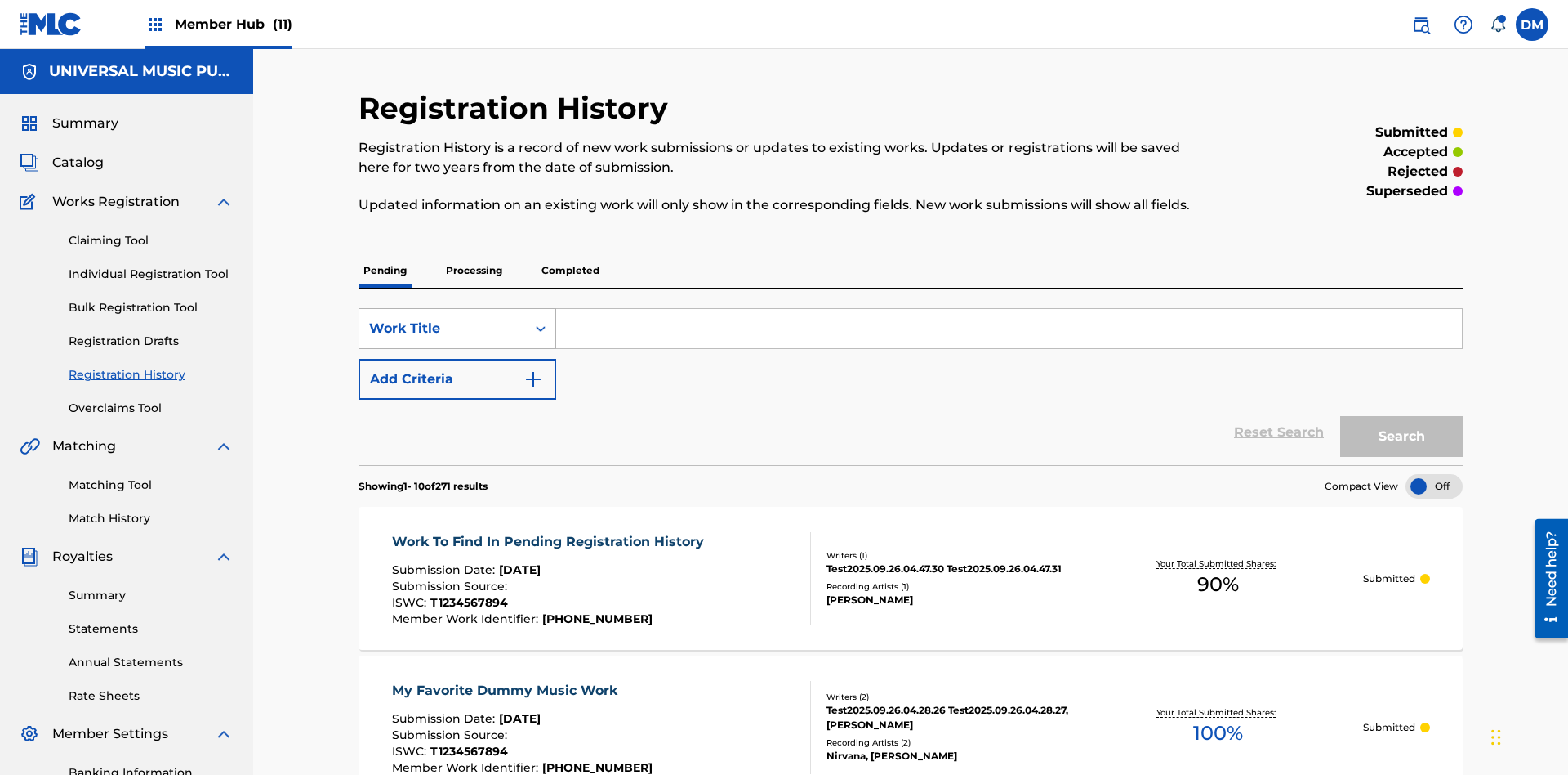
click at [443, 319] on div "Work Title" at bounding box center [443, 329] width 147 height 20
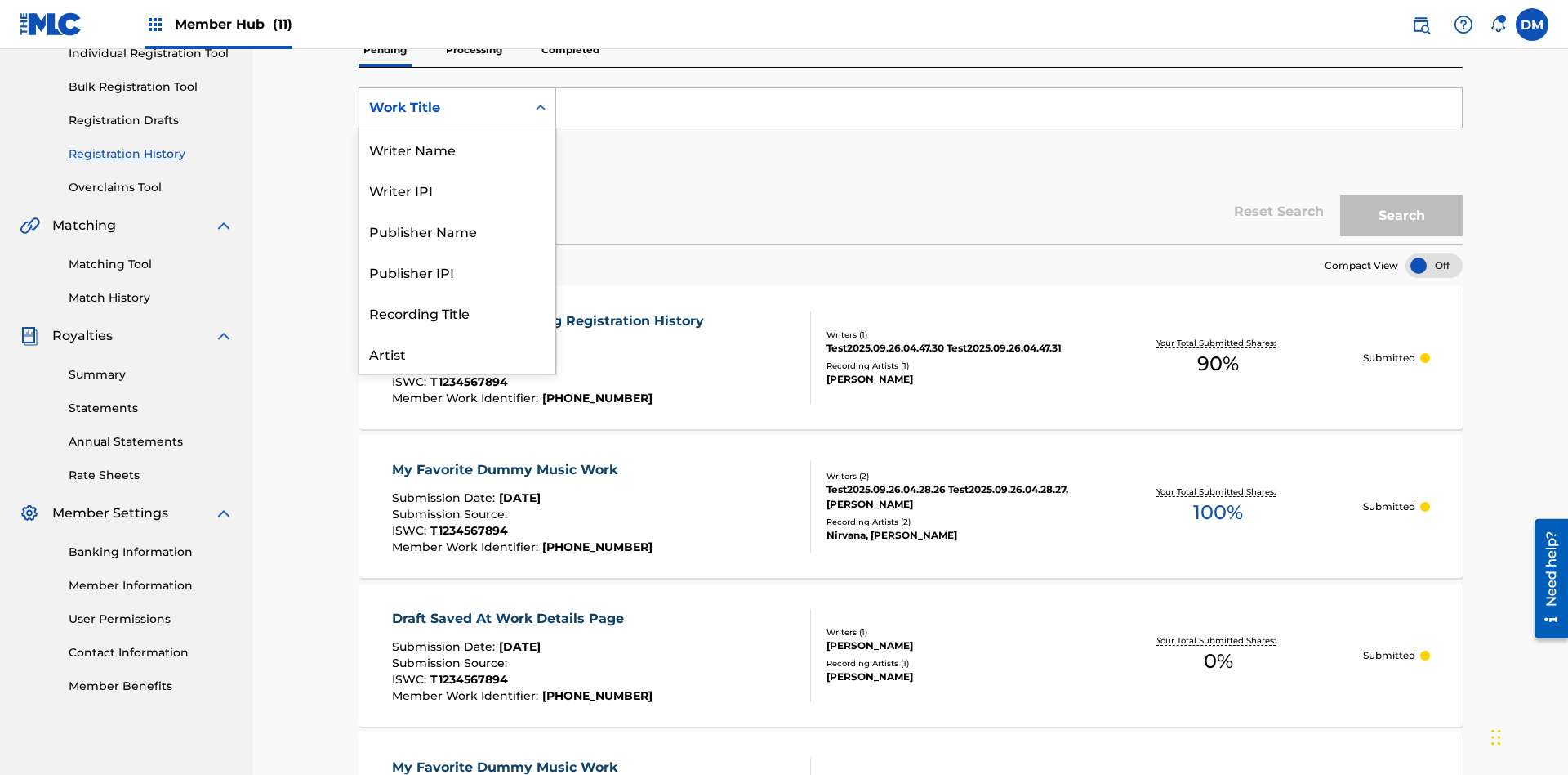
scroll to position [82, 0]
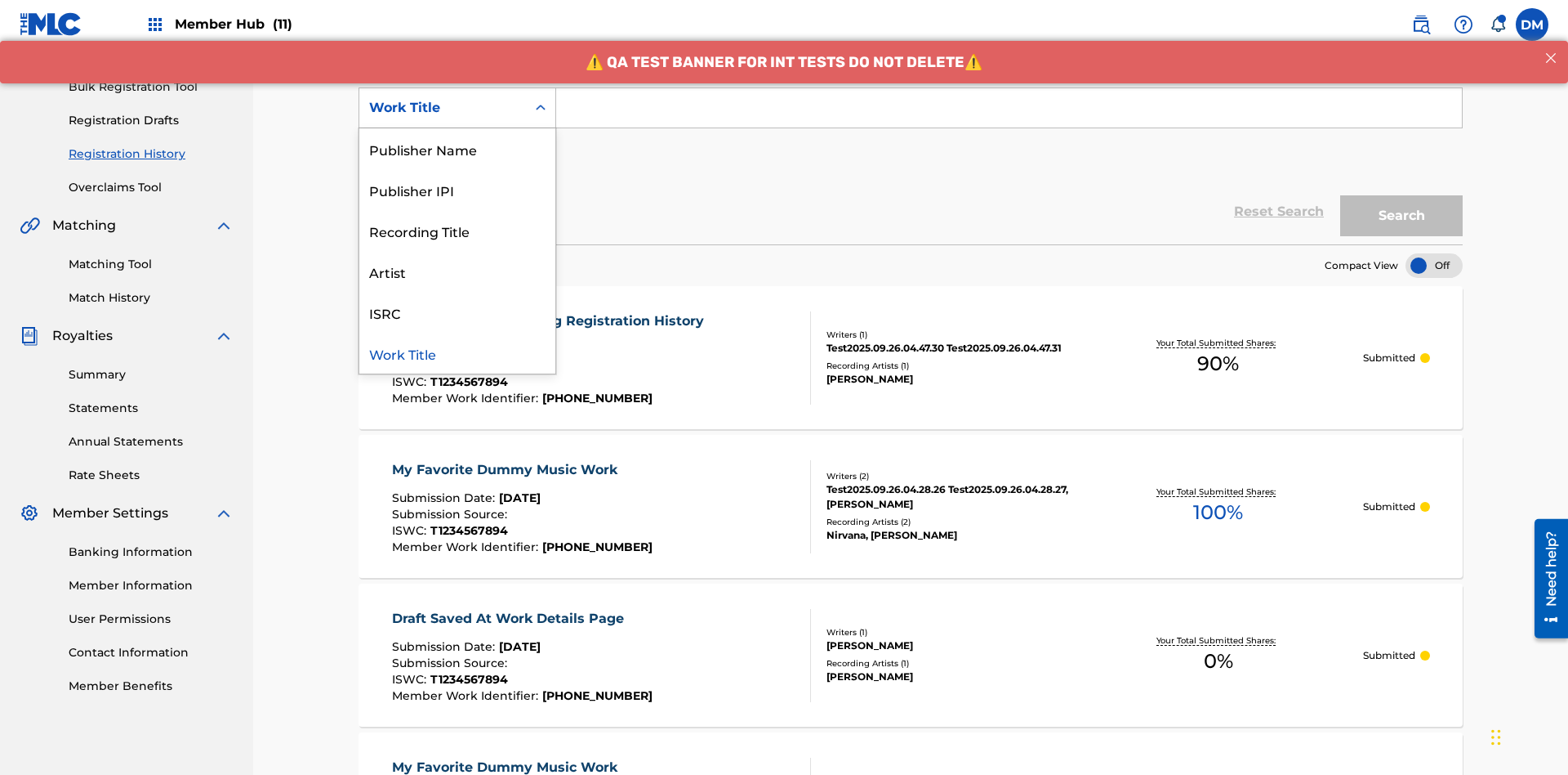
click at [457, 353] on div "Work Title" at bounding box center [457, 352] width 196 height 40
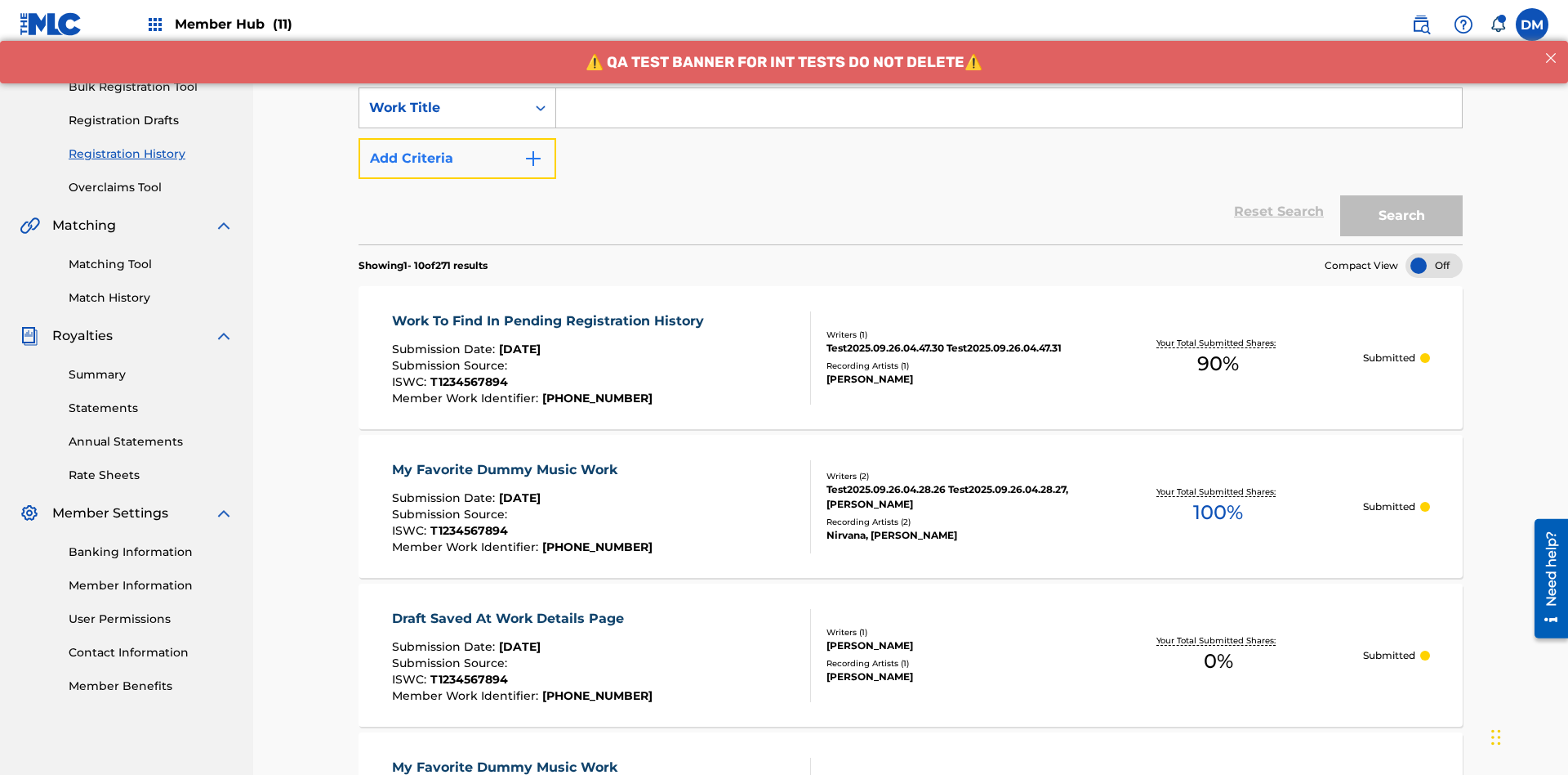
click at [457, 138] on button "Add Criteria" at bounding box center [457, 158] width 198 height 40
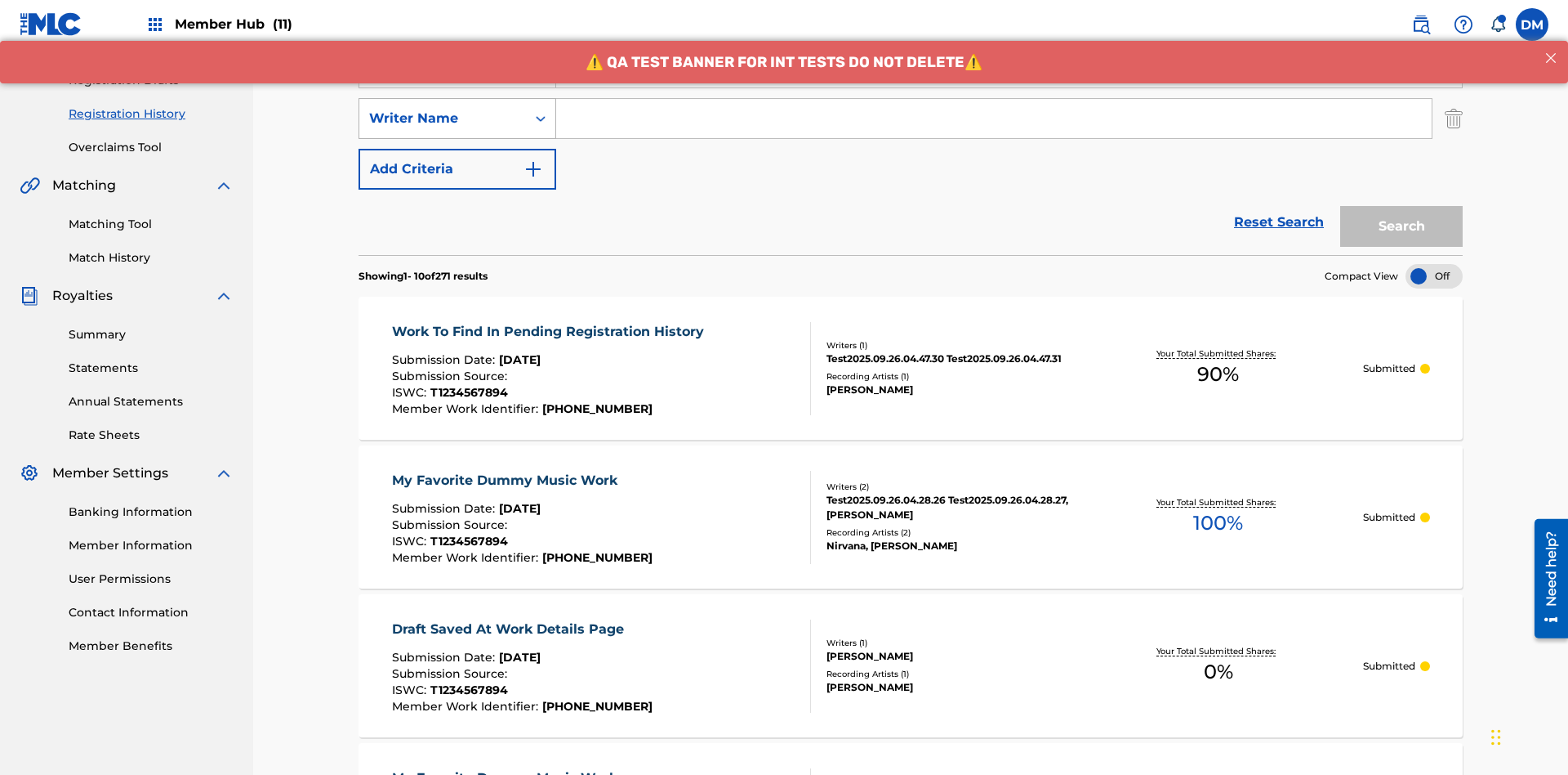
click at [443, 109] on div "Writer Name" at bounding box center [443, 119] width 147 height 20
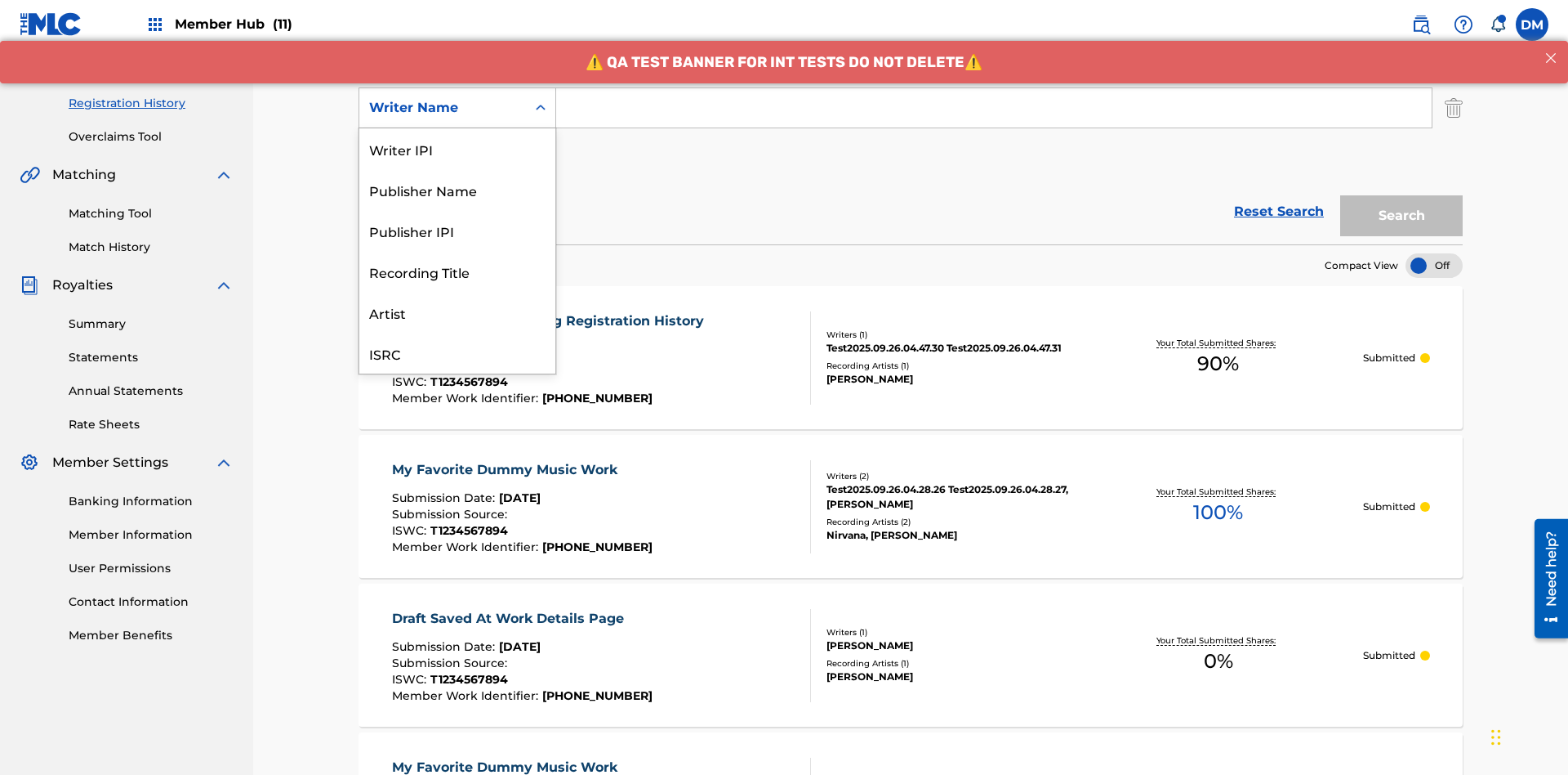
scroll to position [40, 0]
click at [457, 230] on div "Recording Title" at bounding box center [457, 230] width 196 height 40
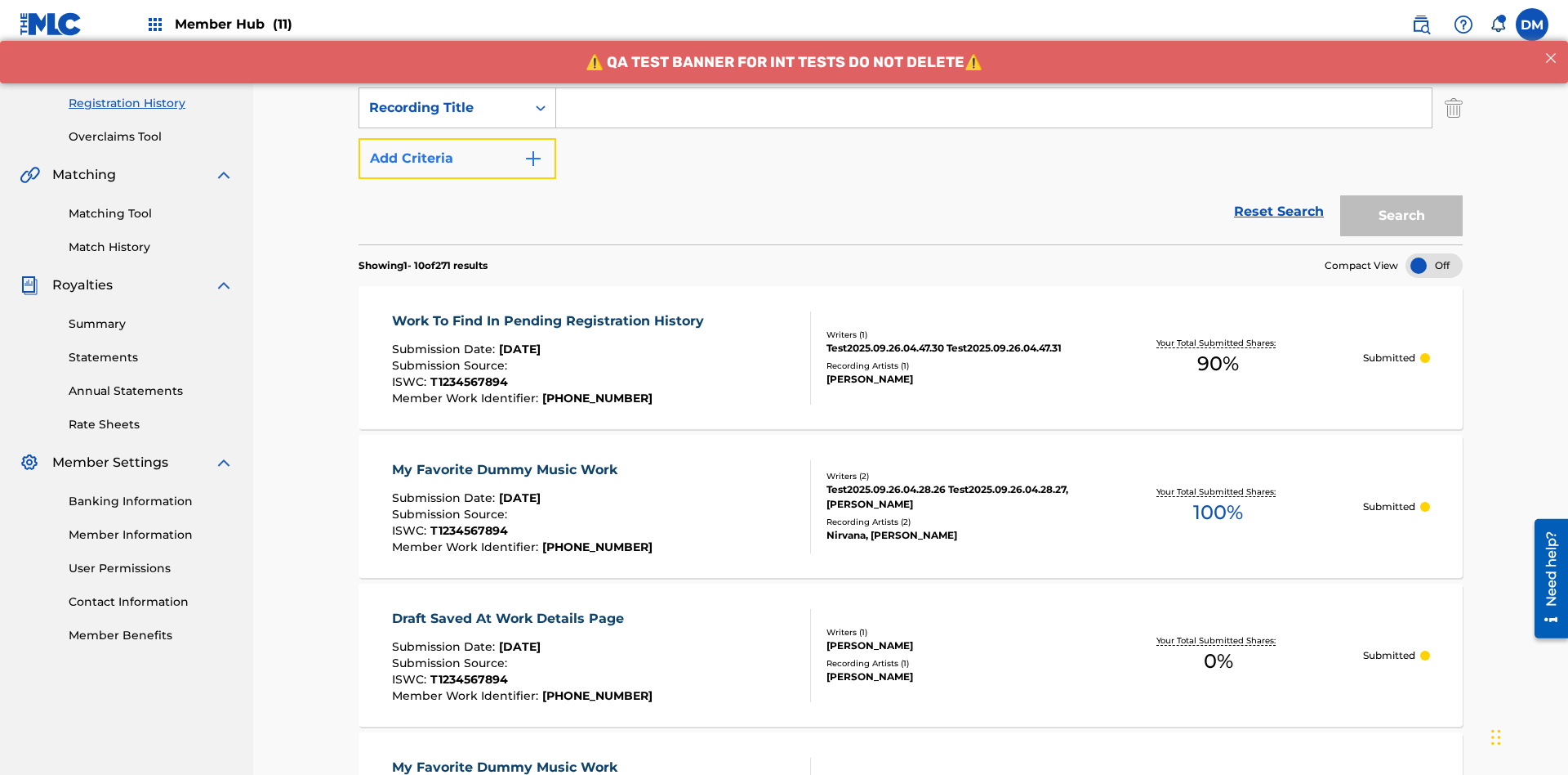
click at [457, 138] on button "Add Criteria" at bounding box center [457, 158] width 198 height 40
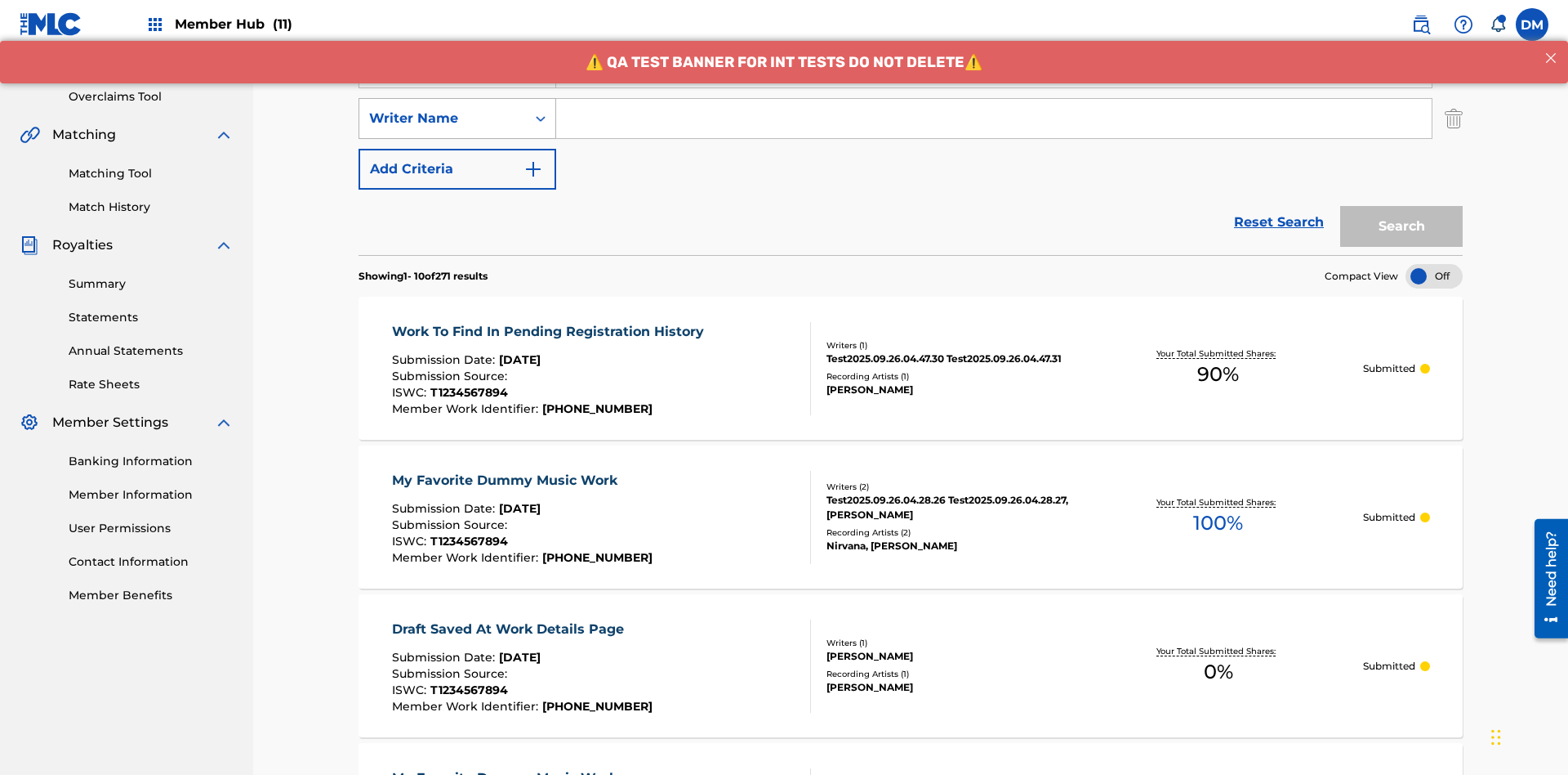
click at [443, 109] on div "Writer Name" at bounding box center [443, 119] width 147 height 20
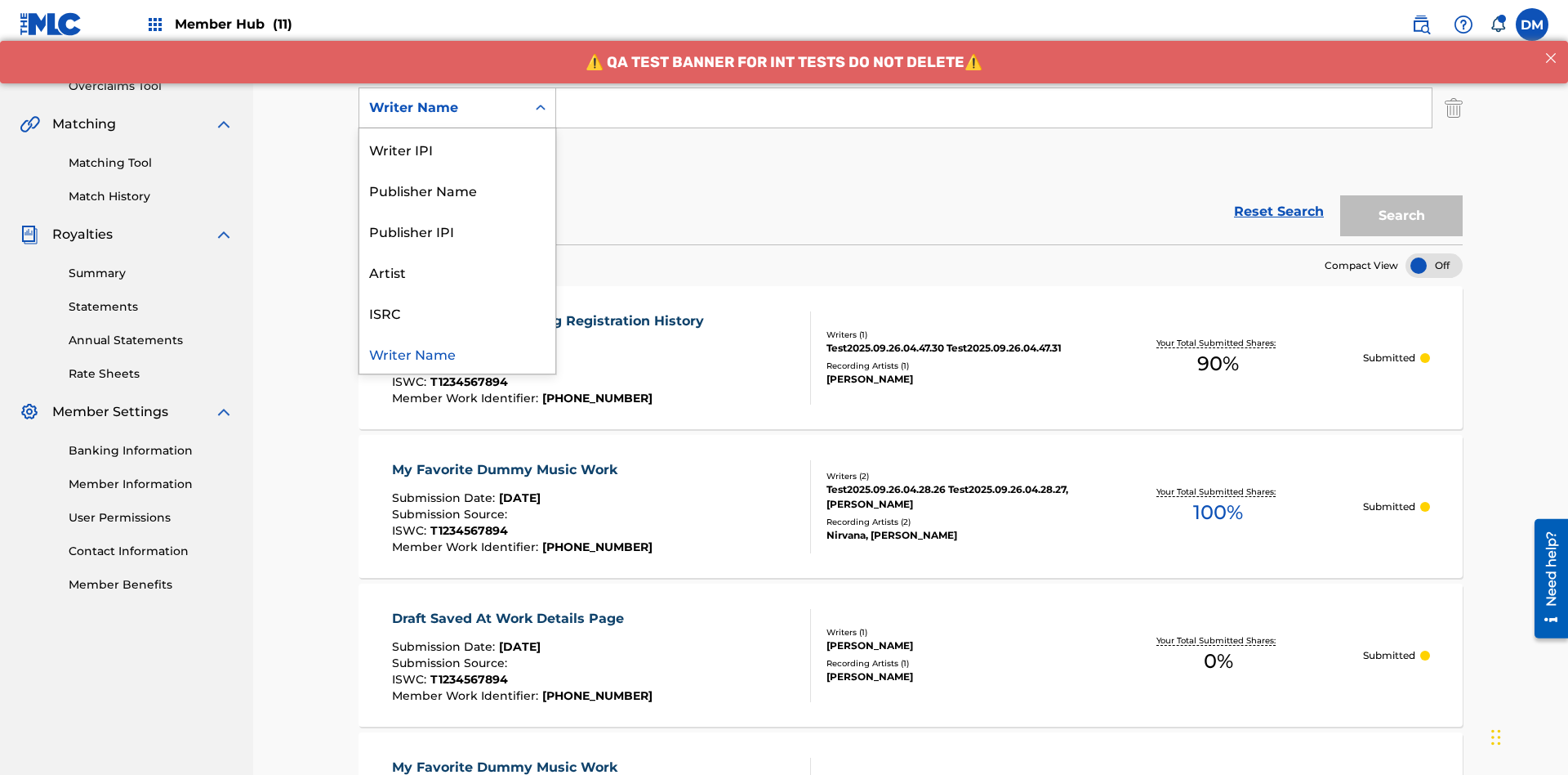
click at [457, 312] on div "ISRC" at bounding box center [457, 312] width 196 height 40
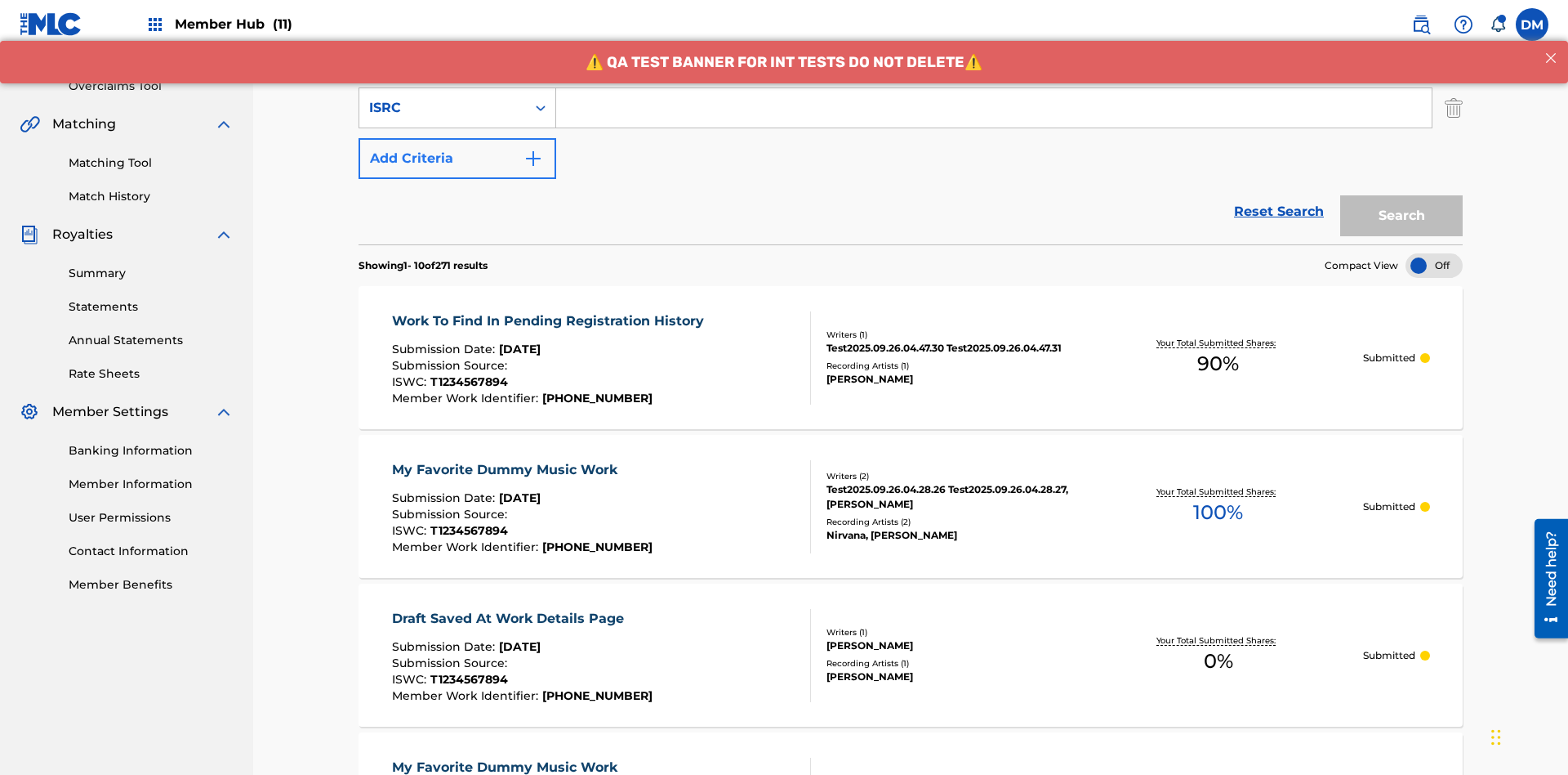
click at [457, 138] on button "Add Criteria" at bounding box center [457, 158] width 198 height 40
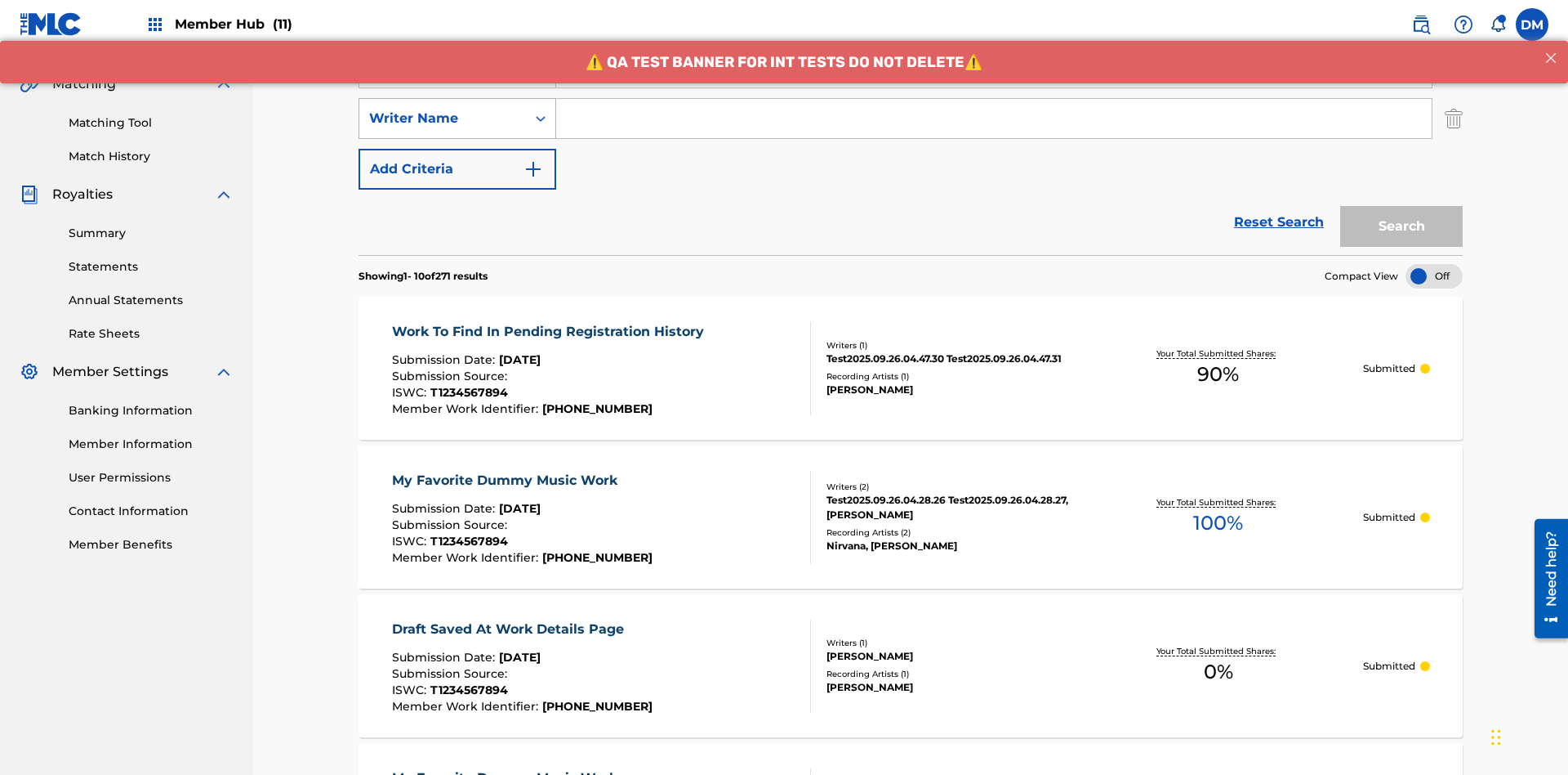
click at [443, 109] on div "Writer Name" at bounding box center [443, 119] width 147 height 20
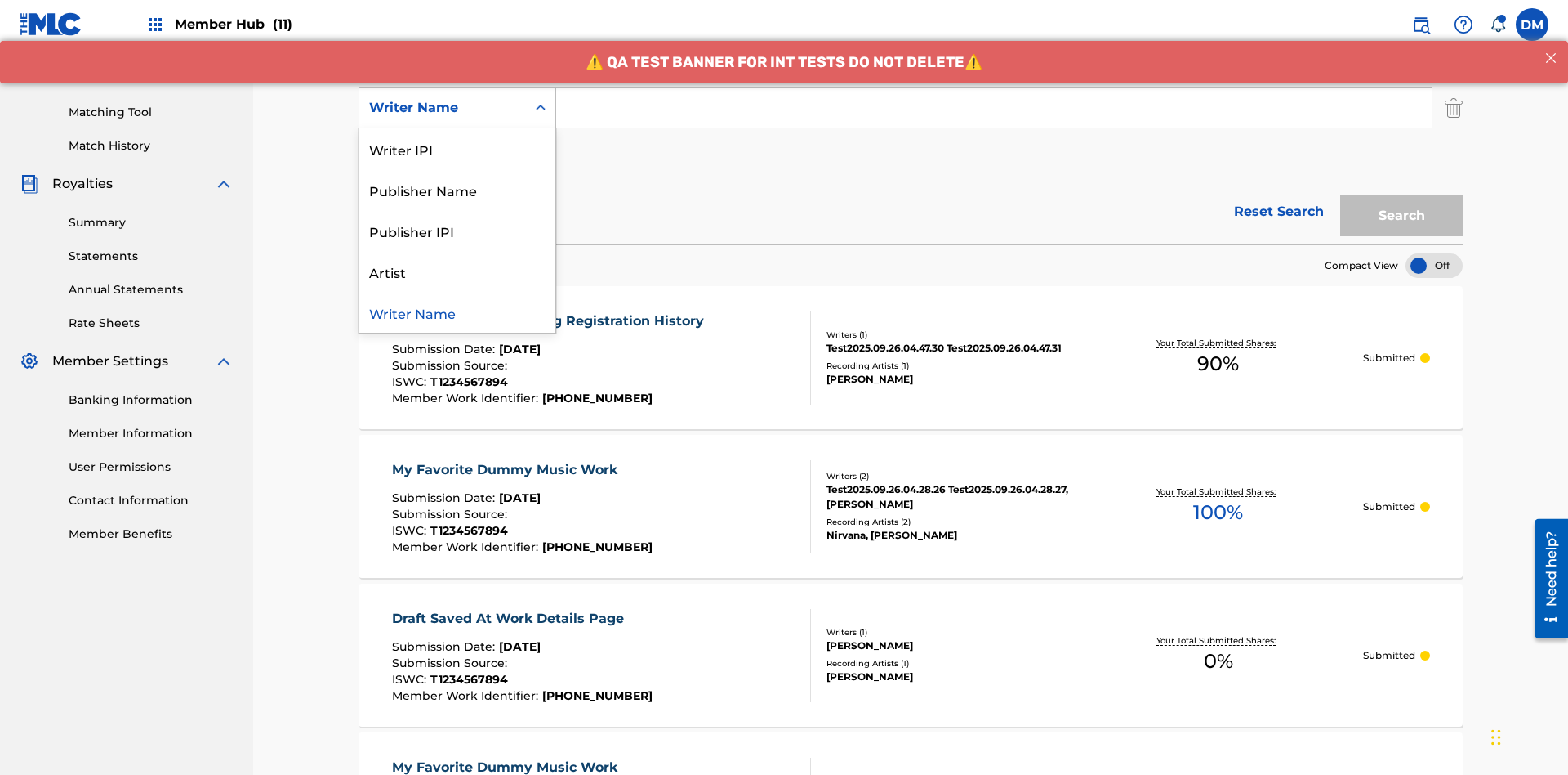
click at [457, 230] on div "Publisher IPI" at bounding box center [457, 230] width 196 height 40
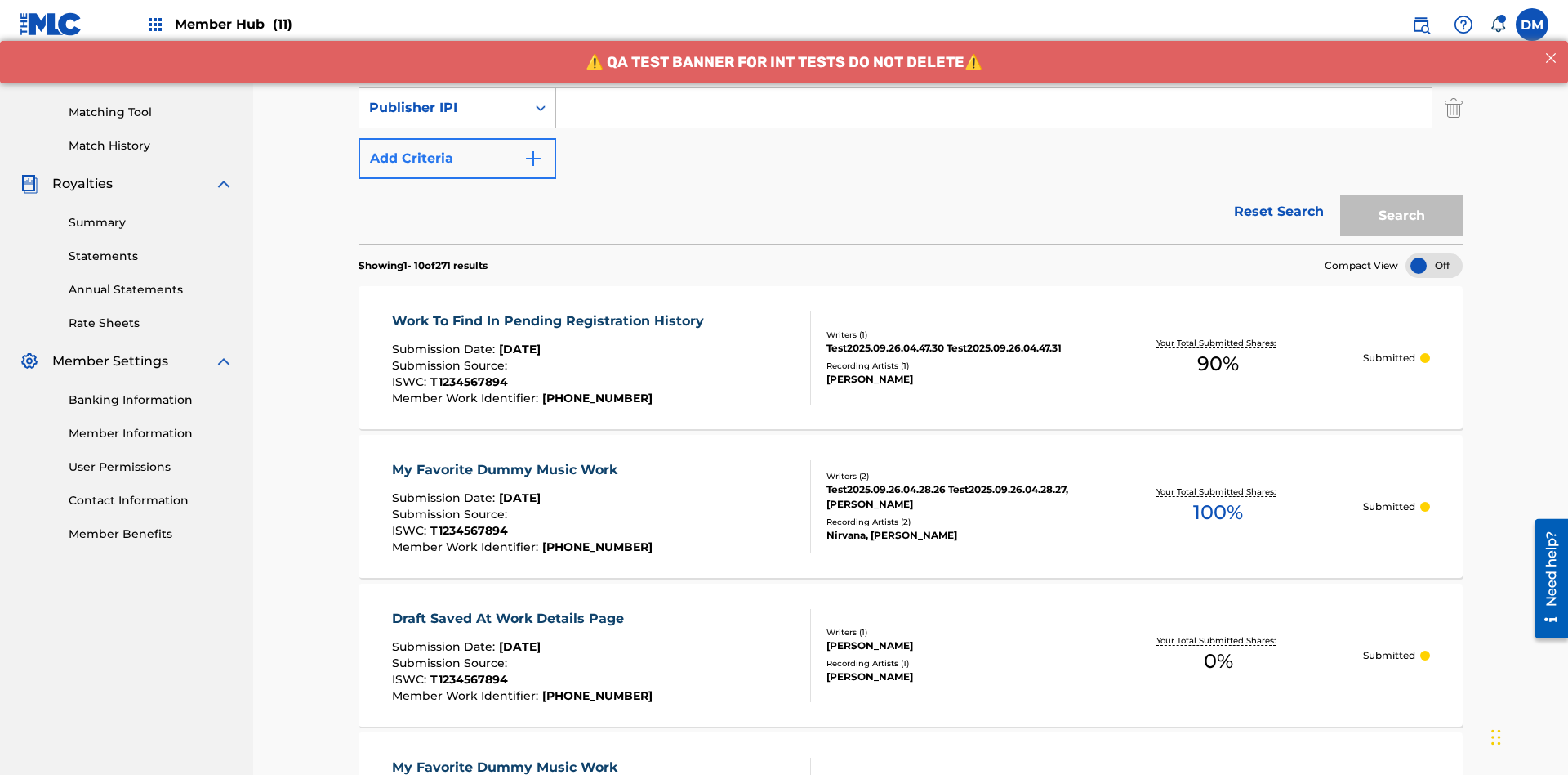
click at [457, 138] on button "Add Criteria" at bounding box center [457, 158] width 198 height 40
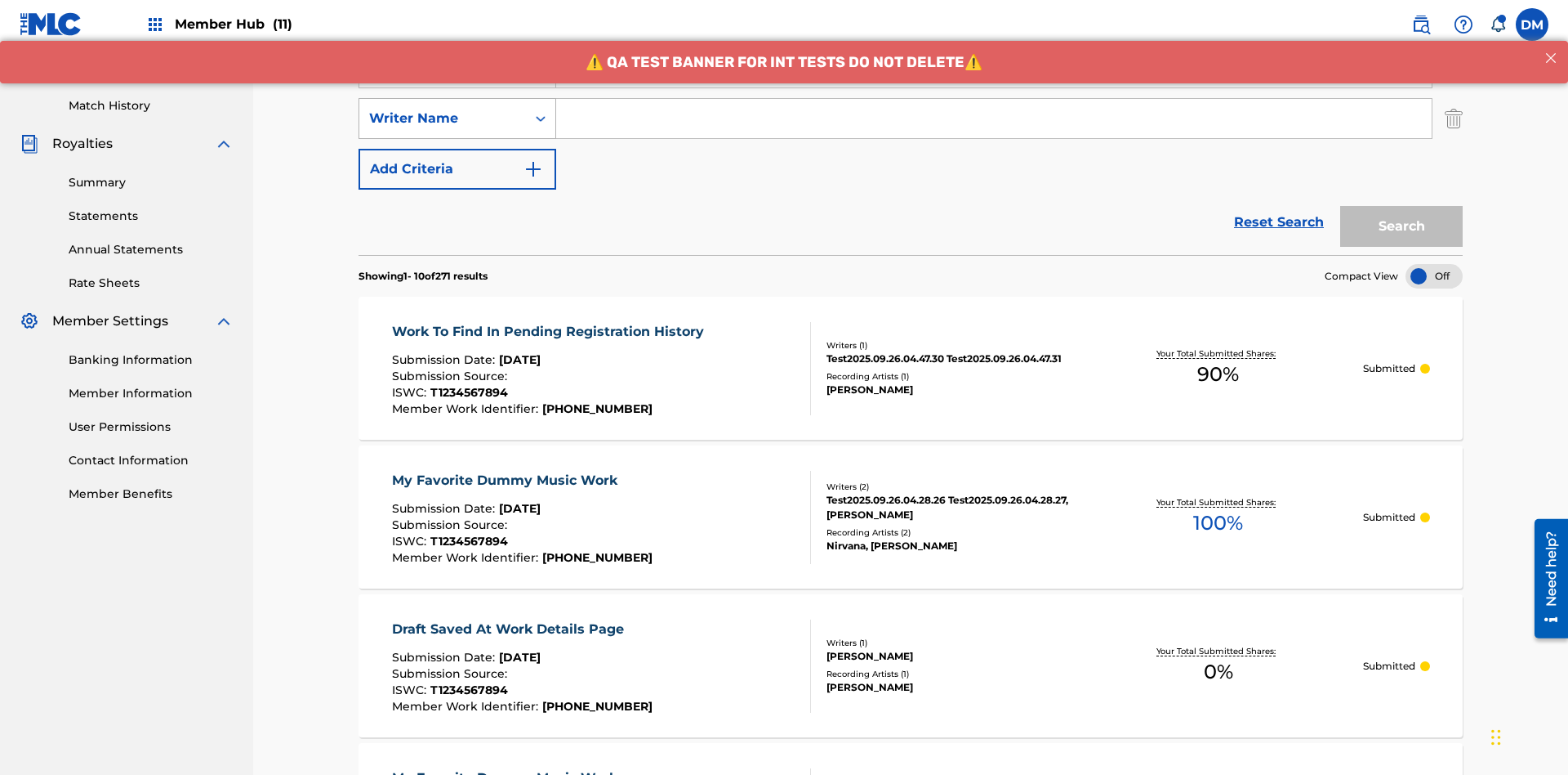
click at [443, 109] on div "Writer Name" at bounding box center [443, 119] width 147 height 20
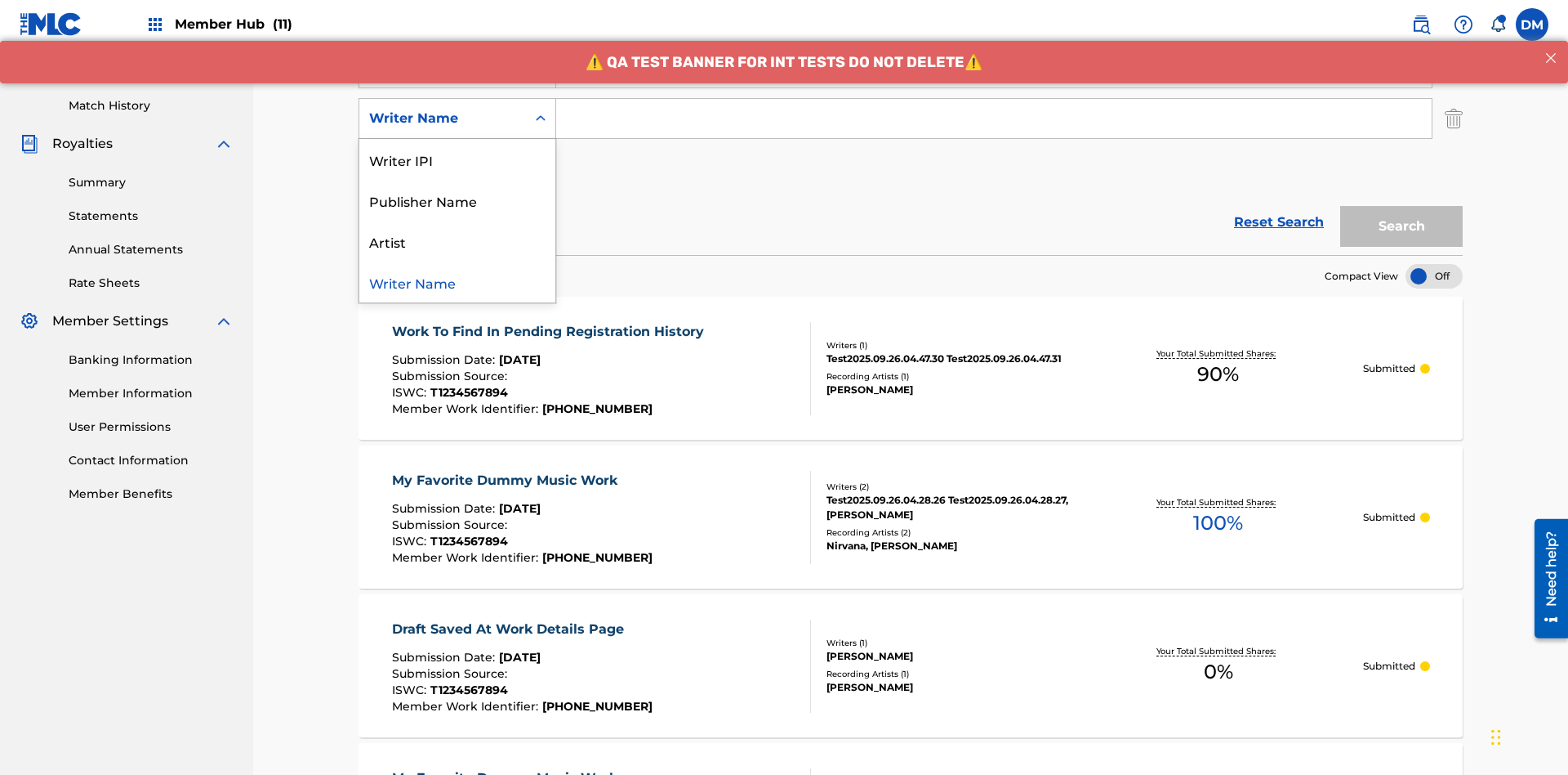
scroll to position [423, 0]
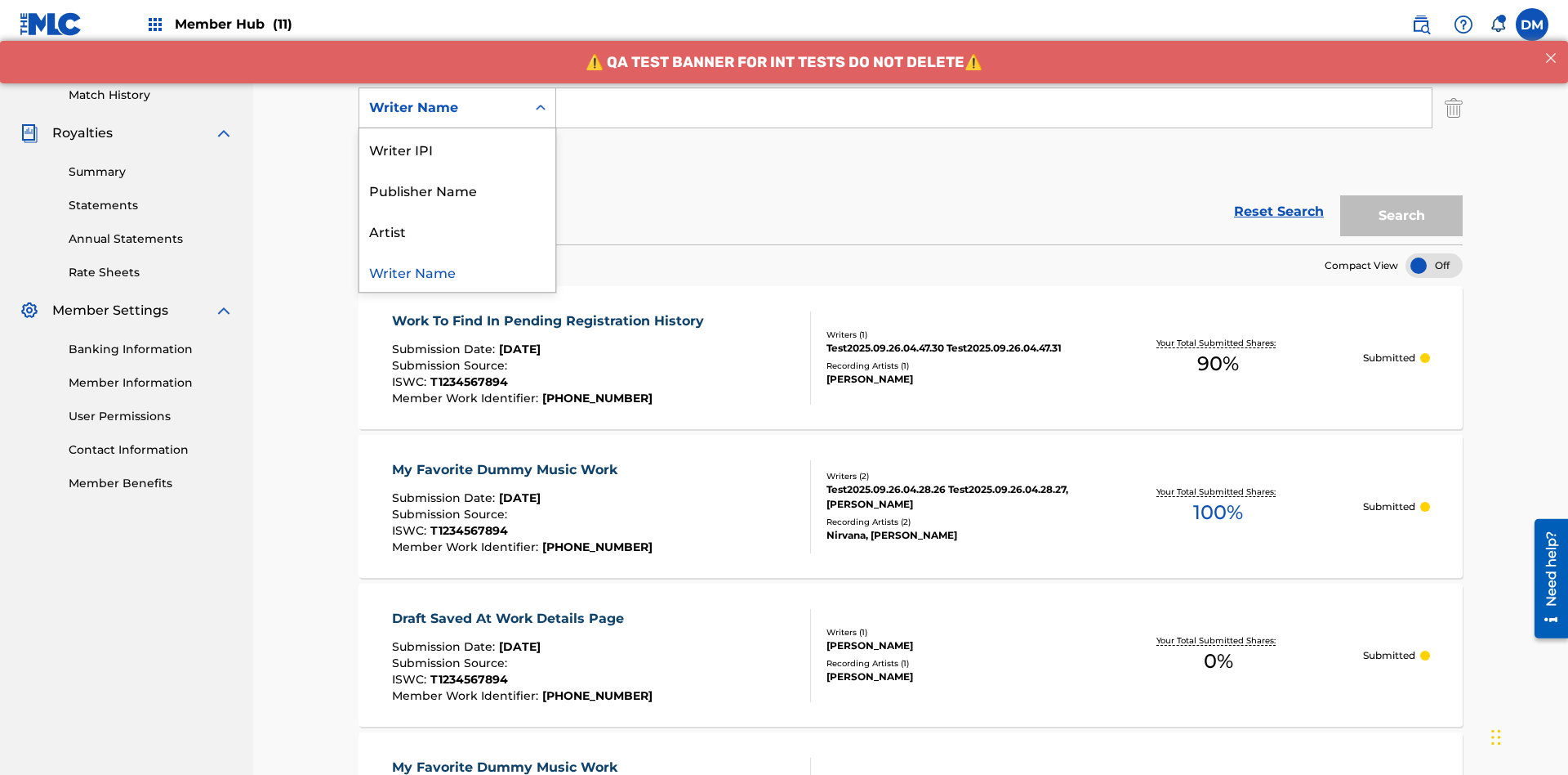
click at [457, 230] on div "Artist" at bounding box center [457, 230] width 196 height 40
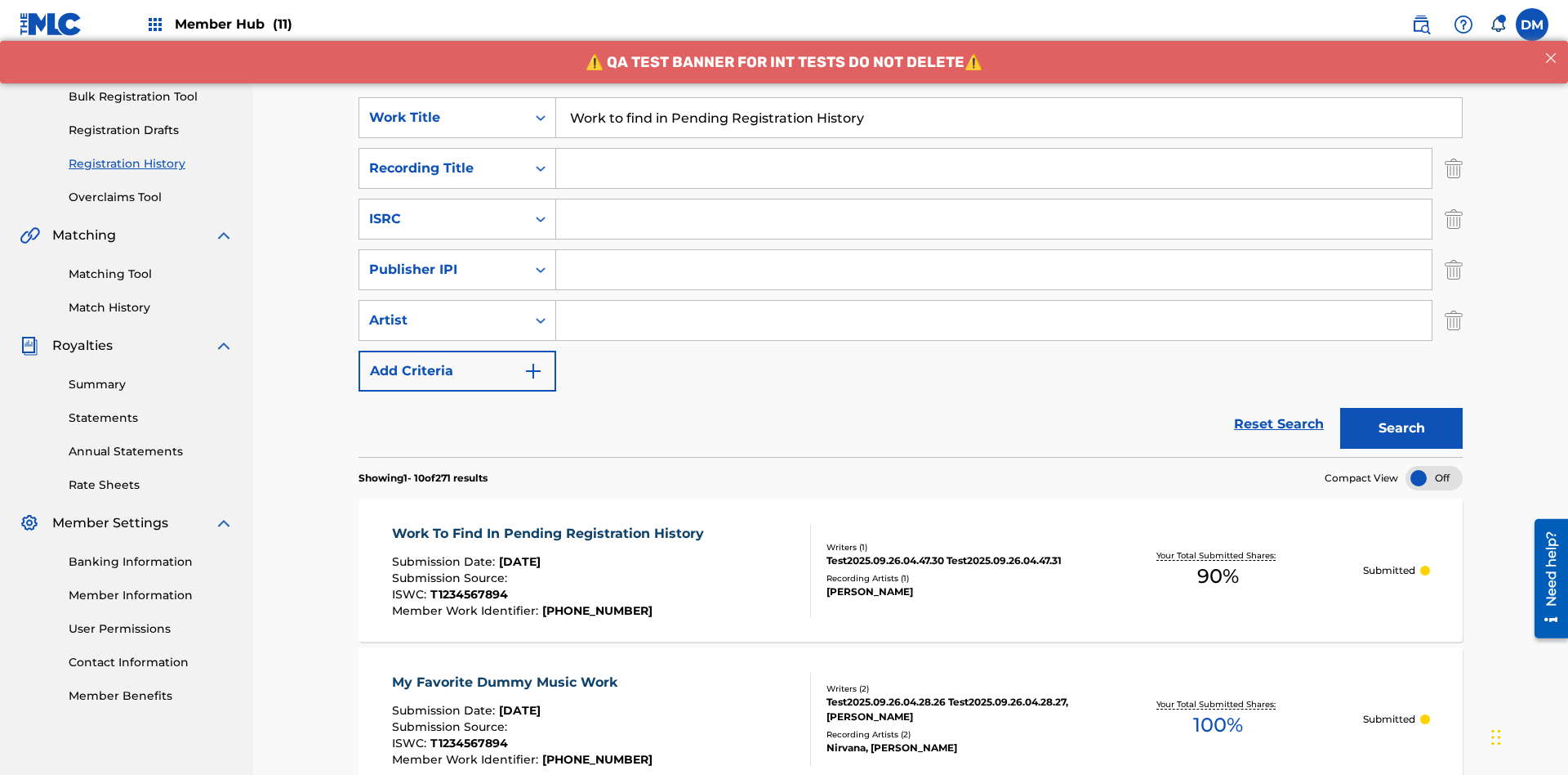
type input "Work to find in Pending Registration History"
click at [994, 148] on input "Search Form" at bounding box center [994, 168] width 875 height 40
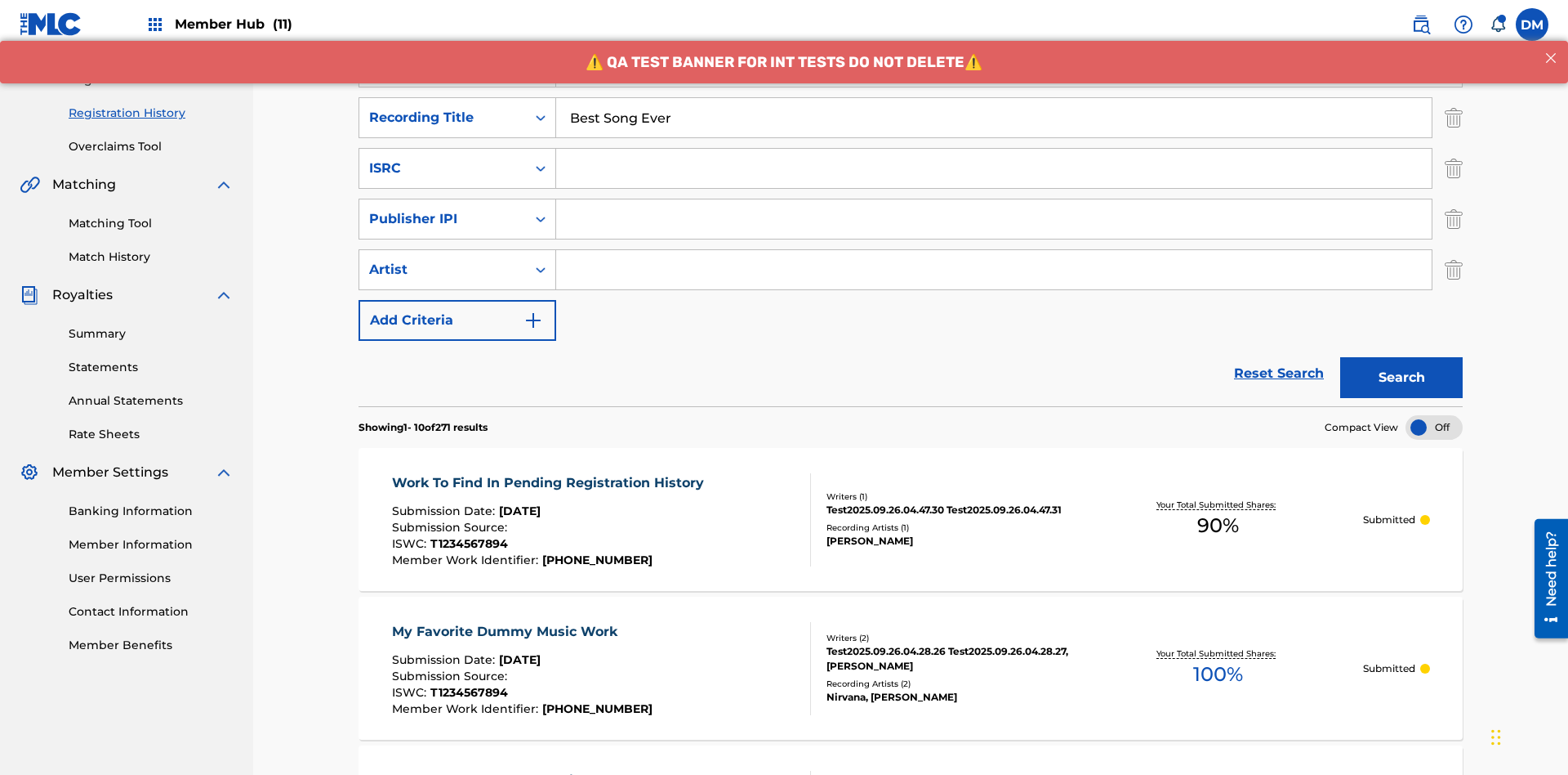
type input "Best Song Ever"
click at [994, 148] on input "Search Form" at bounding box center [994, 168] width 875 height 40
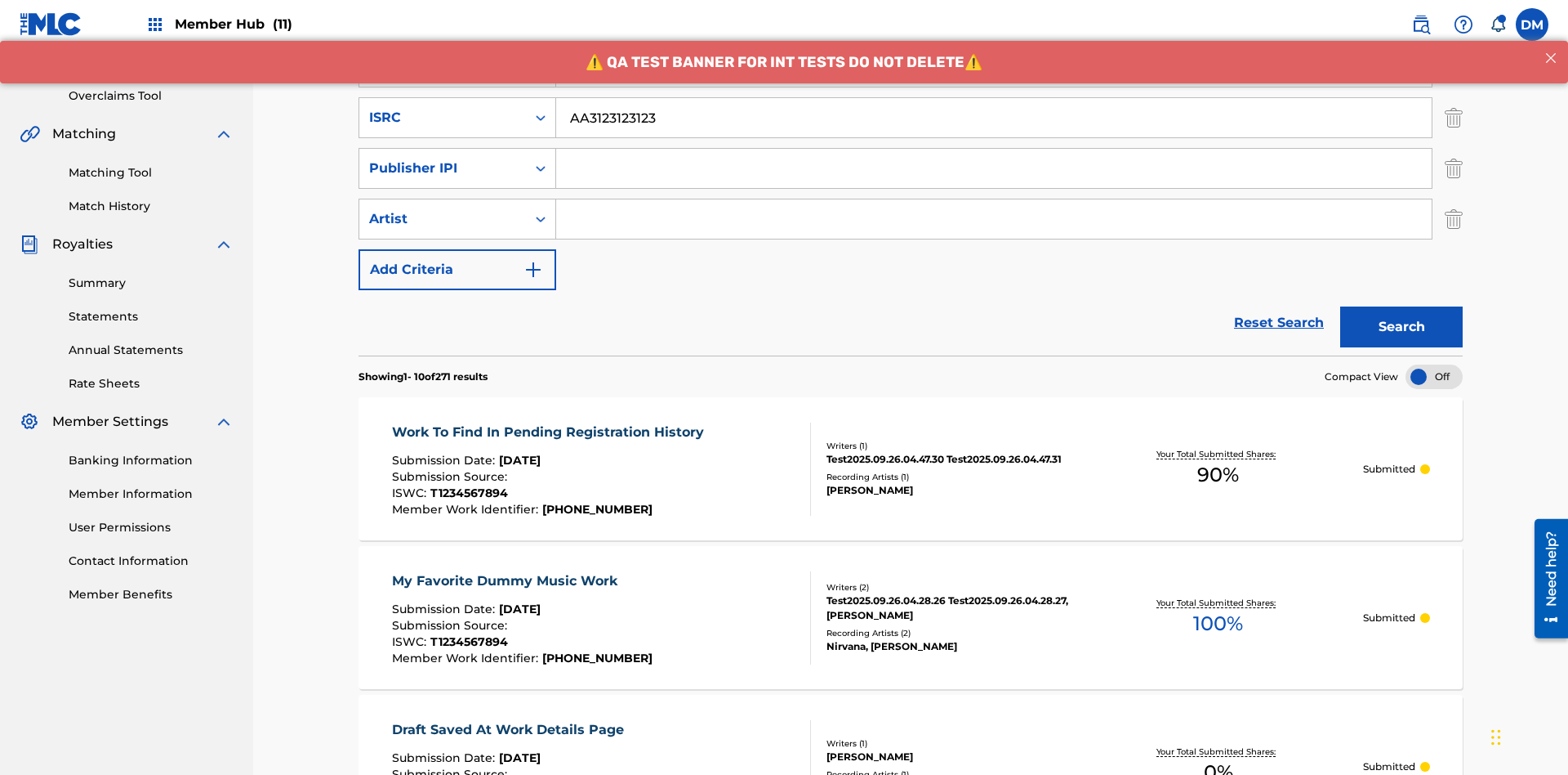
type input "AA3123123123"
click at [994, 148] on input "Search Form" at bounding box center [994, 168] width 875 height 40
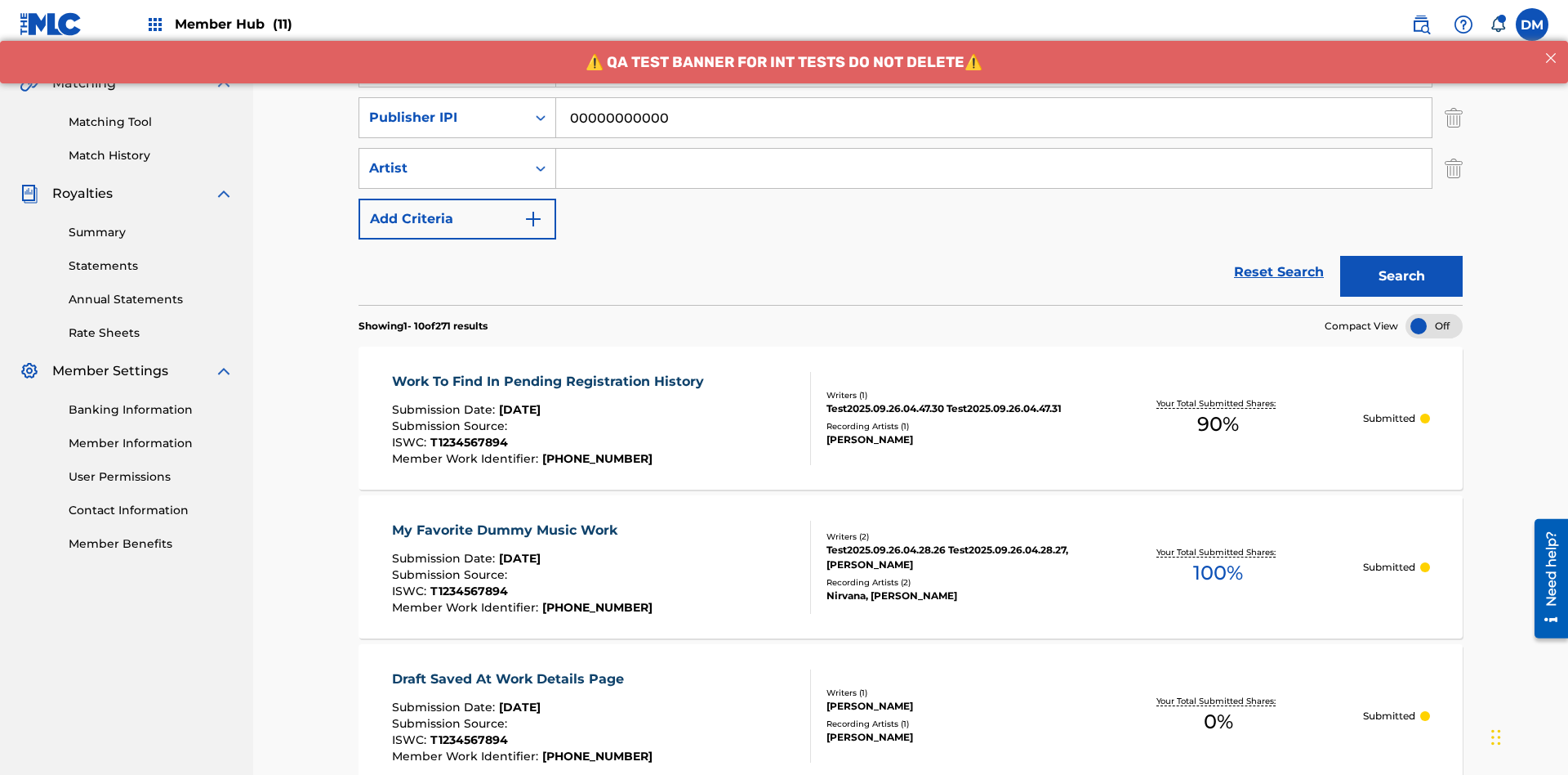
type input "00000000000"
click at [994, 148] on input "Search Form" at bounding box center [994, 168] width 875 height 40
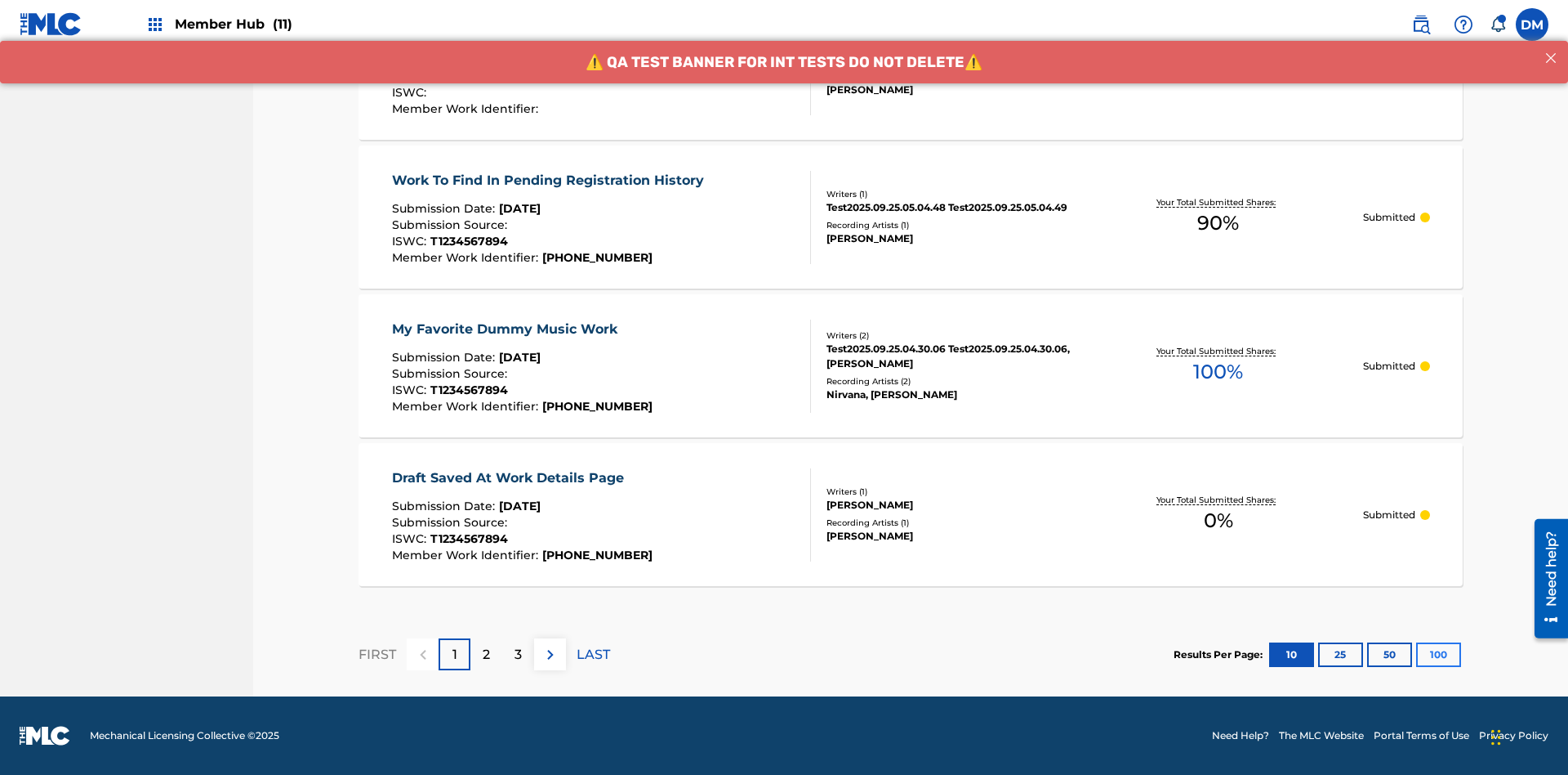
type input "[PERSON_NAME]"
click at [1416, 654] on button "100" at bounding box center [1439, 655] width 45 height 24
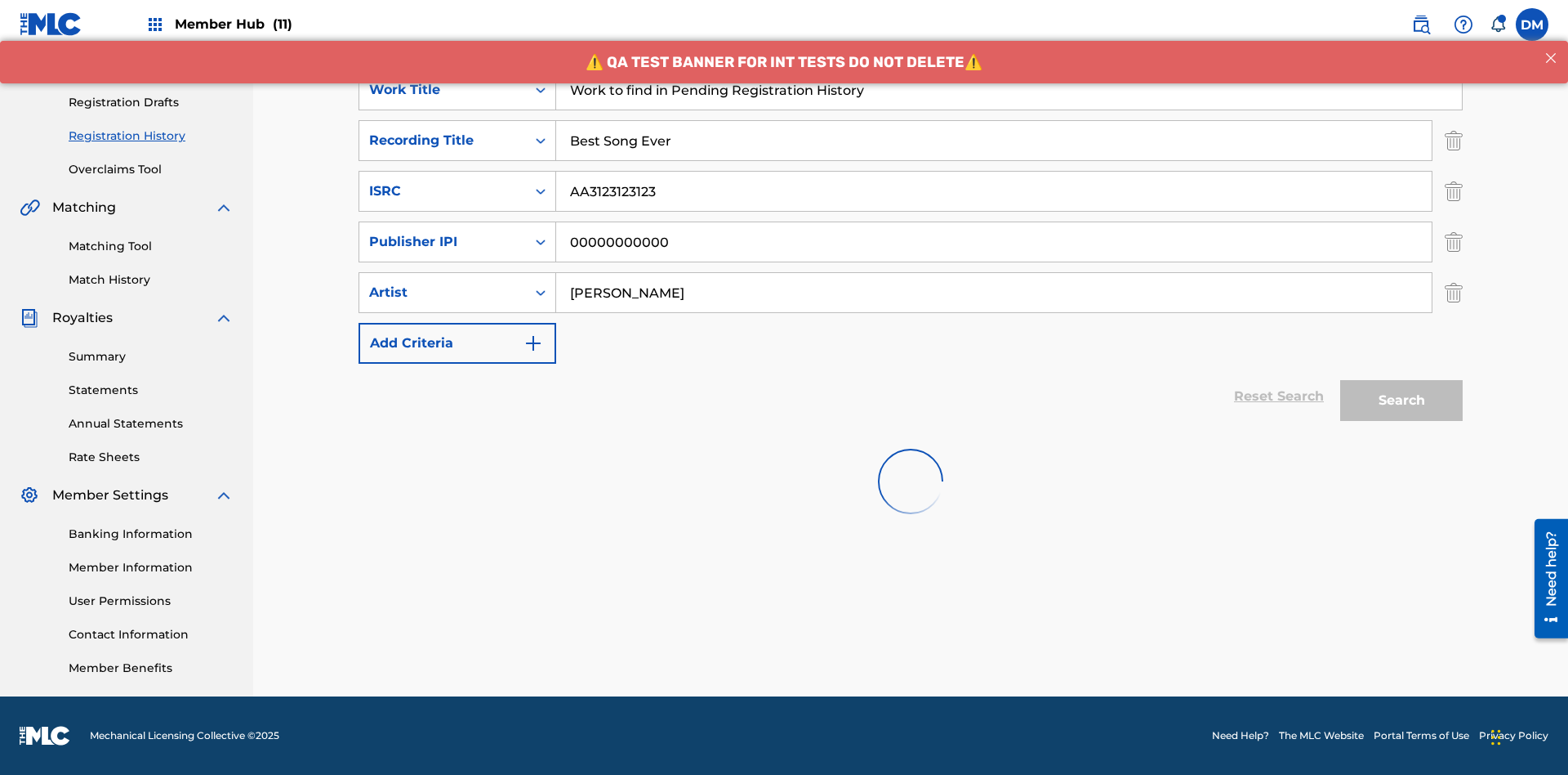
scroll to position [238, 0]
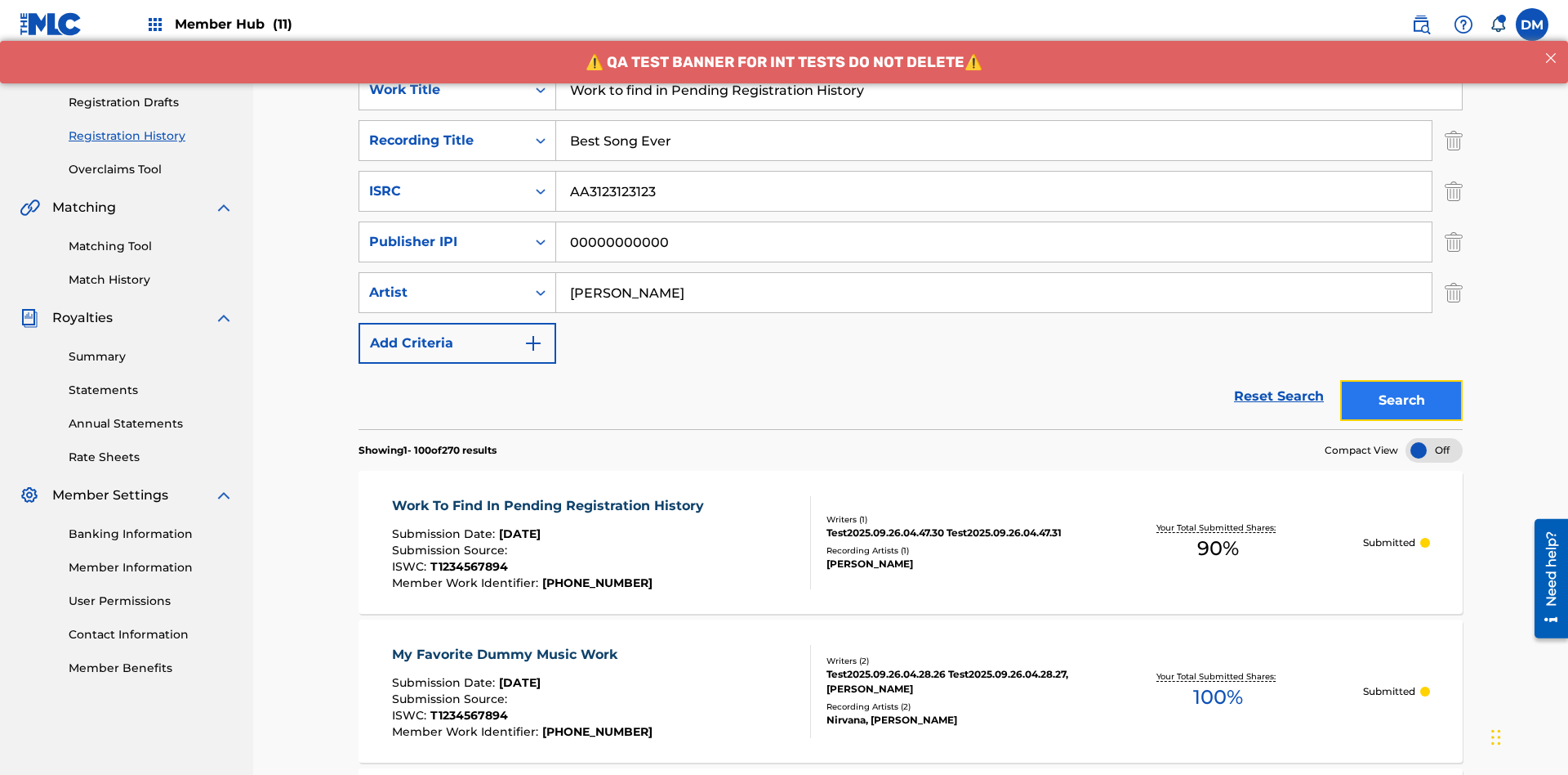
click at [1402, 380] on button "Search" at bounding box center [1402, 400] width 122 height 40
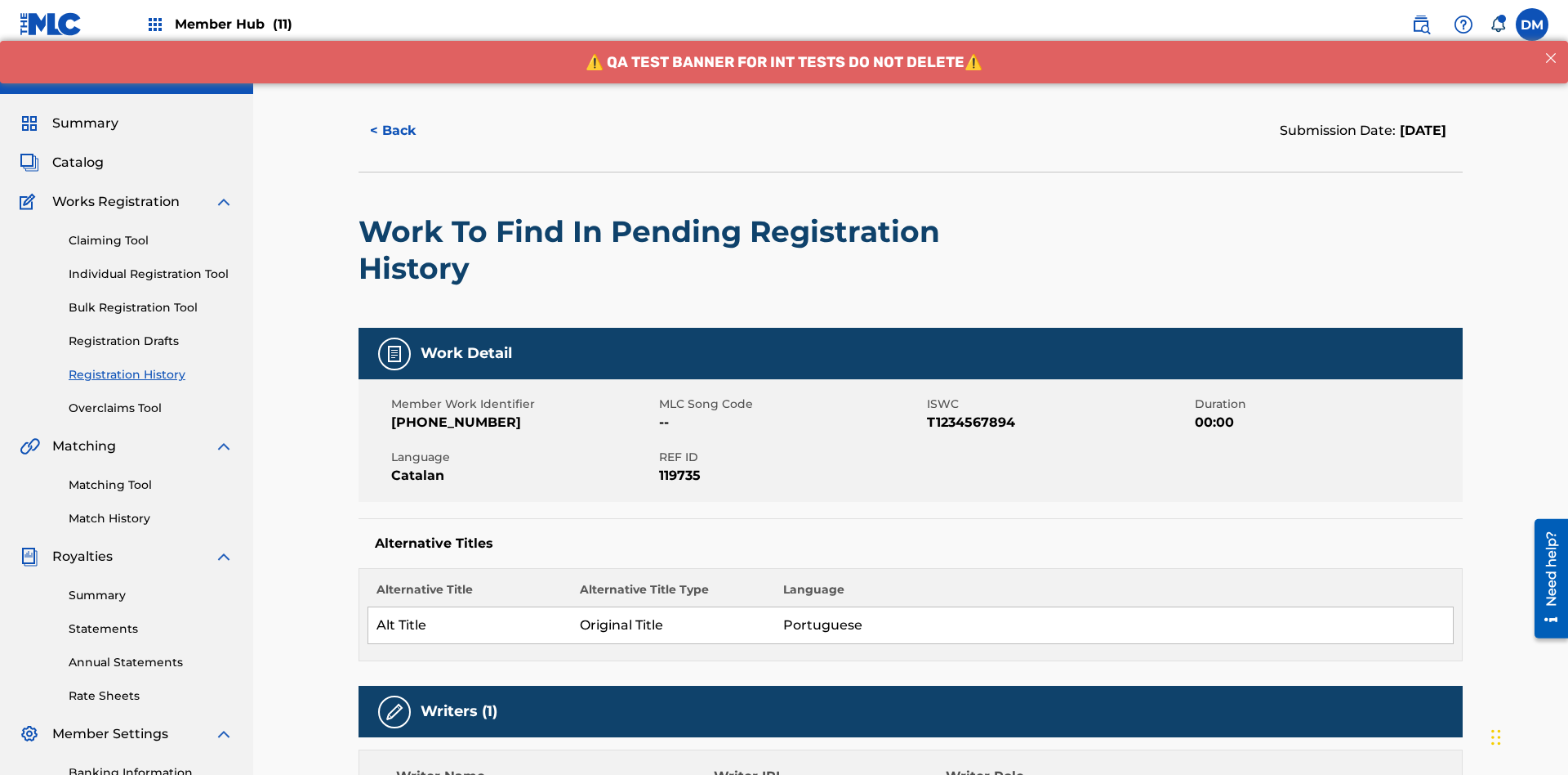
scroll to position [315, 0]
